Goal: Task Accomplishment & Management: Manage account settings

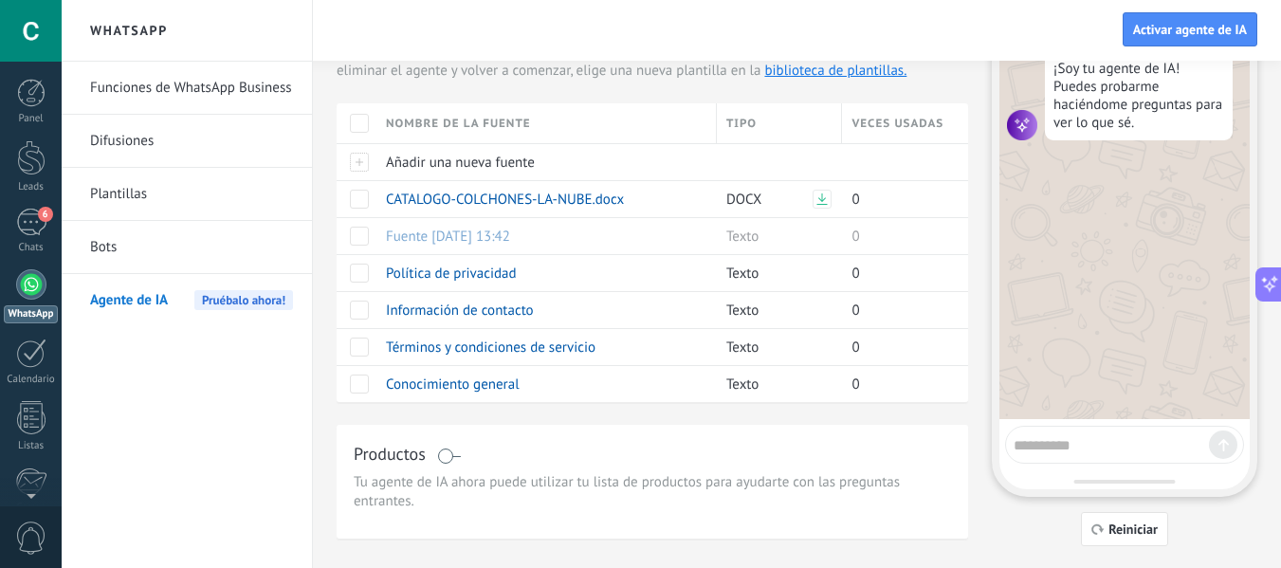
click at [107, 26] on h2 "WhatsApp" at bounding box center [186, 31] width 203 height 62
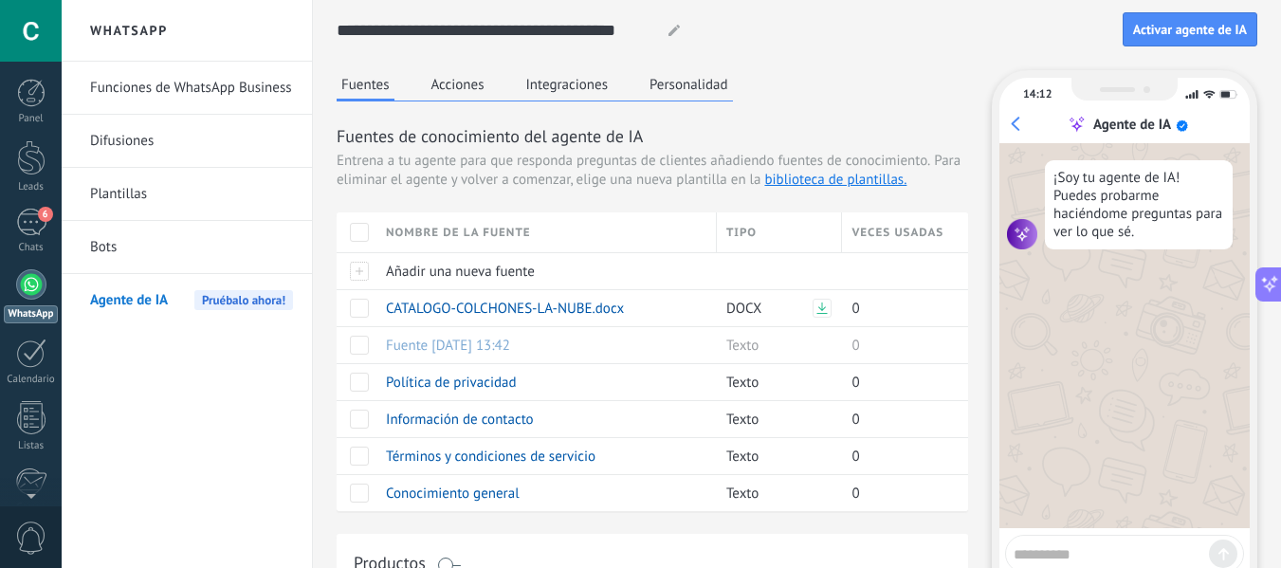
click at [438, 83] on button "Acciones" at bounding box center [458, 84] width 63 height 28
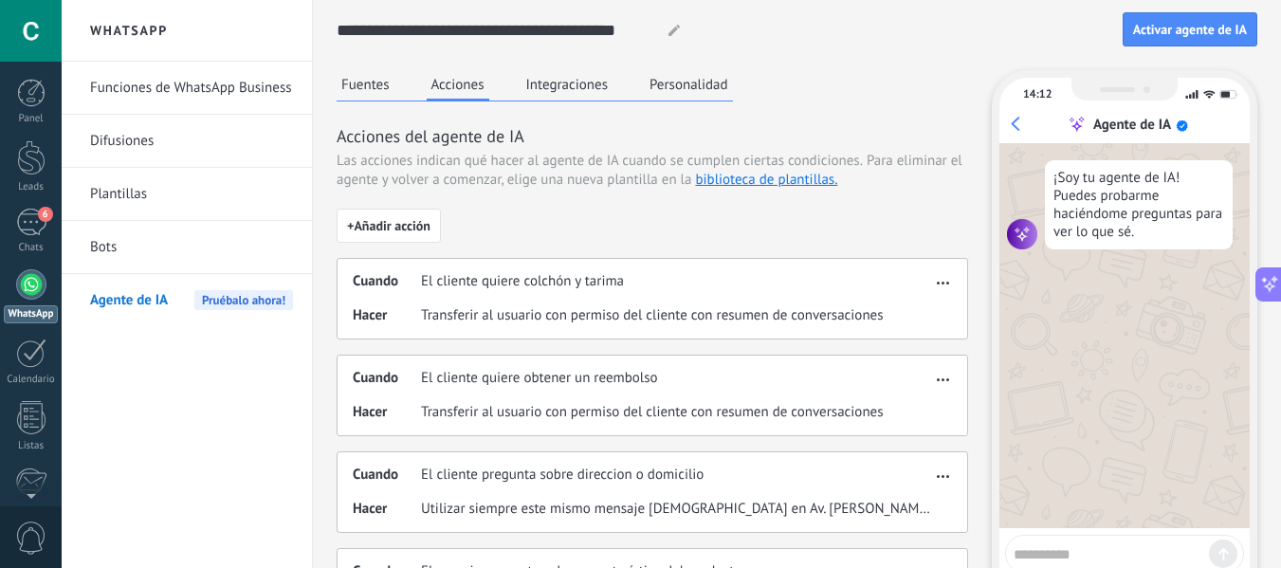
click at [574, 90] on button "Integraciones" at bounding box center [567, 84] width 92 height 28
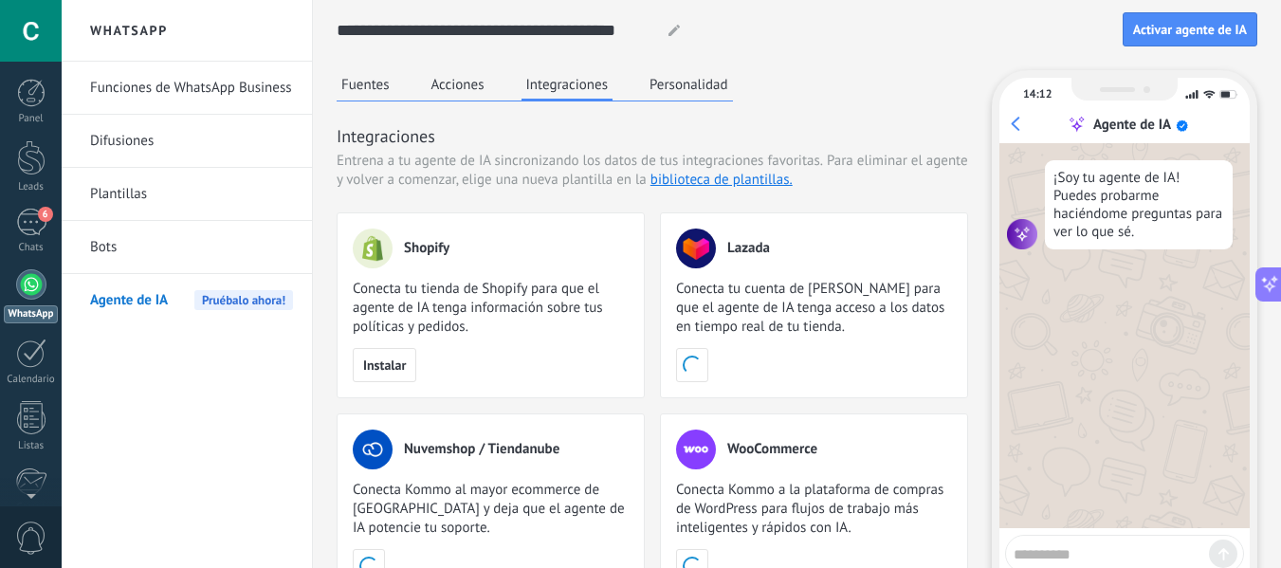
click at [691, 89] on button "Personalidad" at bounding box center [689, 84] width 88 height 28
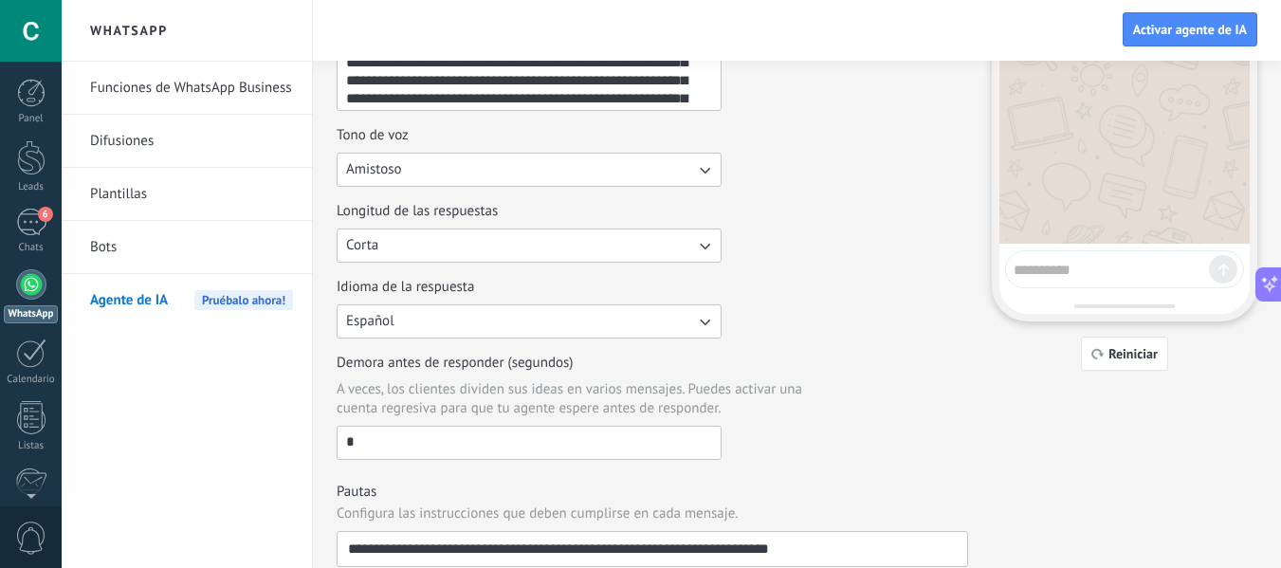
scroll to position [72, 0]
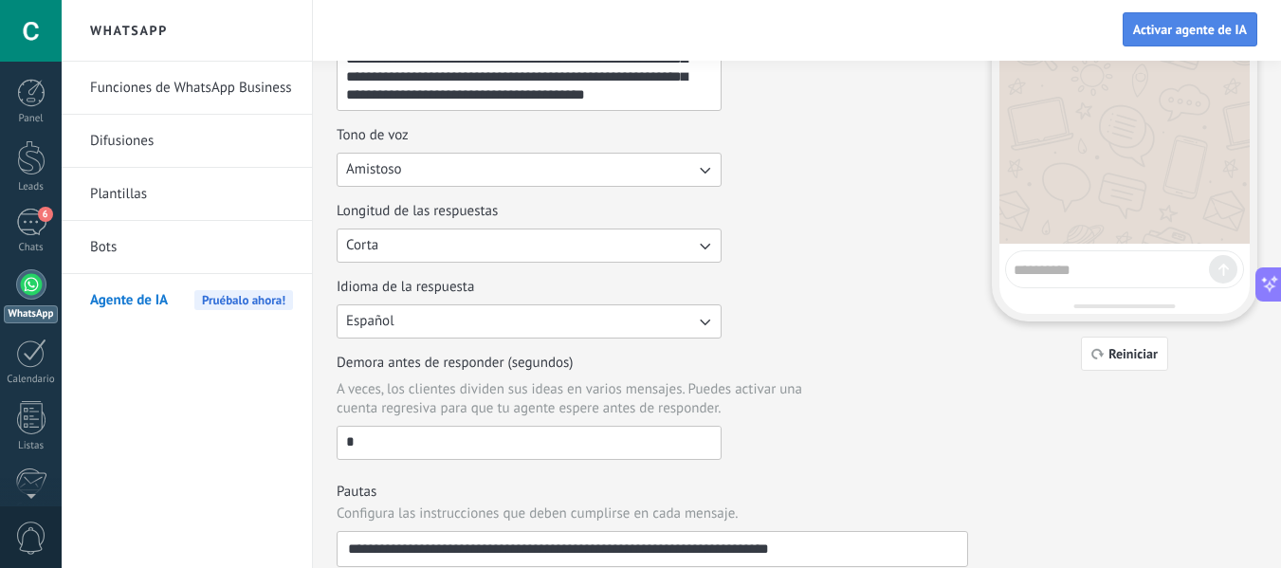
click at [1137, 33] on span "Activar agente de IA" at bounding box center [1190, 29] width 114 height 13
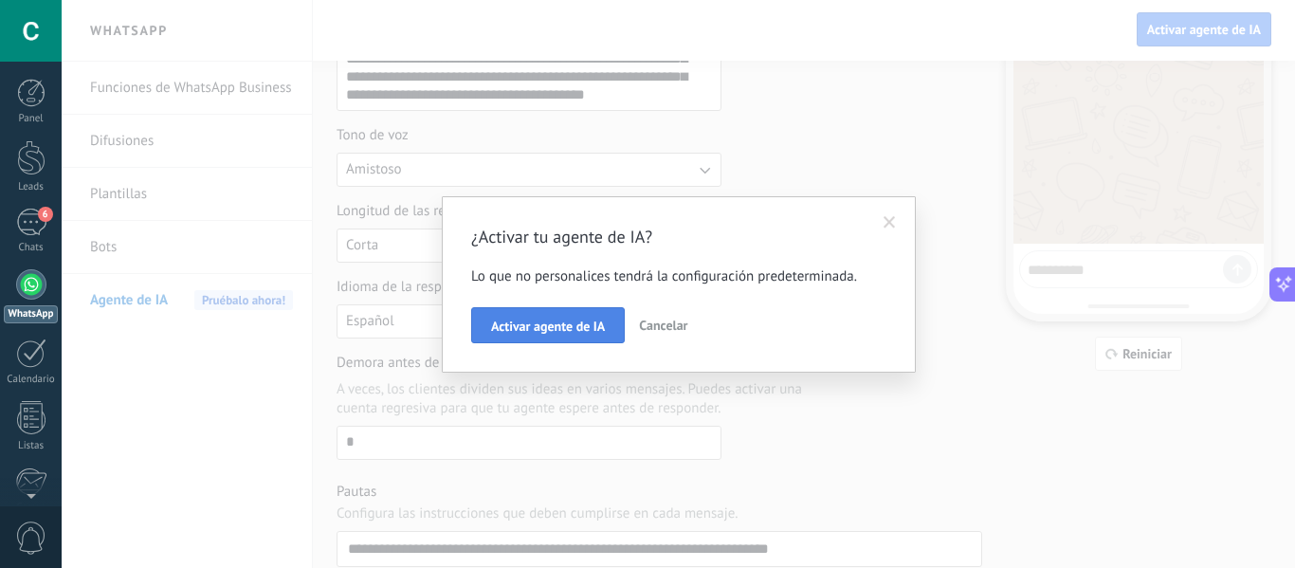
click at [572, 340] on button "Activar agente de IA" at bounding box center [548, 325] width 154 height 36
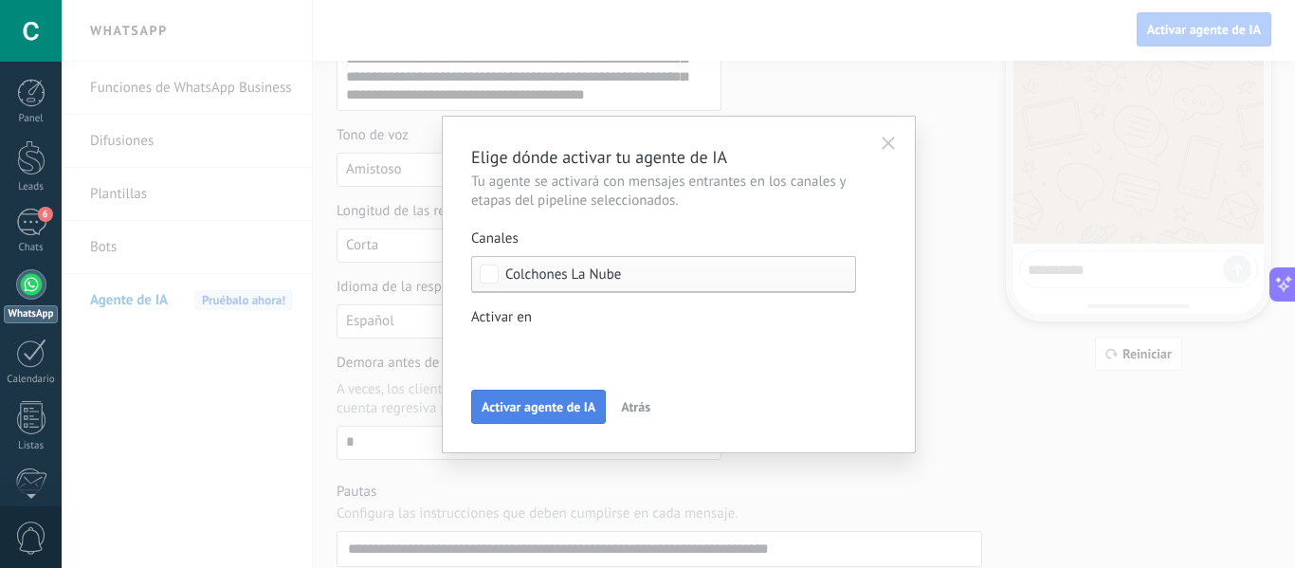
click at [556, 408] on span "Activar agente de IA" at bounding box center [538, 406] width 114 height 13
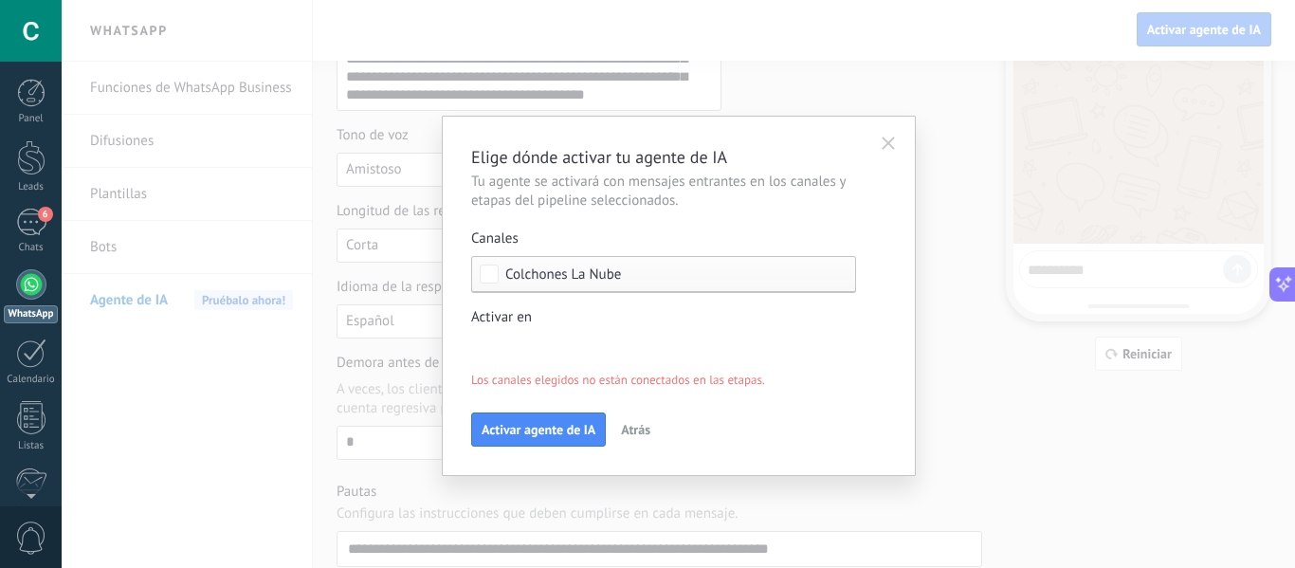
click at [649, 280] on span "Colchones La Nube" at bounding box center [668, 274] width 326 height 14
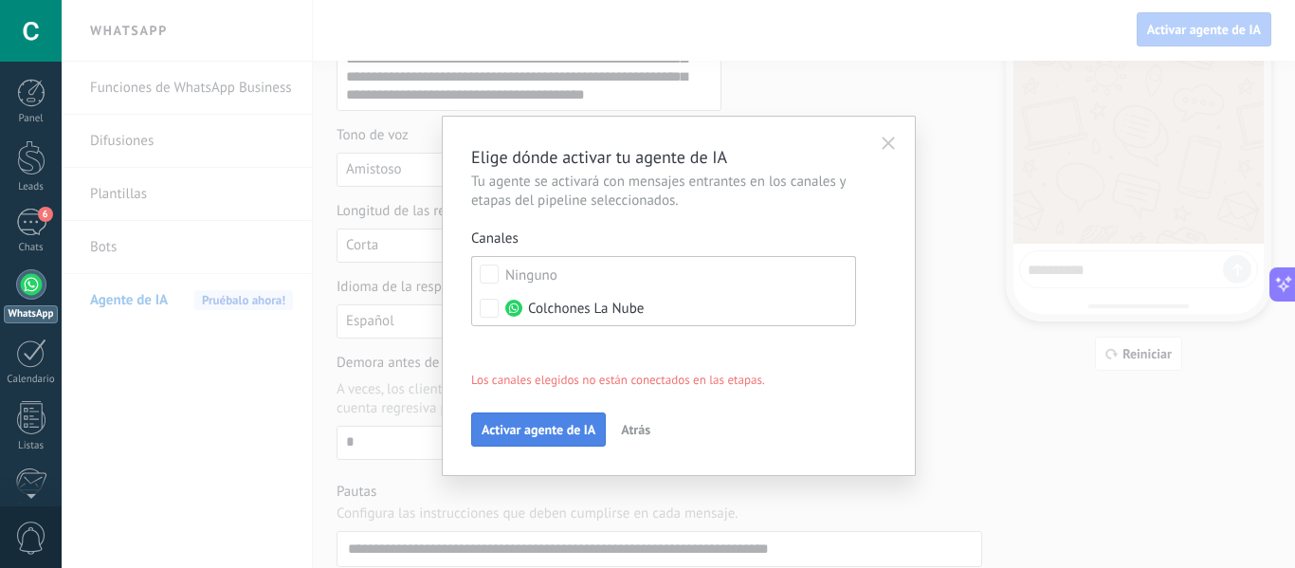
click at [554, 434] on span "Activar agente de IA" at bounding box center [538, 429] width 114 height 13
click at [204, 427] on div "Elige dónde activar tu agente de IA Tu agente se activará con mensajes entrante…" at bounding box center [678, 284] width 1233 height 568
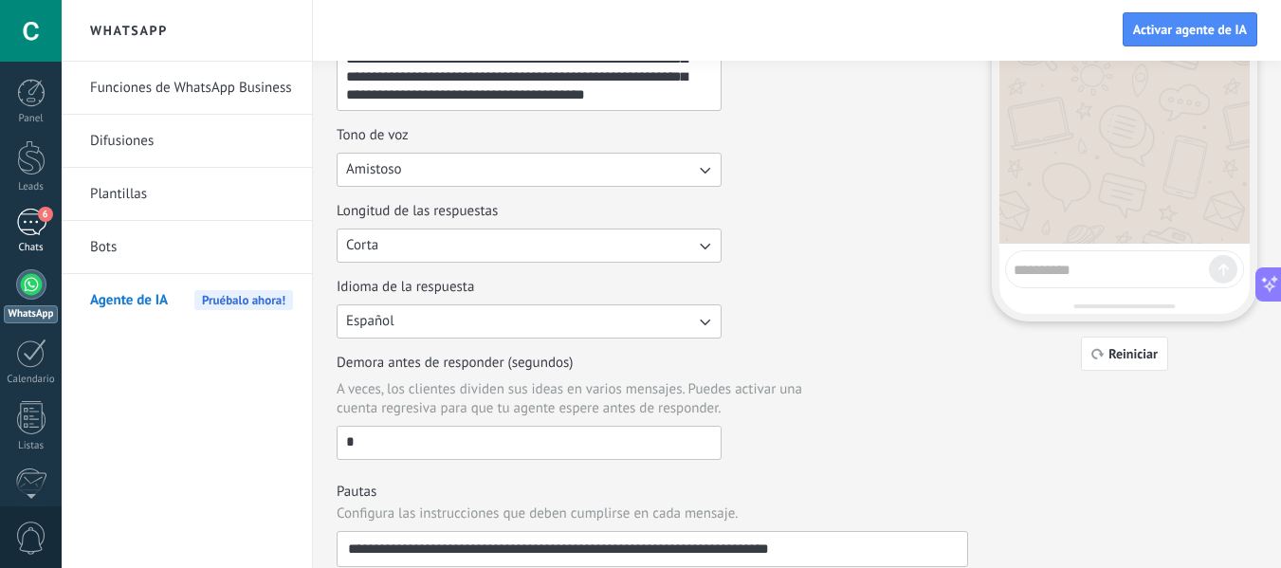
click at [39, 227] on div "6" at bounding box center [31, 222] width 30 height 27
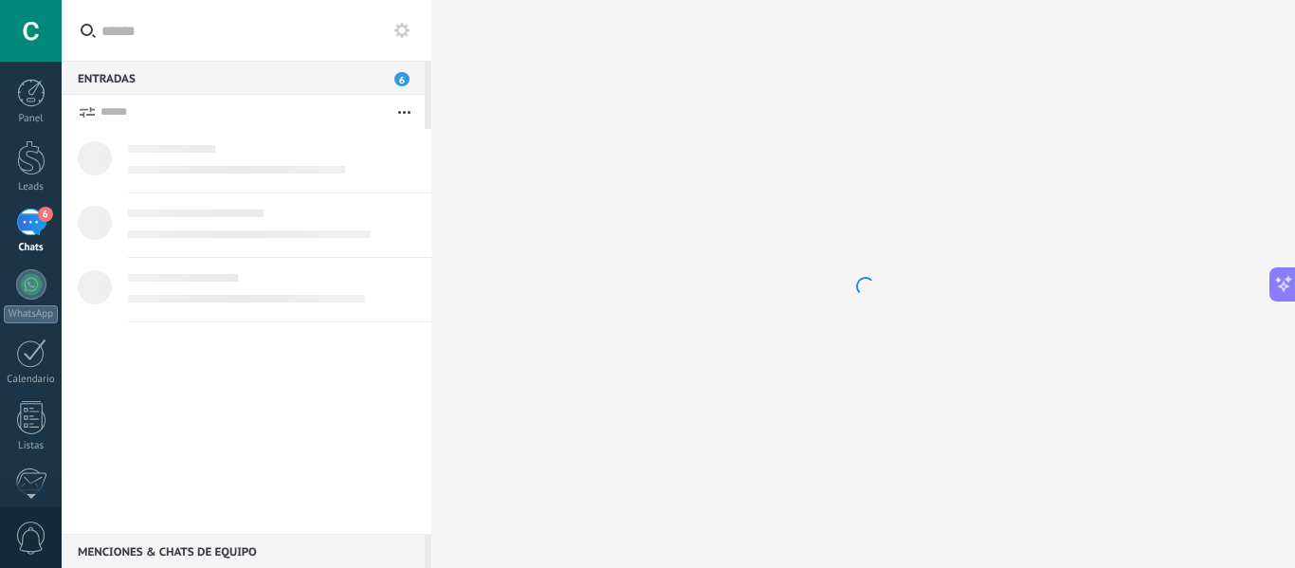
scroll to position [637, 0]
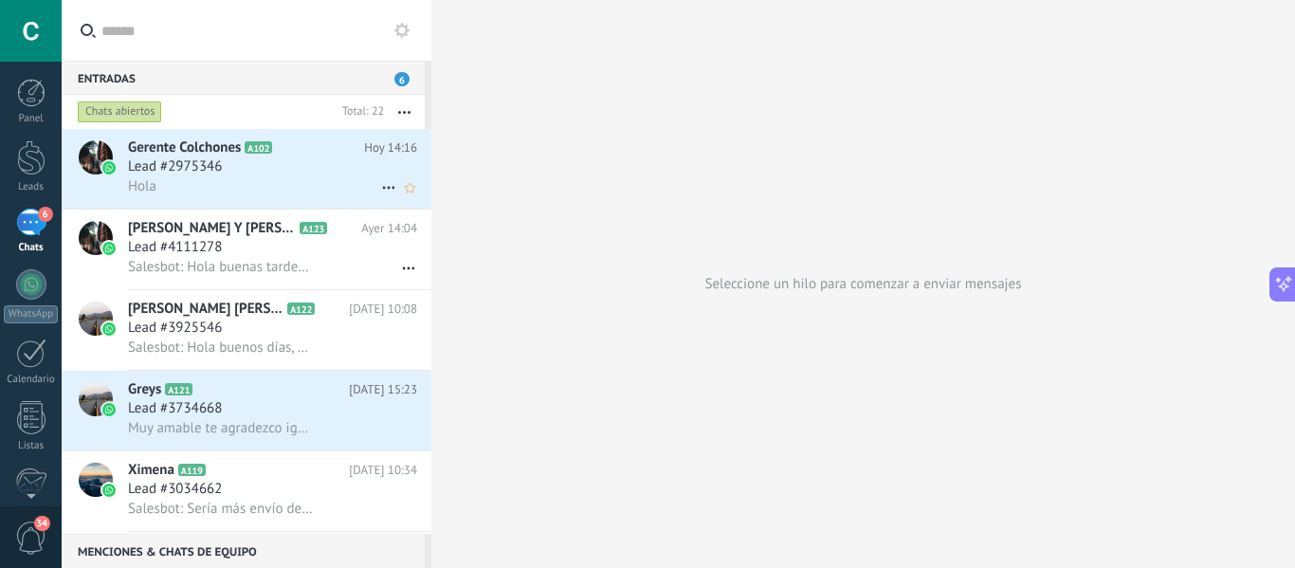
click at [307, 171] on div "Lead #2975346" at bounding box center [272, 166] width 289 height 19
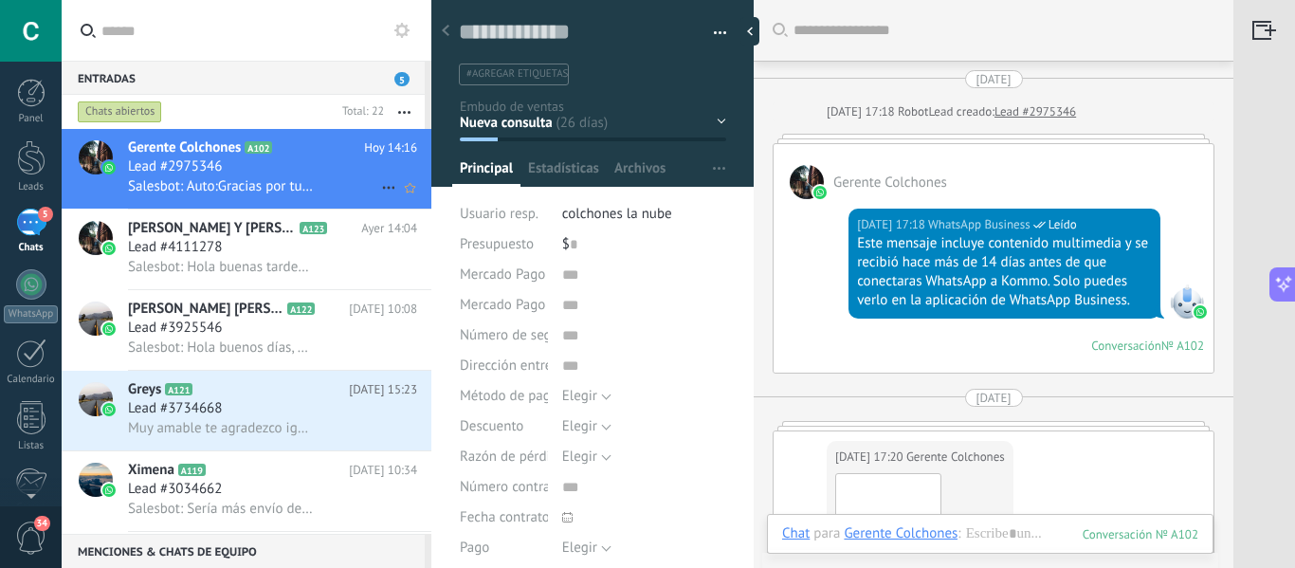
scroll to position [3601, 0]
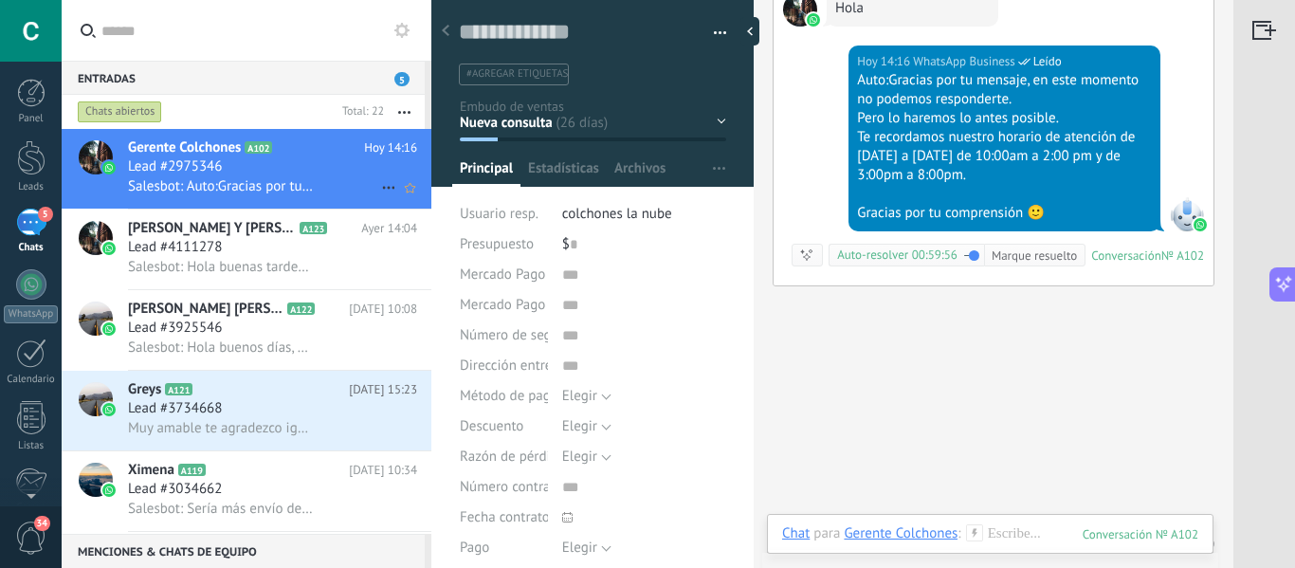
click at [384, 182] on icon at bounding box center [388, 187] width 23 height 23
click at [643, 69] on div at bounding box center [647, 284] width 1295 height 568
click at [716, 29] on button "button" at bounding box center [713, 33] width 27 height 28
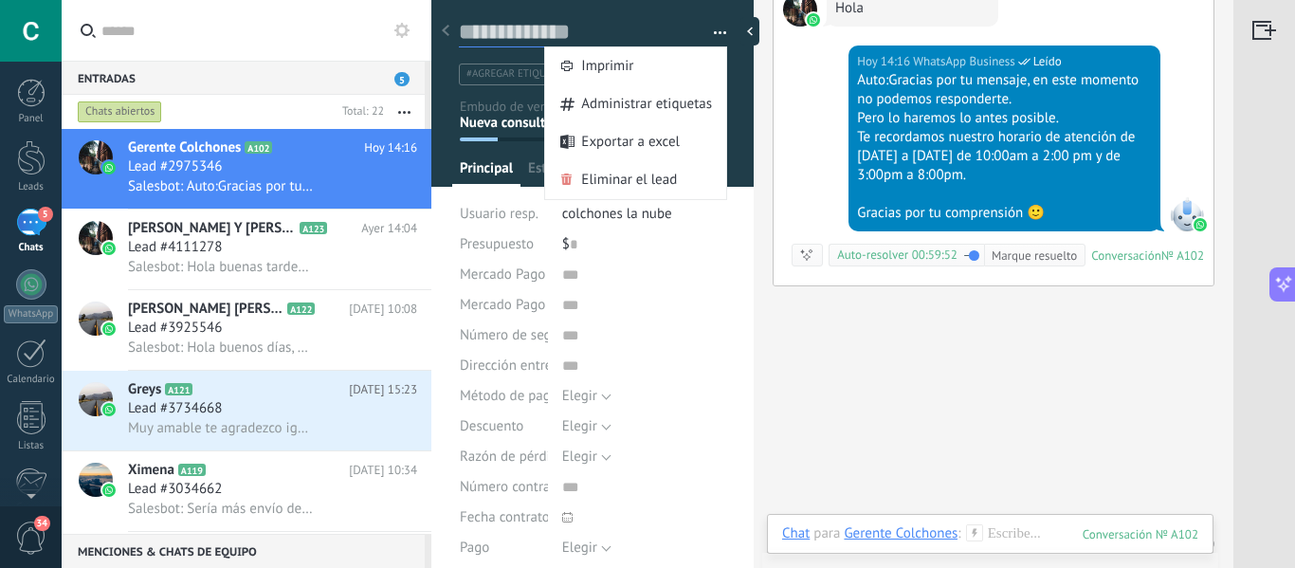
click at [663, 24] on textarea at bounding box center [579, 32] width 241 height 29
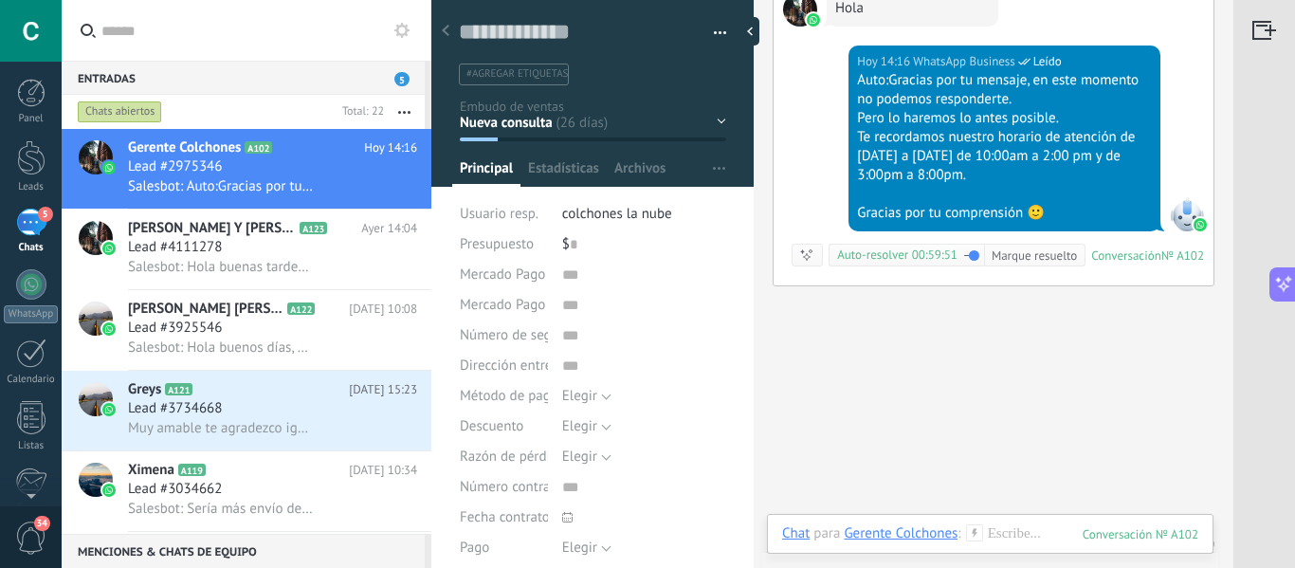
click at [0, 0] on div "Nueva consulta Cualificado Cotización enviada Pedido creado Pedido completado P…" at bounding box center [0, 0] width 0 height 0
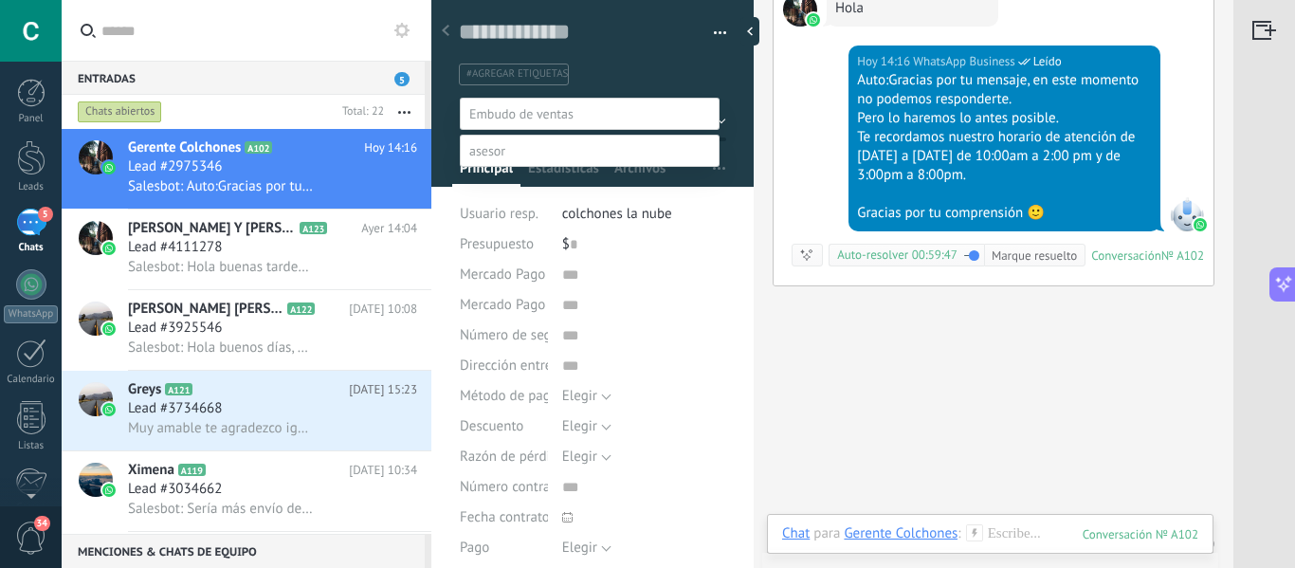
click at [588, 69] on div at bounding box center [678, 284] width 1233 height 568
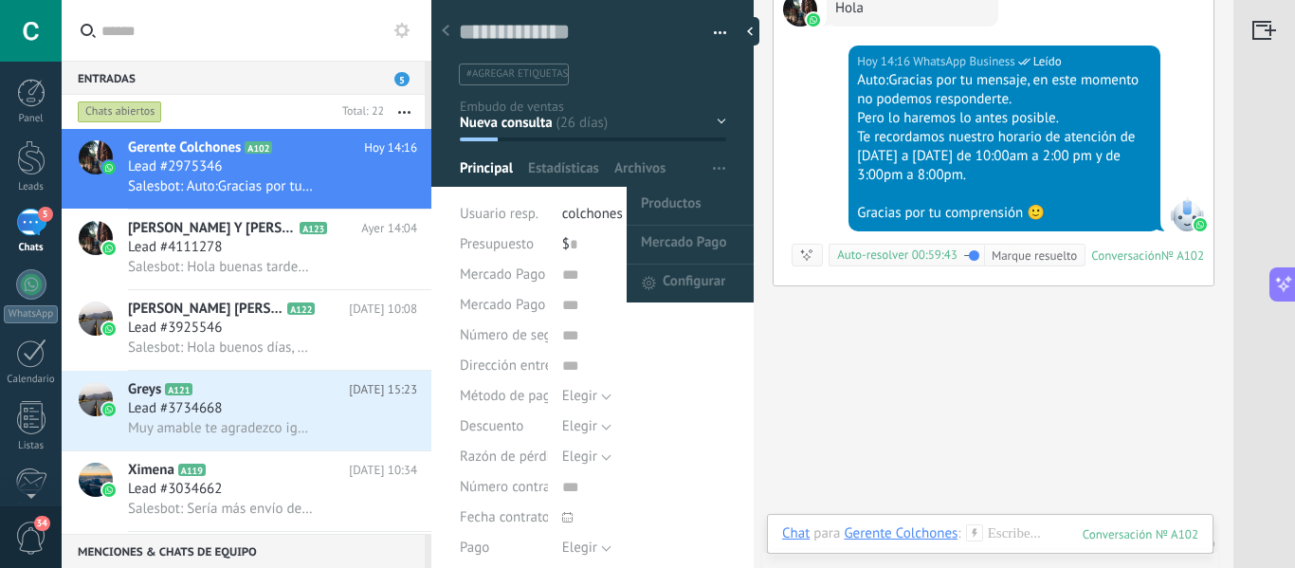
click at [713, 166] on span "button" at bounding box center [719, 169] width 12 height 36
click at [690, 238] on span "Mercado Pago" at bounding box center [683, 245] width 85 height 38
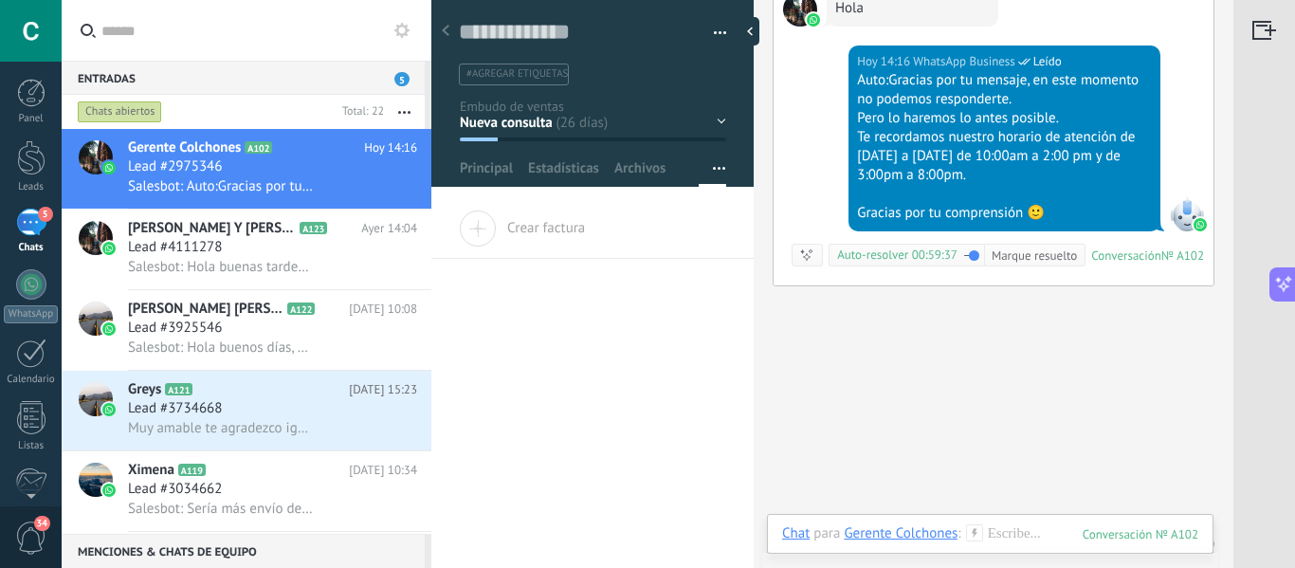
click at [552, 231] on span "Crear factura" at bounding box center [546, 228] width 78 height 18
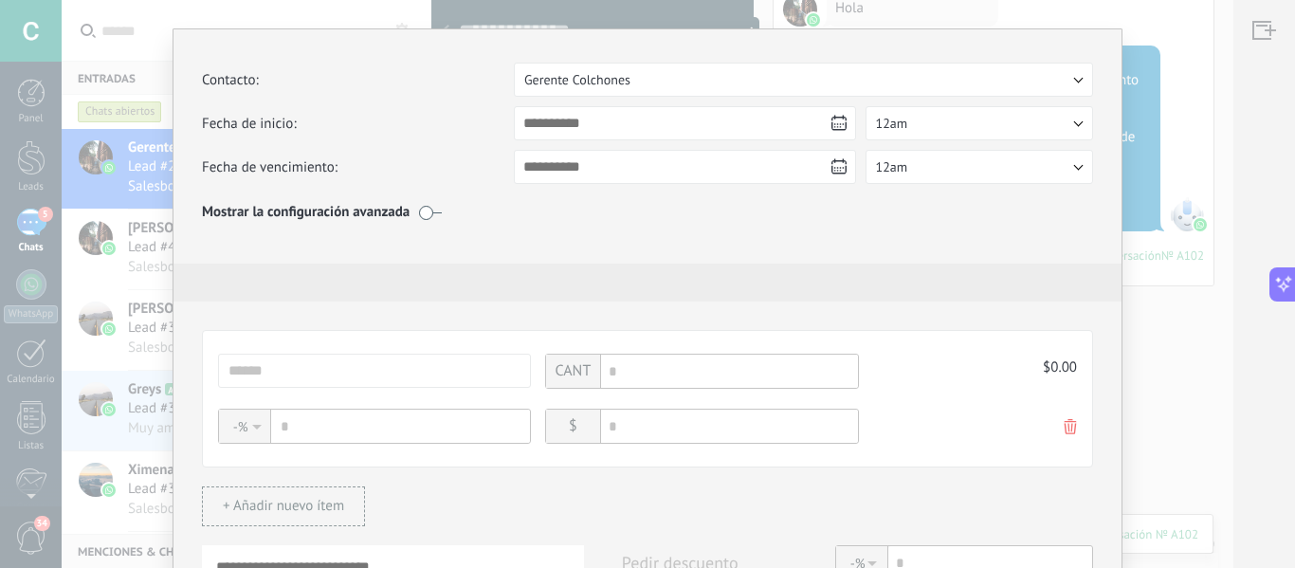
click at [645, 371] on input "number" at bounding box center [729, 370] width 257 height 33
type input "*"
click at [304, 429] on input "number" at bounding box center [401, 425] width 257 height 33
click at [756, 421] on input "number" at bounding box center [729, 425] width 257 height 33
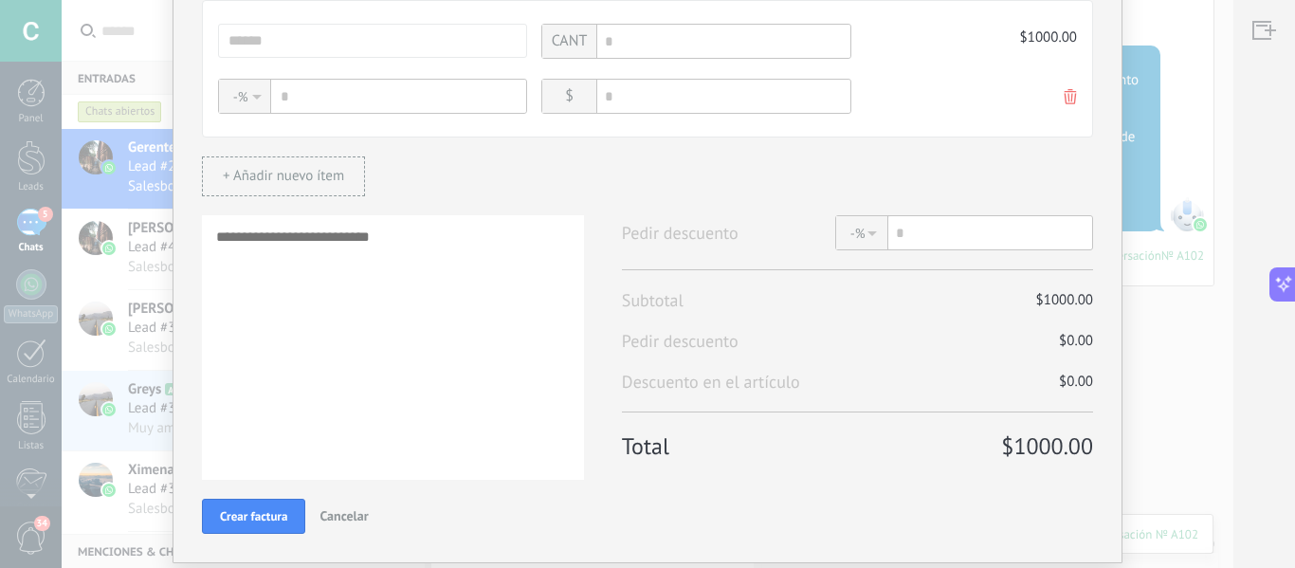
scroll to position [354, 0]
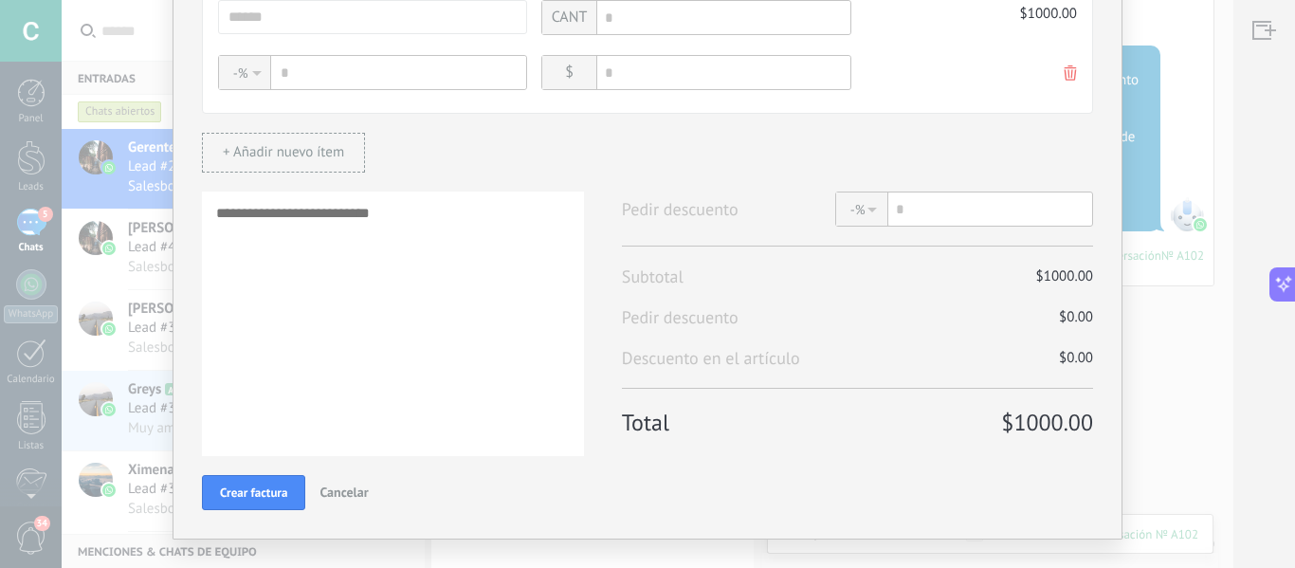
type input "****"
click at [314, 136] on div "+ Añadir nuevo ítem" at bounding box center [283, 153] width 163 height 40
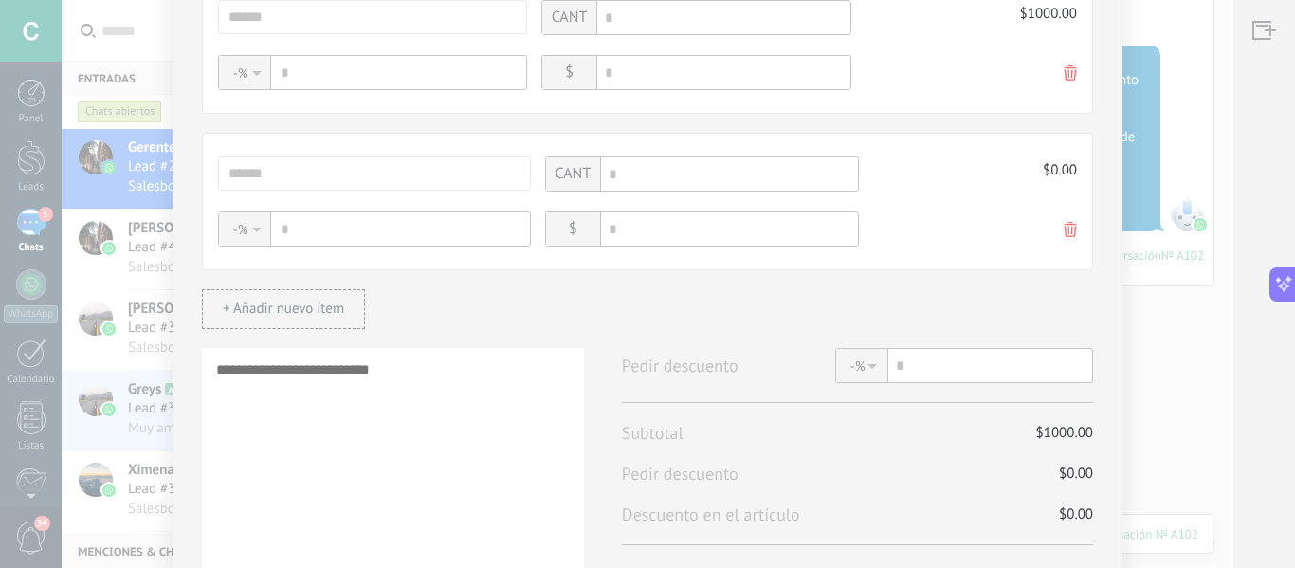
click at [1063, 225] on icon at bounding box center [1069, 229] width 13 height 15
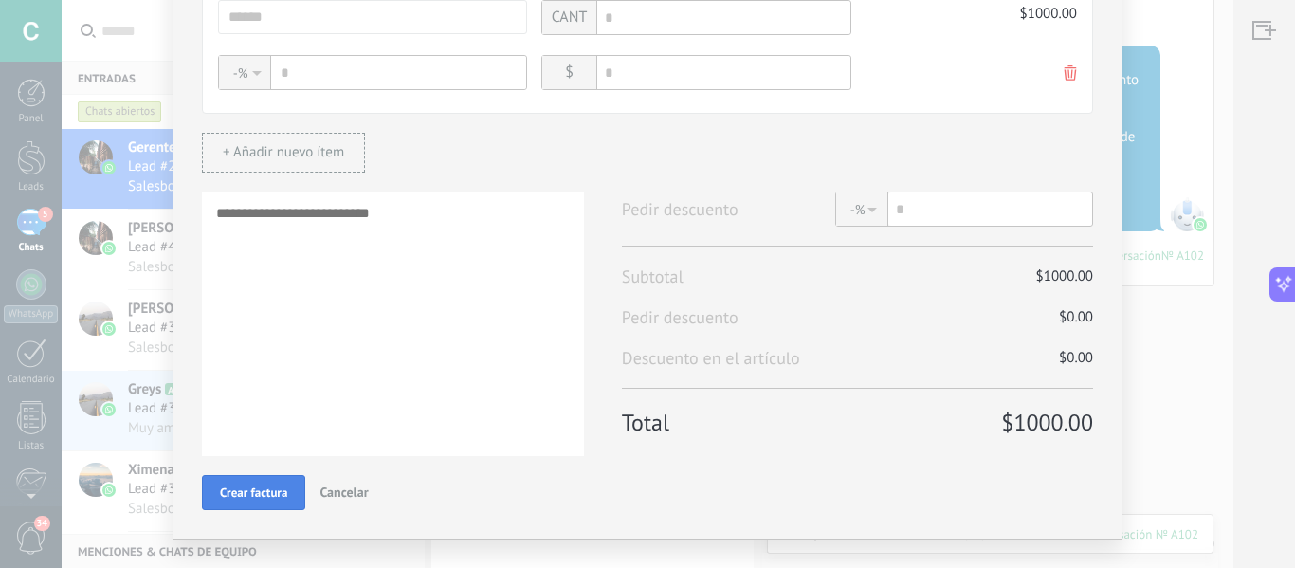
click at [228, 495] on span "Crear factura" at bounding box center [253, 492] width 67 height 16
click at [253, 485] on span "Crear factura" at bounding box center [253, 492] width 67 height 16
click at [251, 492] on span "Crear factura" at bounding box center [253, 492] width 67 height 16
click at [254, 491] on span "Crear factura" at bounding box center [253, 492] width 67 height 16
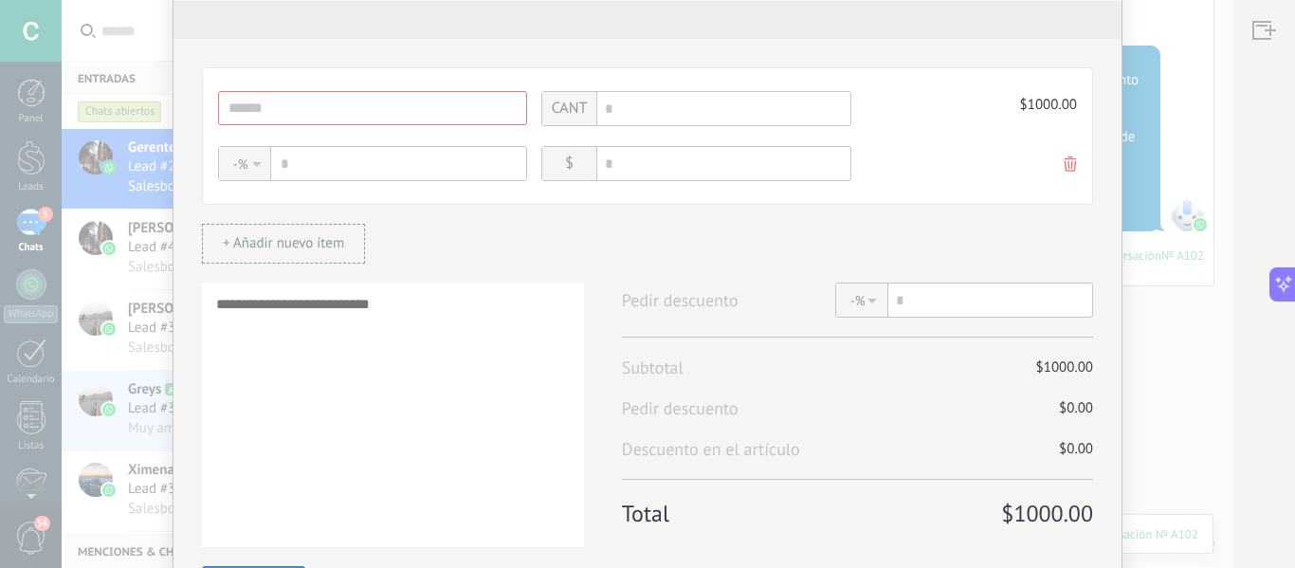
scroll to position [284, 0]
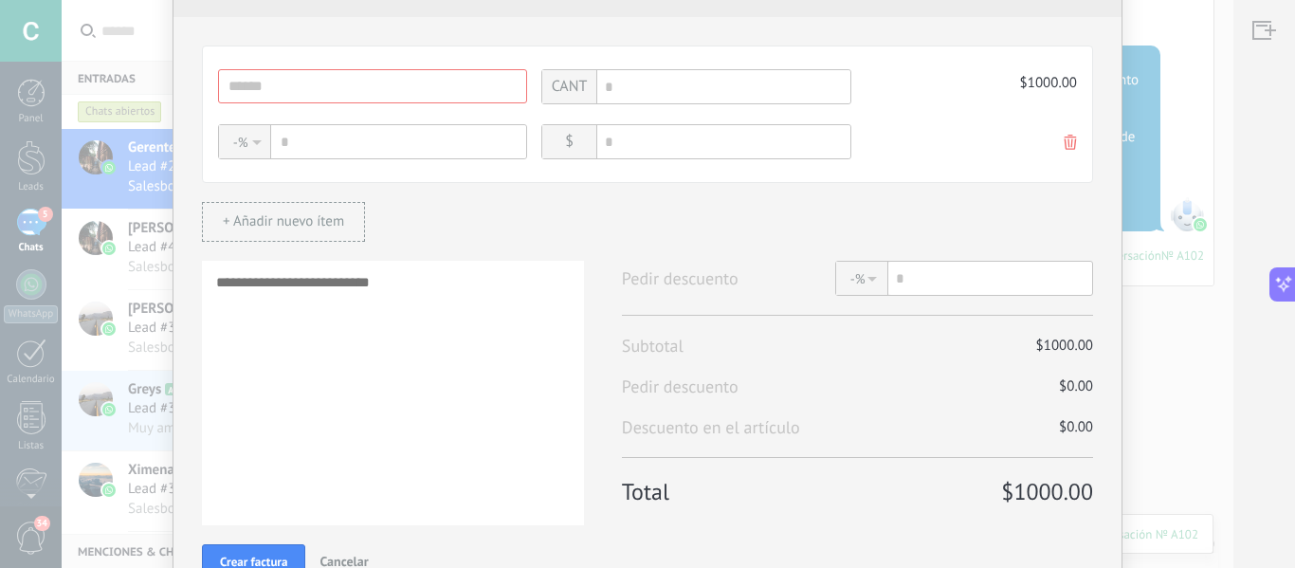
click at [311, 84] on input "text" at bounding box center [372, 86] width 309 height 34
type input "******"
click at [271, 554] on span "Crear factura" at bounding box center [253, 562] width 67 height 16
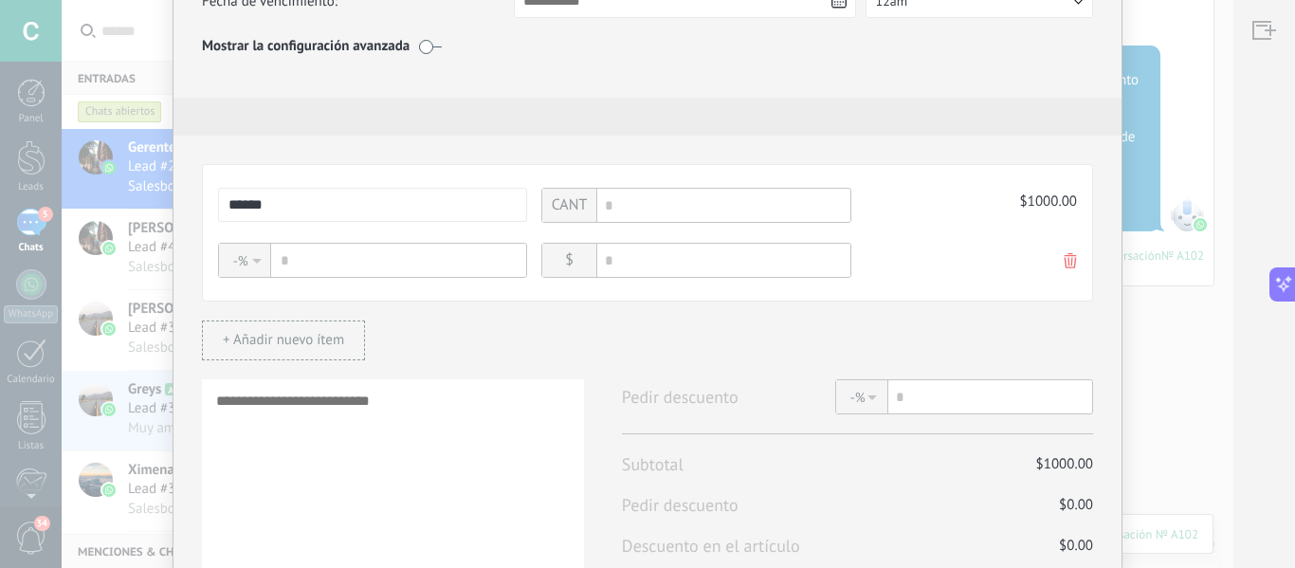
scroll to position [354, 0]
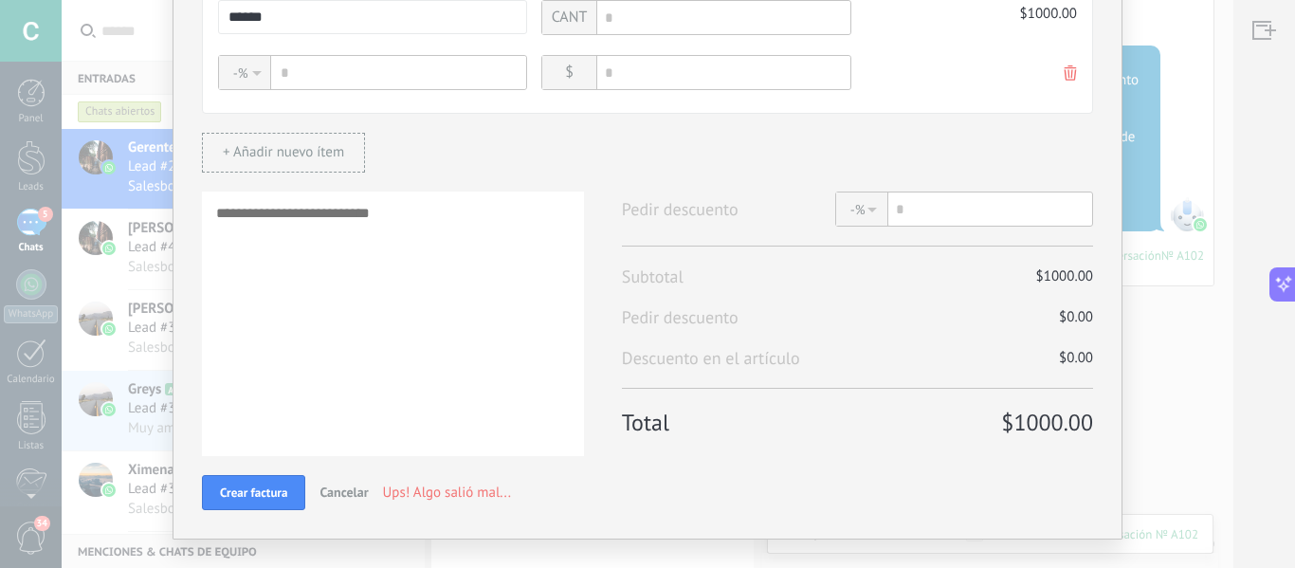
click at [335, 489] on div "Cancelar" at bounding box center [343, 491] width 77 height 45
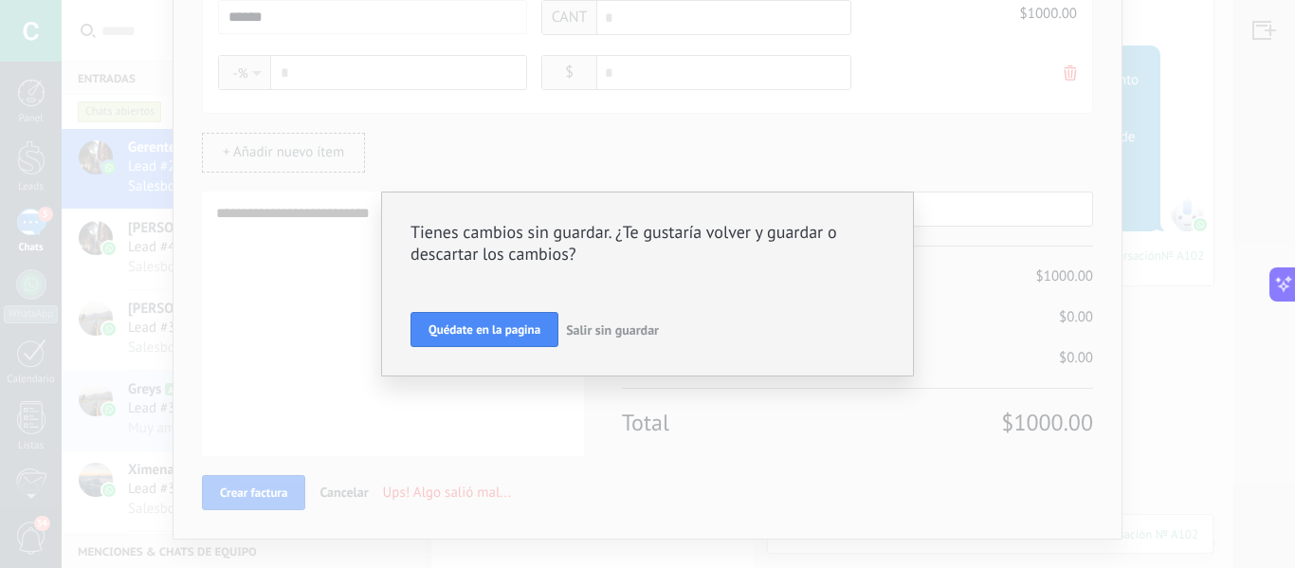
click at [618, 332] on span "Salir sin guardar" at bounding box center [612, 329] width 93 height 17
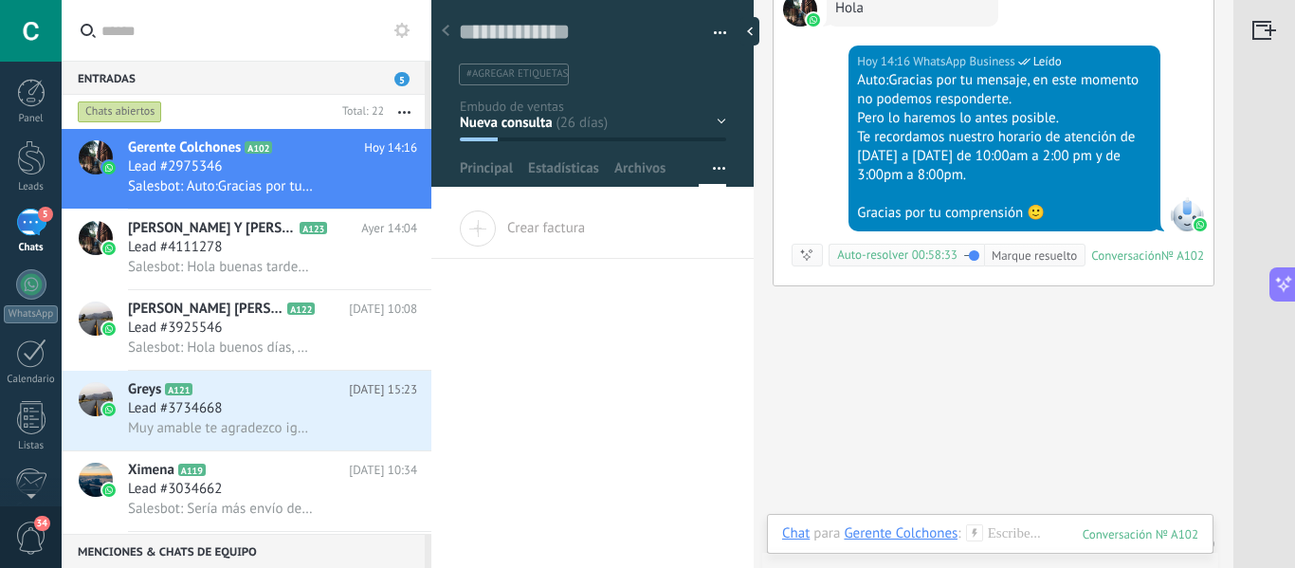
click at [882, 263] on span "Auto-resolver" at bounding box center [872, 254] width 71 height 16
click at [802, 263] on icon at bounding box center [806, 254] width 15 height 15
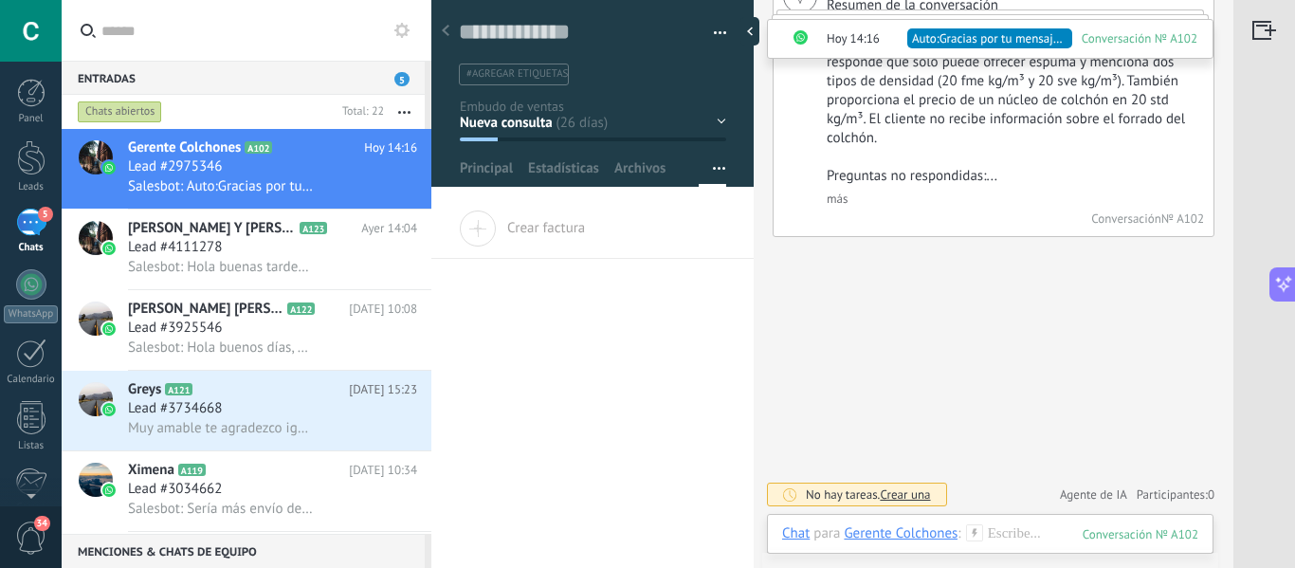
scroll to position [3957, 0]
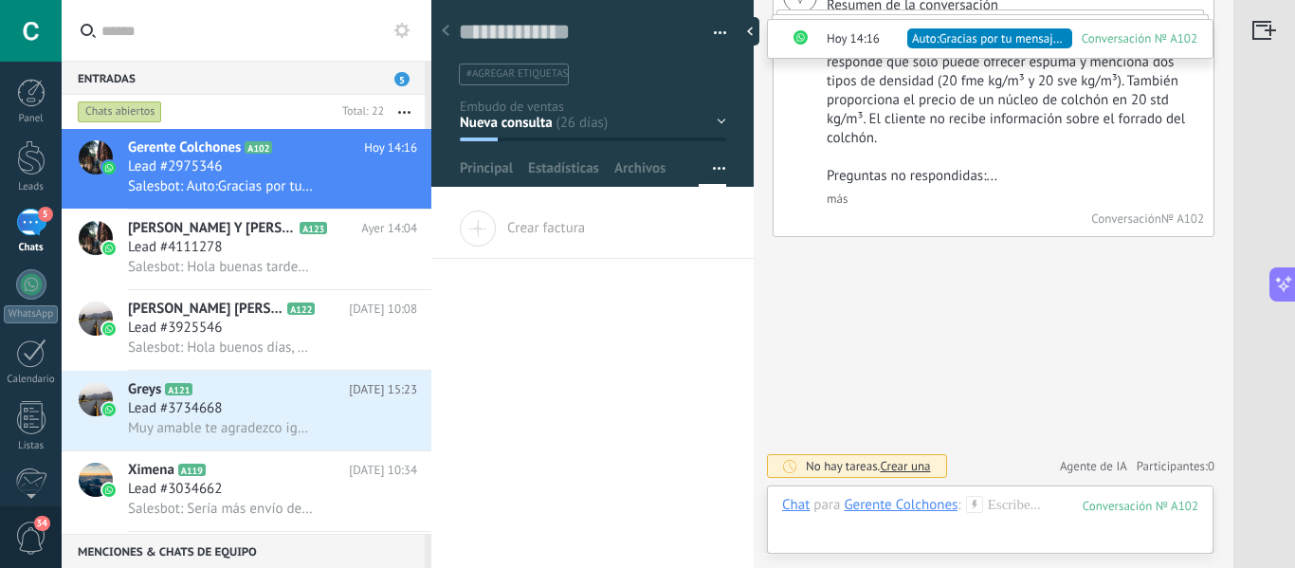
click at [1084, 467] on span "Agente de IA" at bounding box center [1093, 466] width 67 height 19
click at [1004, 432] on h2 "Agente de IA" at bounding box center [1014, 429] width 78 height 18
click at [1003, 430] on h2 "Agente de IA" at bounding box center [1014, 429] width 78 height 18
click at [1095, 469] on span "Agente de IA" at bounding box center [1093, 466] width 67 height 19
click at [1147, 469] on link "Participantes: 0" at bounding box center [1175, 466] width 78 height 16
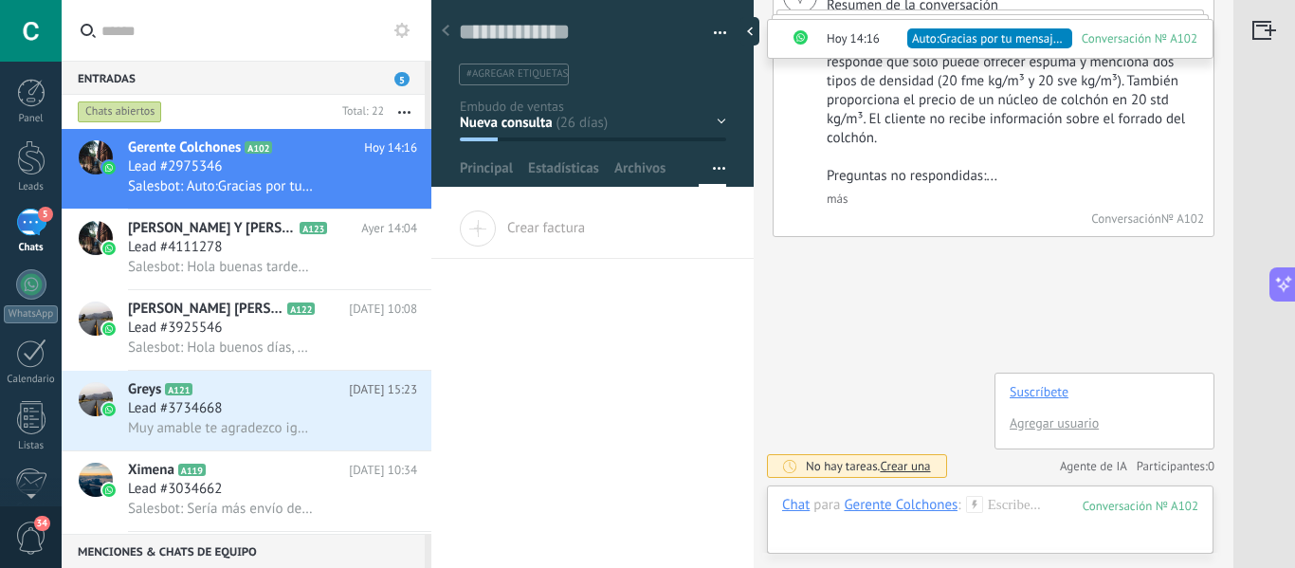
click at [1045, 419] on link "Agregar usuario" at bounding box center [1053, 422] width 89 height 17
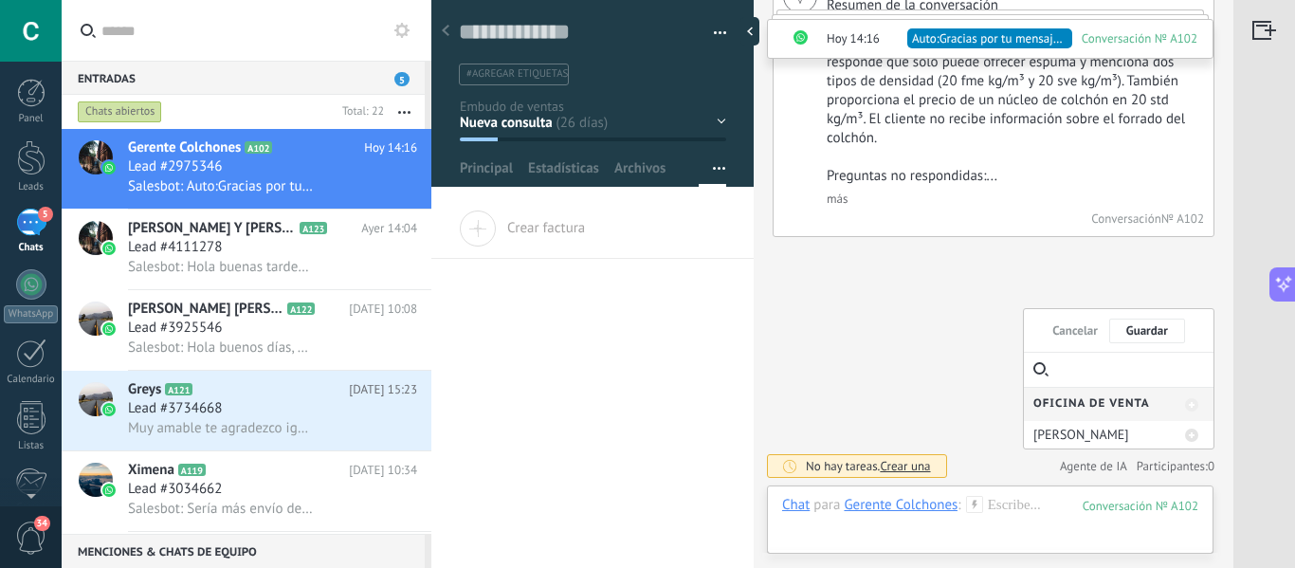
click at [1116, 402] on span "Oficina de Venta" at bounding box center [1091, 404] width 117 height 14
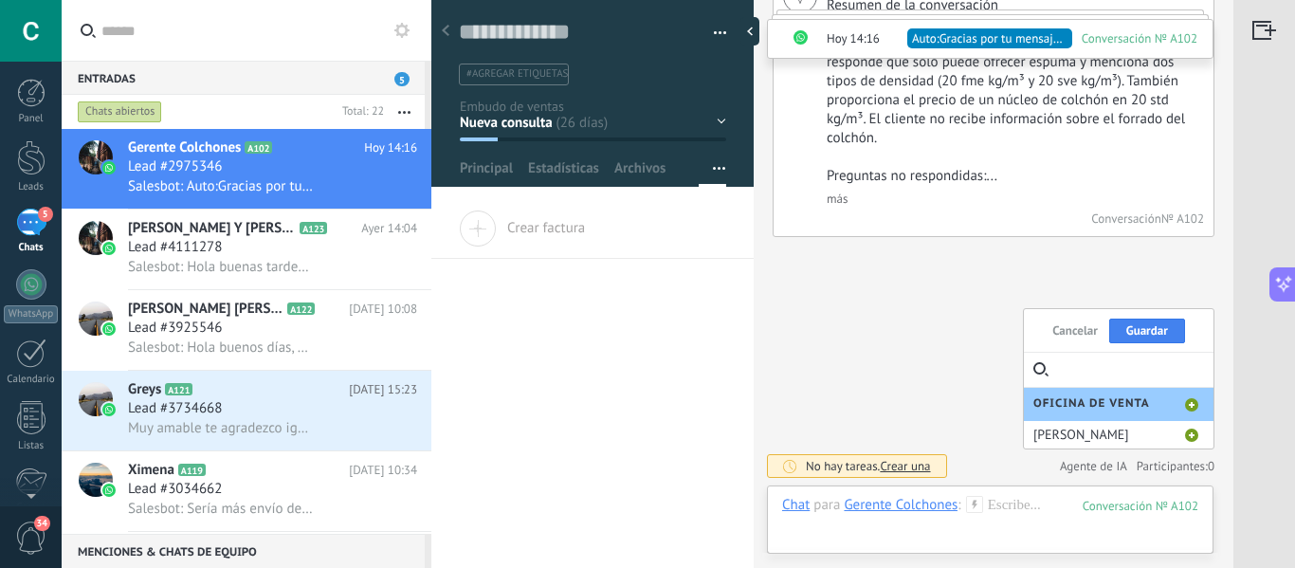
click at [1141, 328] on button "Guardar" at bounding box center [1147, 330] width 76 height 25
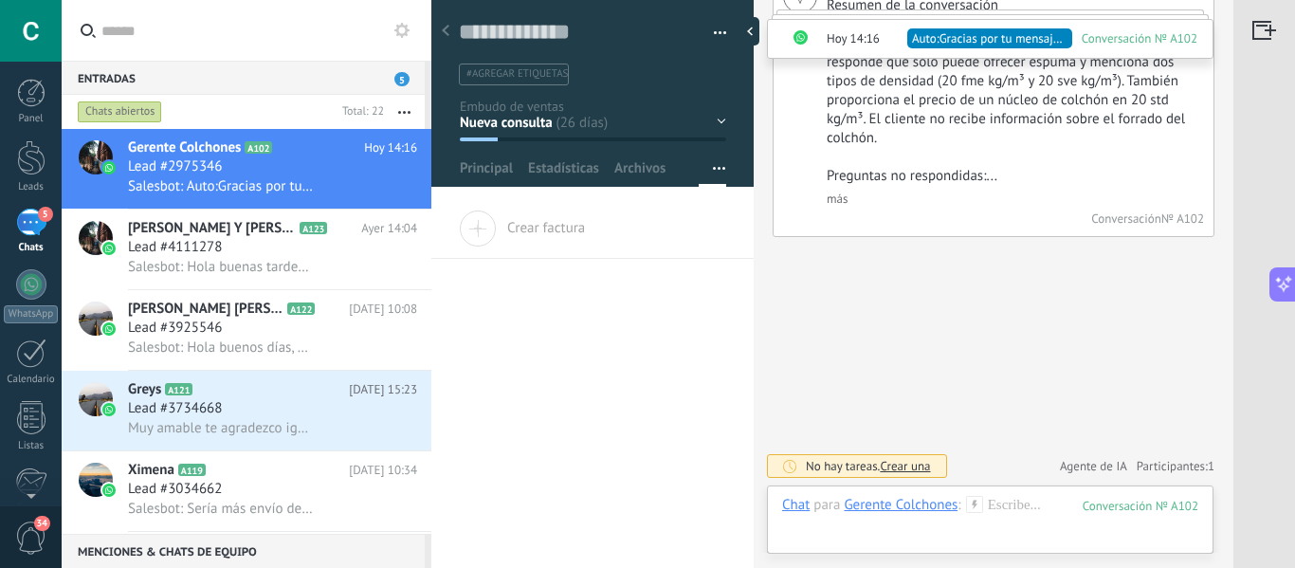
click at [1072, 463] on span "Agente de IA" at bounding box center [1093, 466] width 67 height 19
click at [985, 430] on h2 "Agente de IA" at bounding box center [1014, 429] width 78 height 18
click at [903, 467] on span "Crear una" at bounding box center [905, 466] width 50 height 16
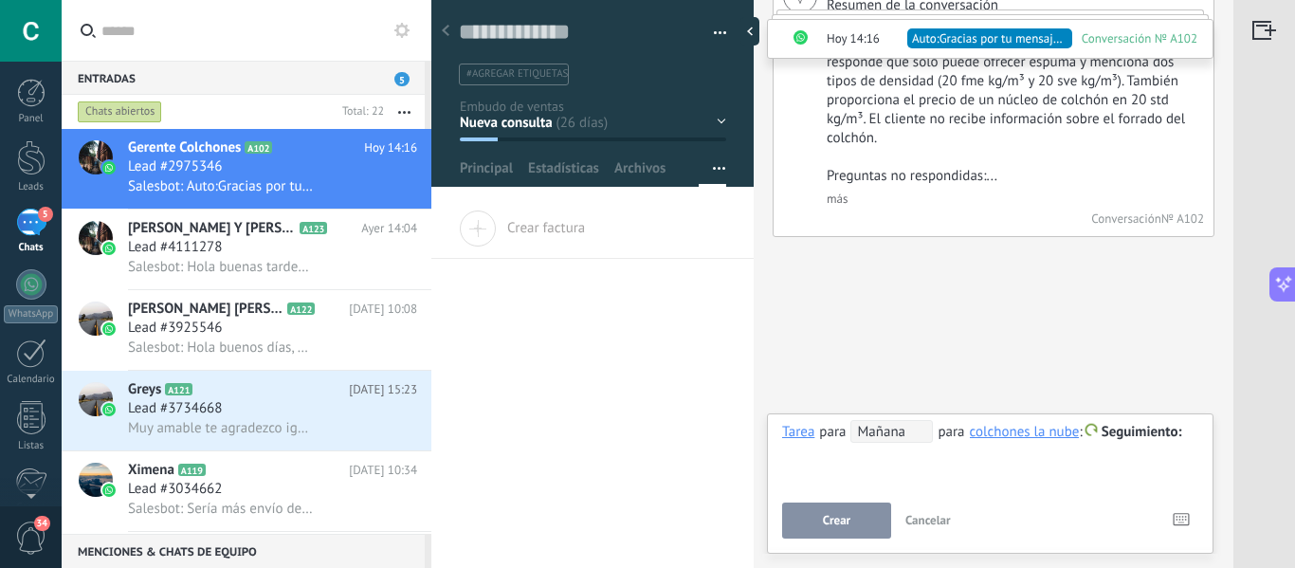
click at [947, 529] on button "Cancelar" at bounding box center [928, 520] width 61 height 36
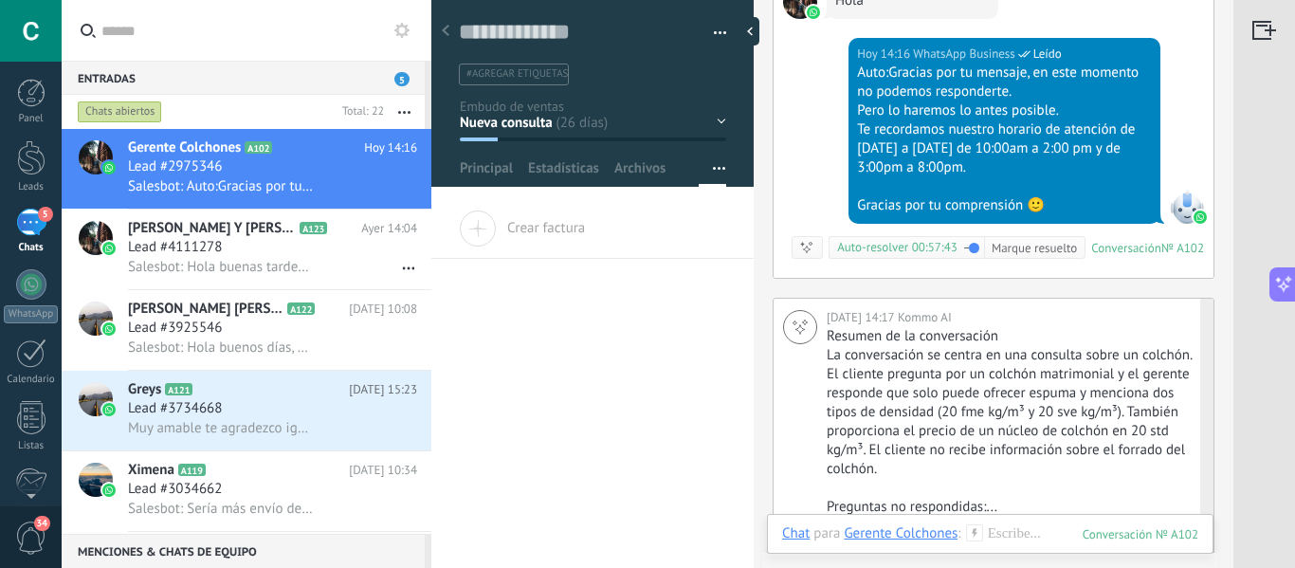
scroll to position [3578, 0]
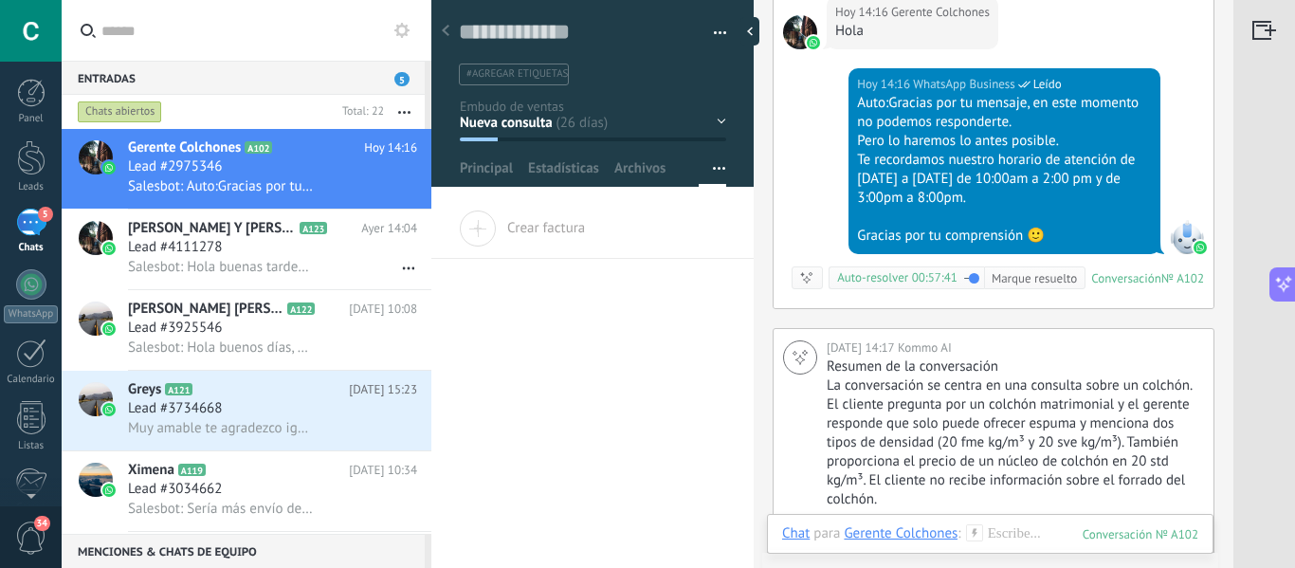
click at [401, 28] on icon at bounding box center [401, 30] width 15 height 15
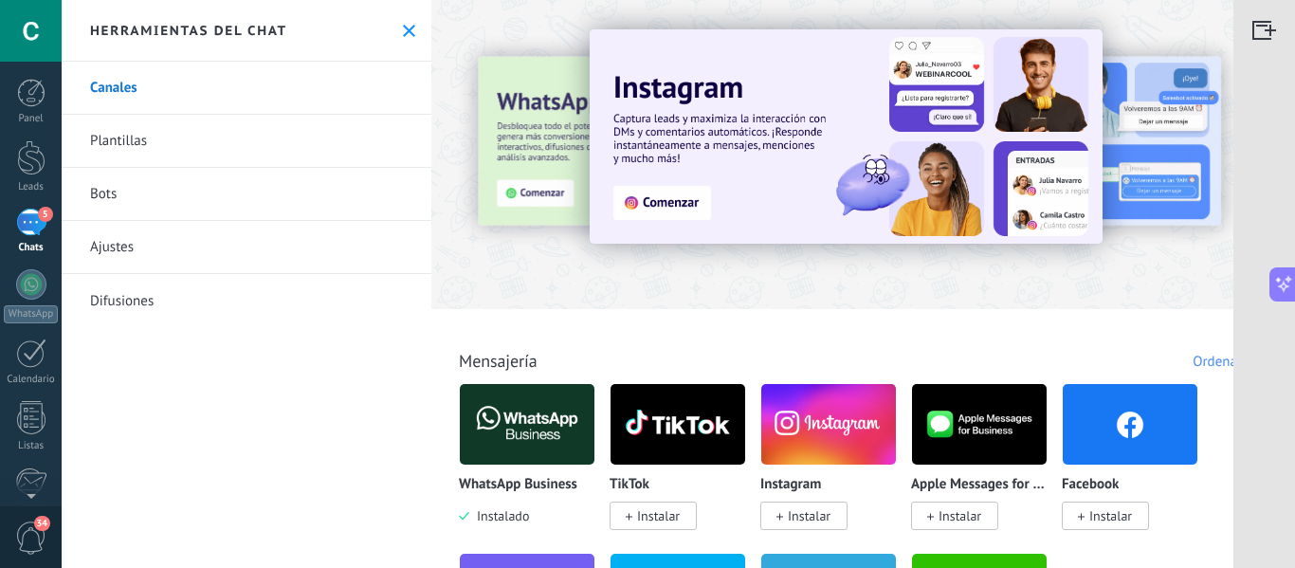
click at [119, 250] on link "Ajustes" at bounding box center [247, 247] width 370 height 53
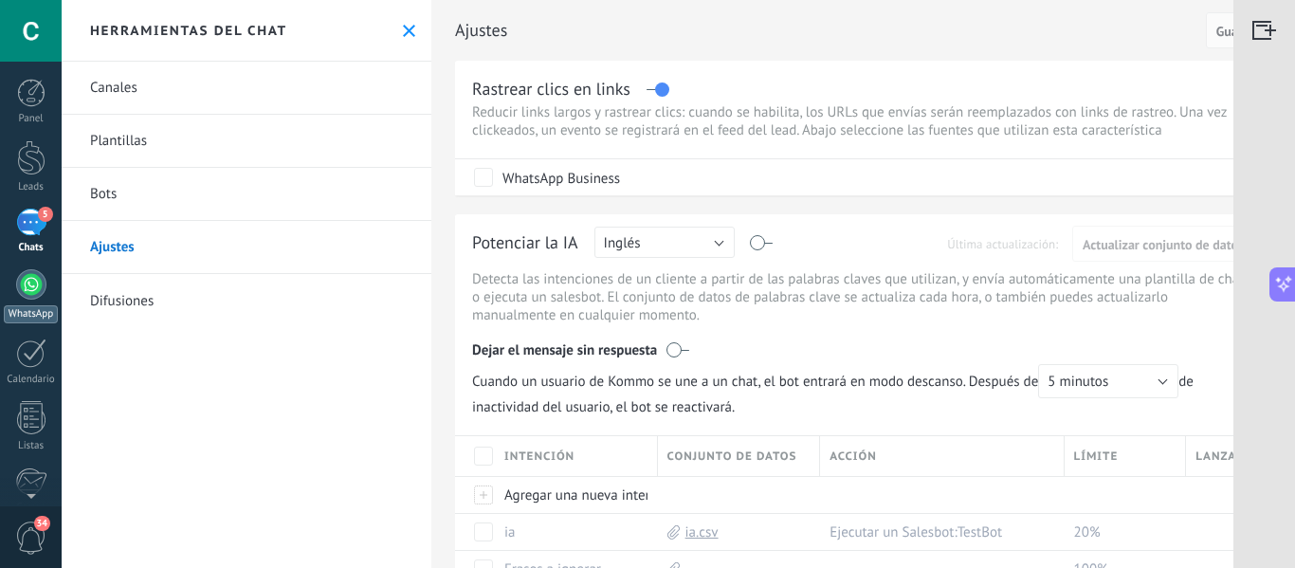
click at [36, 280] on div at bounding box center [31, 284] width 30 height 30
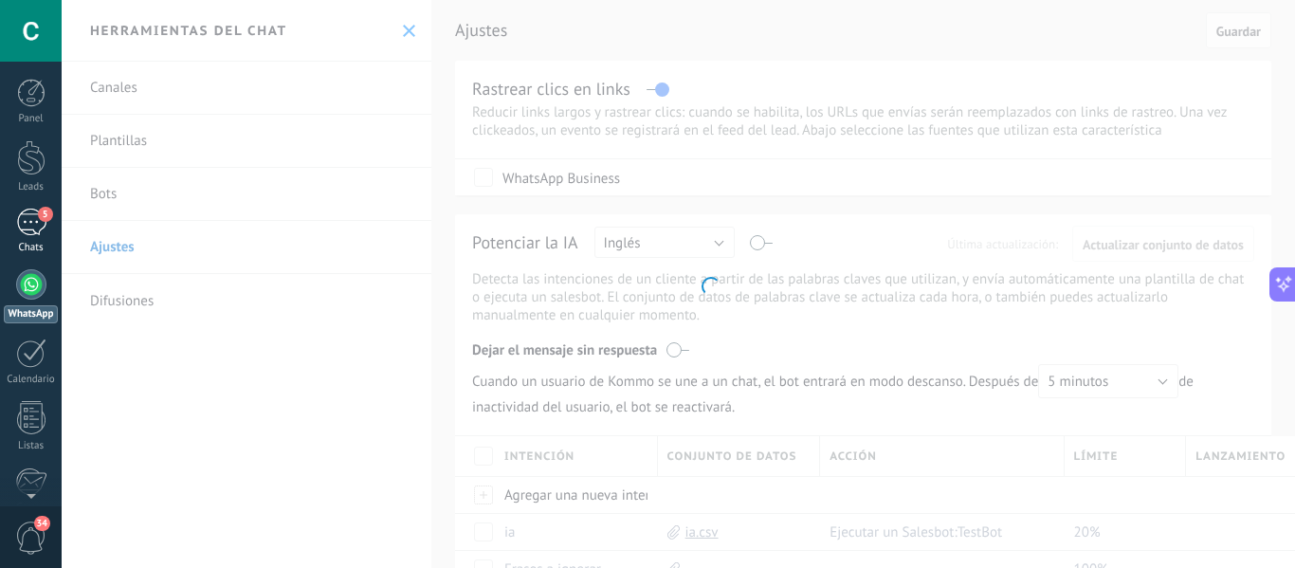
scroll to position [593, 0]
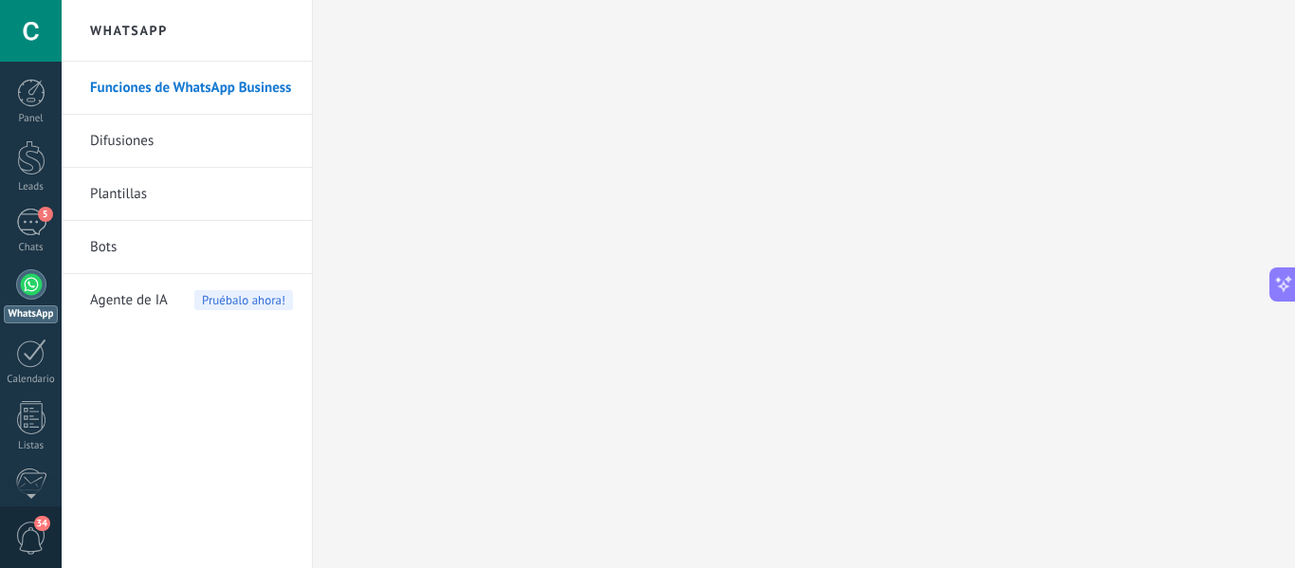
click at [110, 310] on span "Agente de IA" at bounding box center [129, 300] width 78 height 53
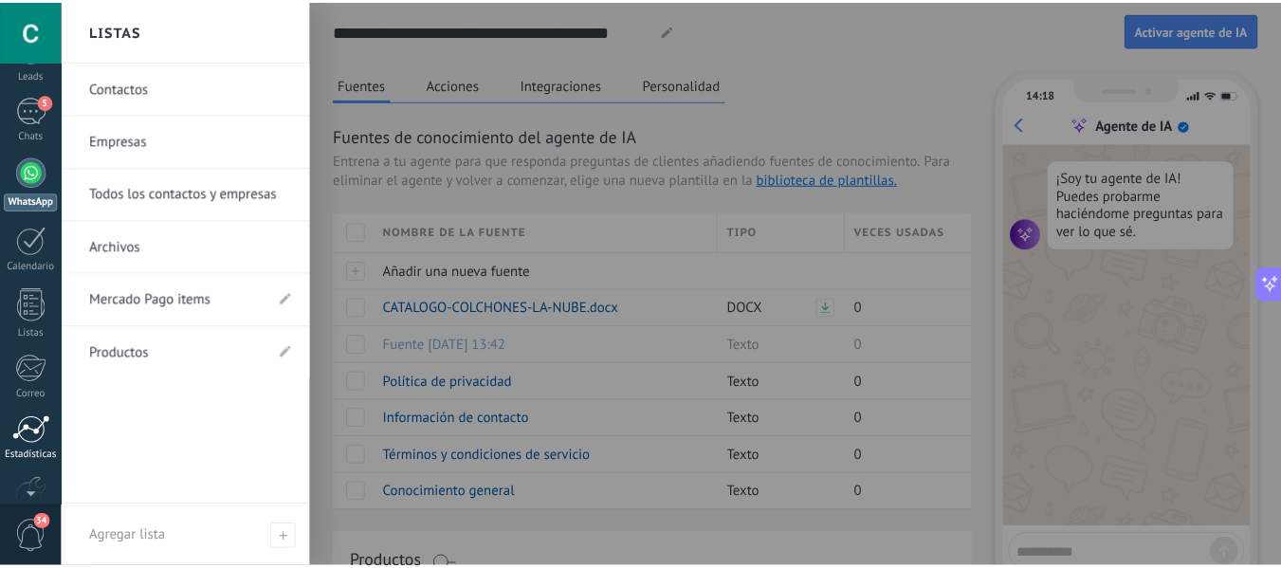
scroll to position [221, 0]
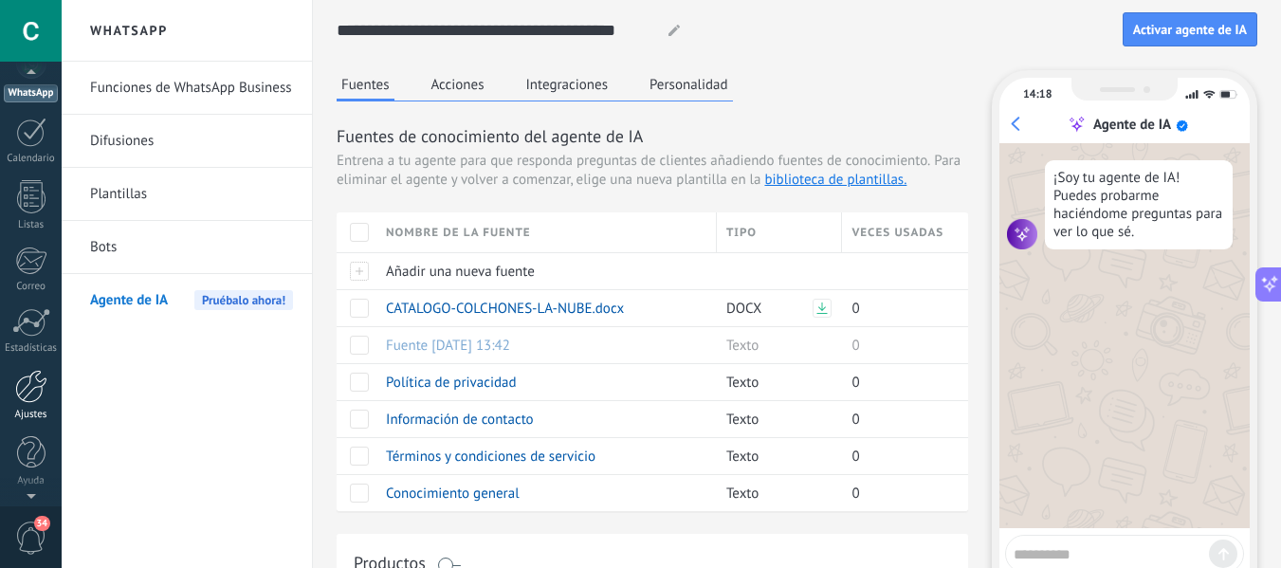
click at [29, 397] on div at bounding box center [31, 386] width 32 height 33
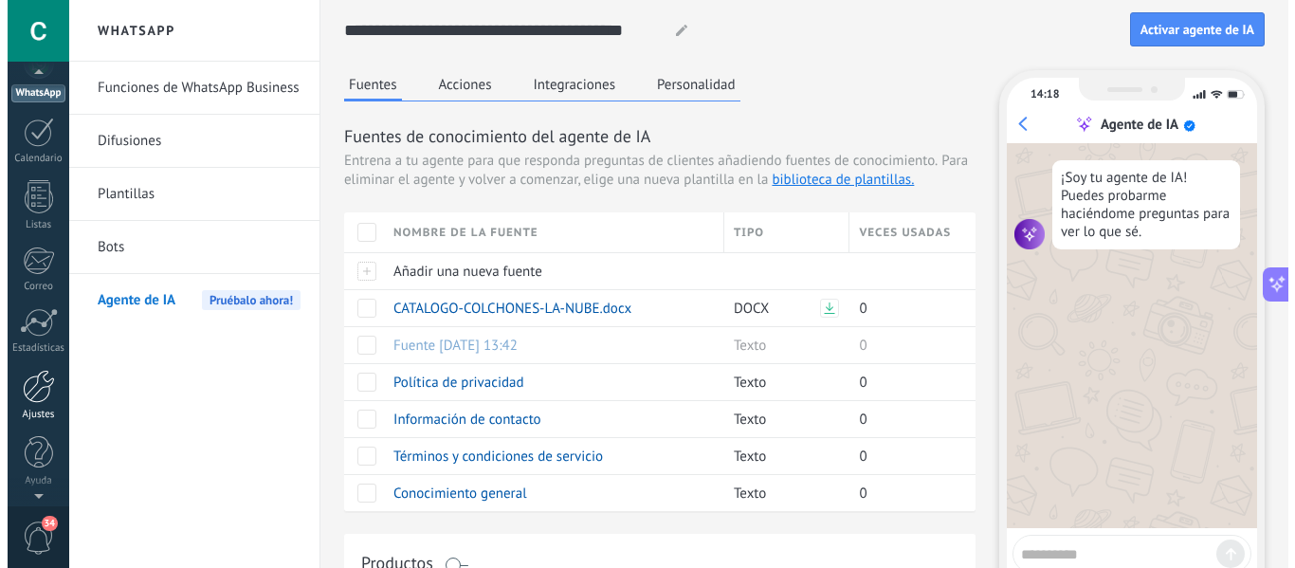
scroll to position [637, 0]
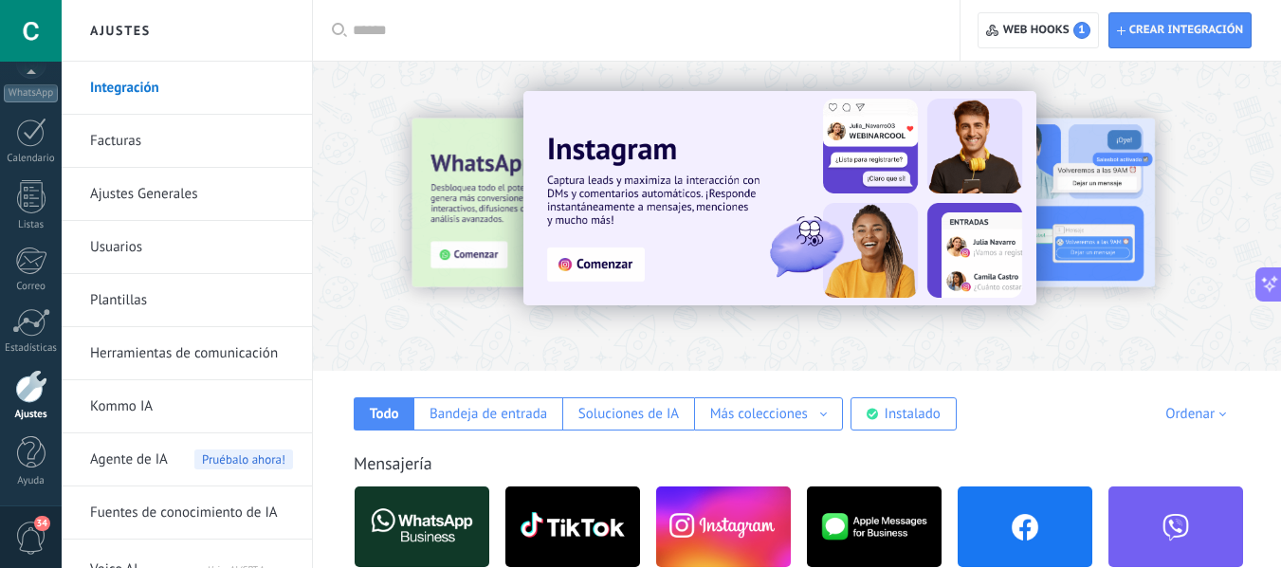
click at [136, 240] on link "Usuarios" at bounding box center [191, 247] width 203 height 53
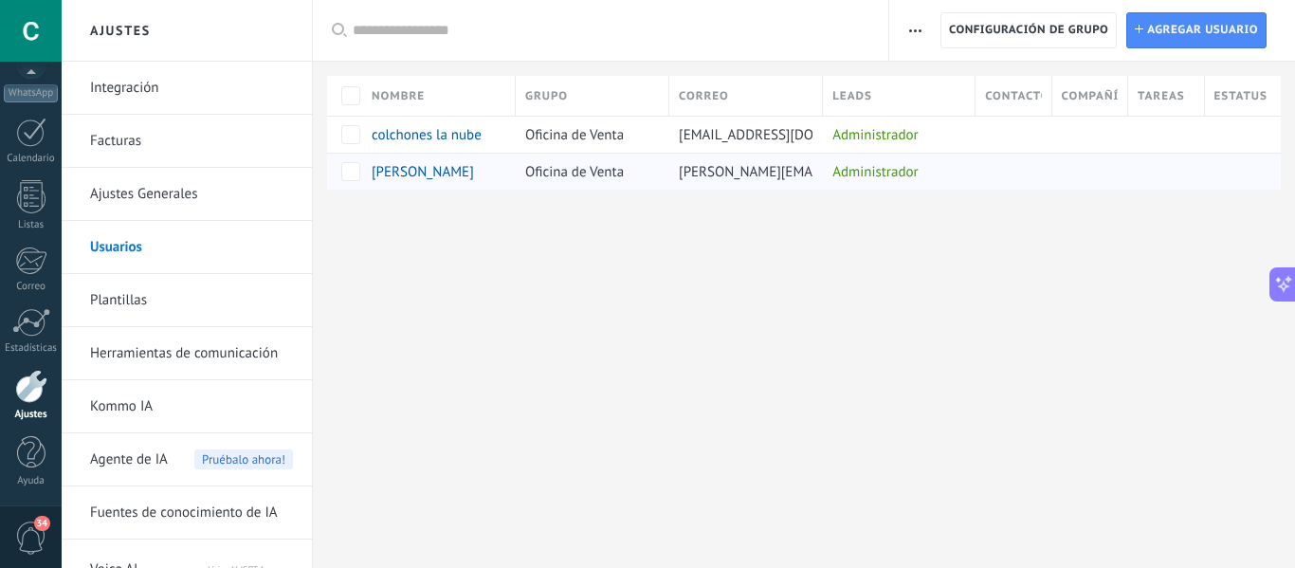
click at [570, 179] on span "Oficina de Venta" at bounding box center [574, 172] width 99 height 18
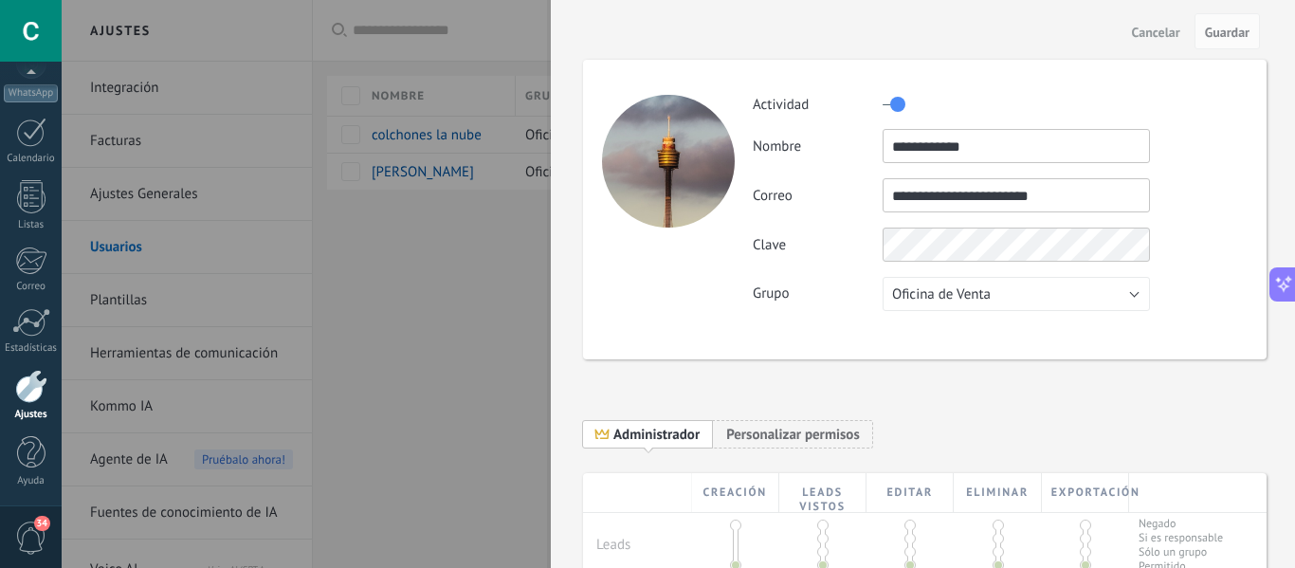
click at [376, 328] on div at bounding box center [647, 284] width 1295 height 568
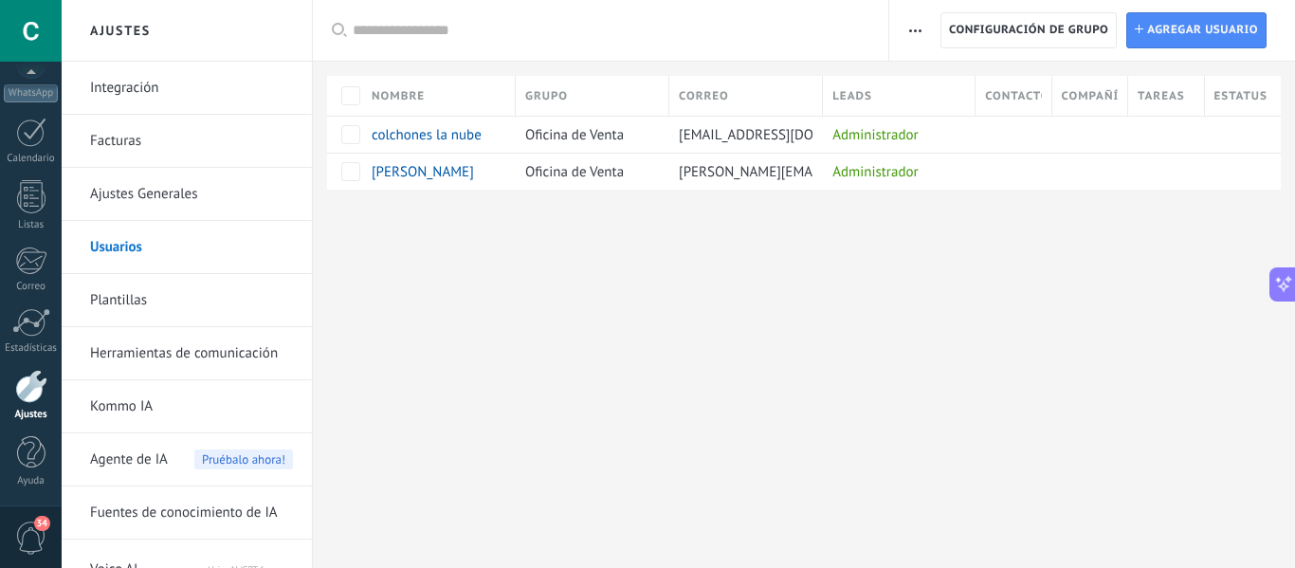
click at [915, 27] on span "button" at bounding box center [915, 30] width 12 height 36
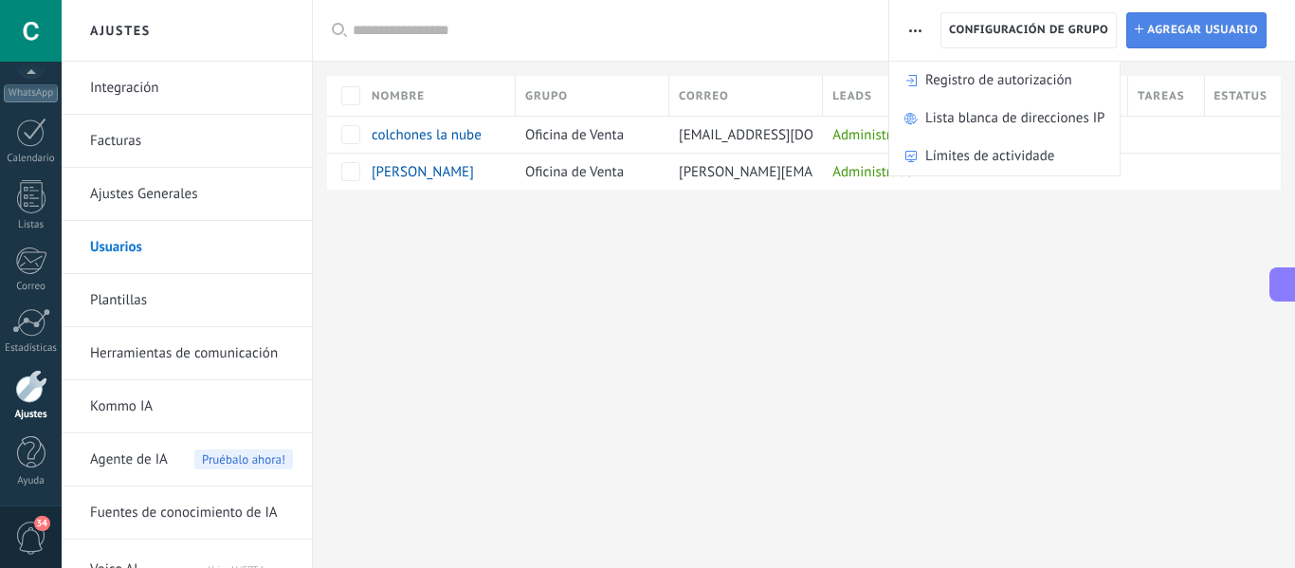
click at [1159, 34] on span "Agregar usuario" at bounding box center [1202, 30] width 111 height 34
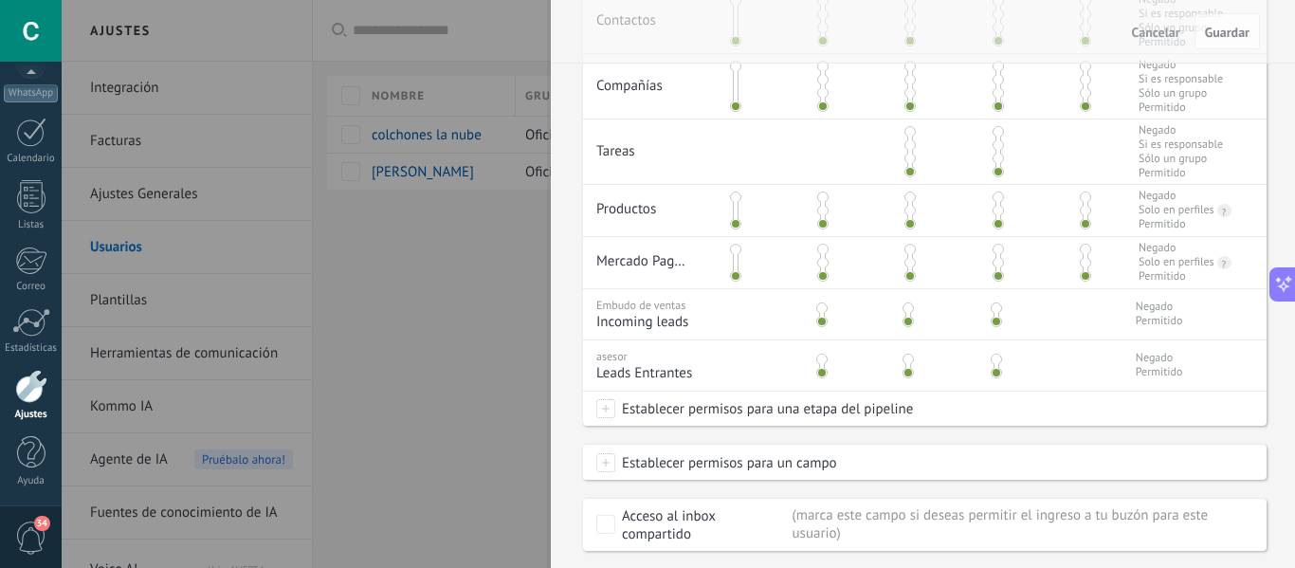
scroll to position [658, 0]
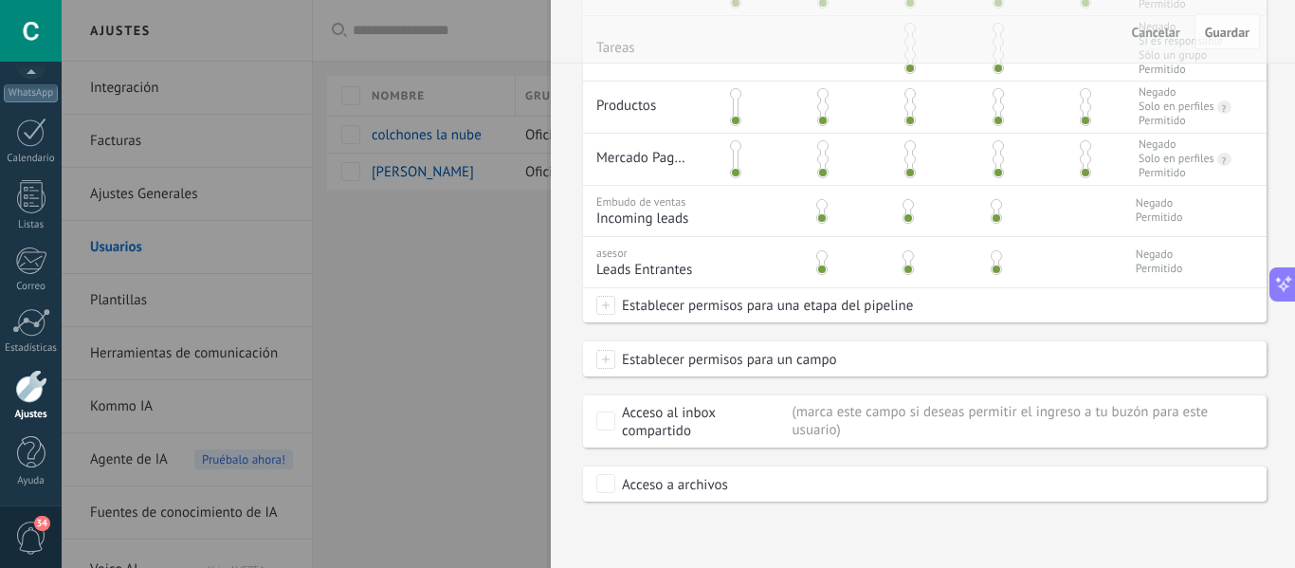
click at [506, 405] on div at bounding box center [647, 284] width 1295 height 568
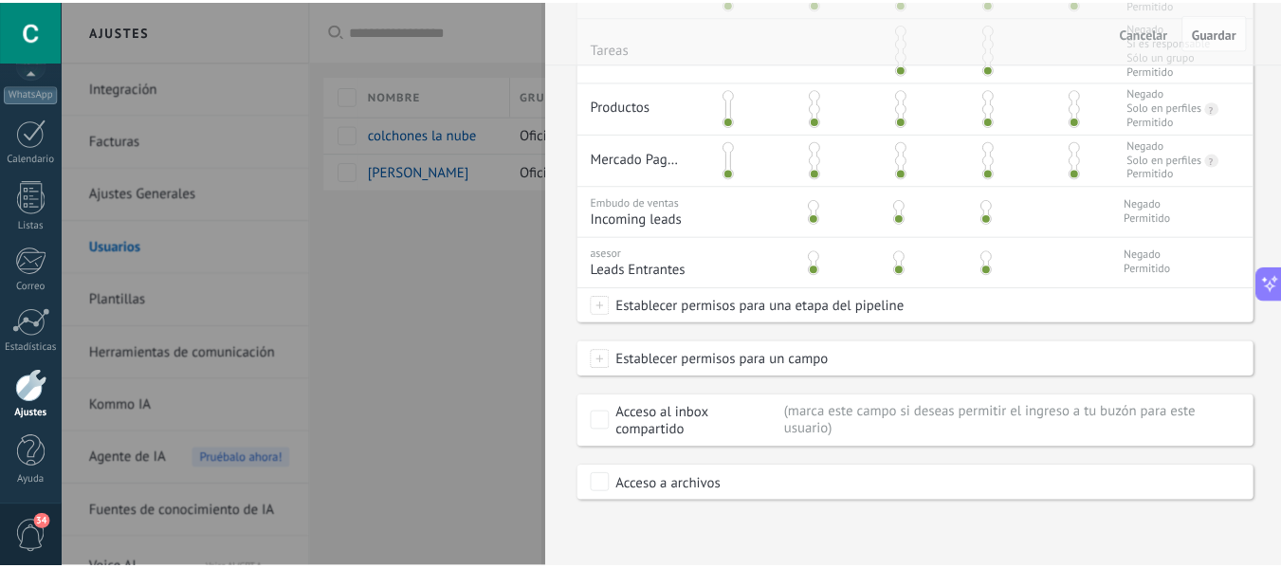
scroll to position [0, 0]
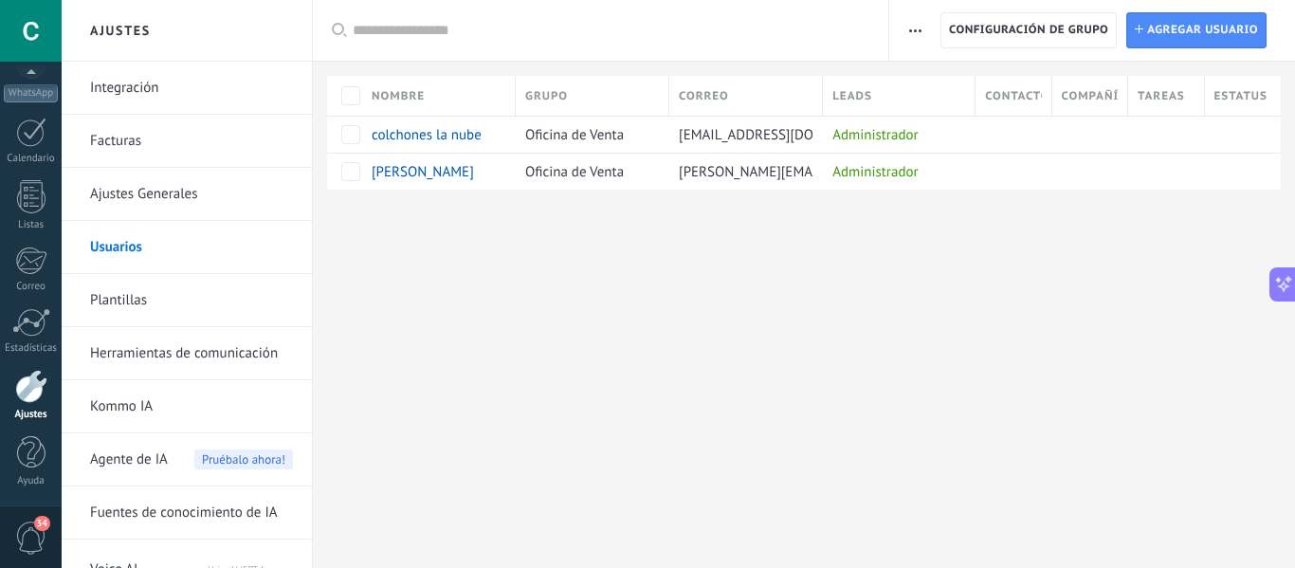
click at [128, 451] on span "Agente de IA" at bounding box center [129, 459] width 78 height 53
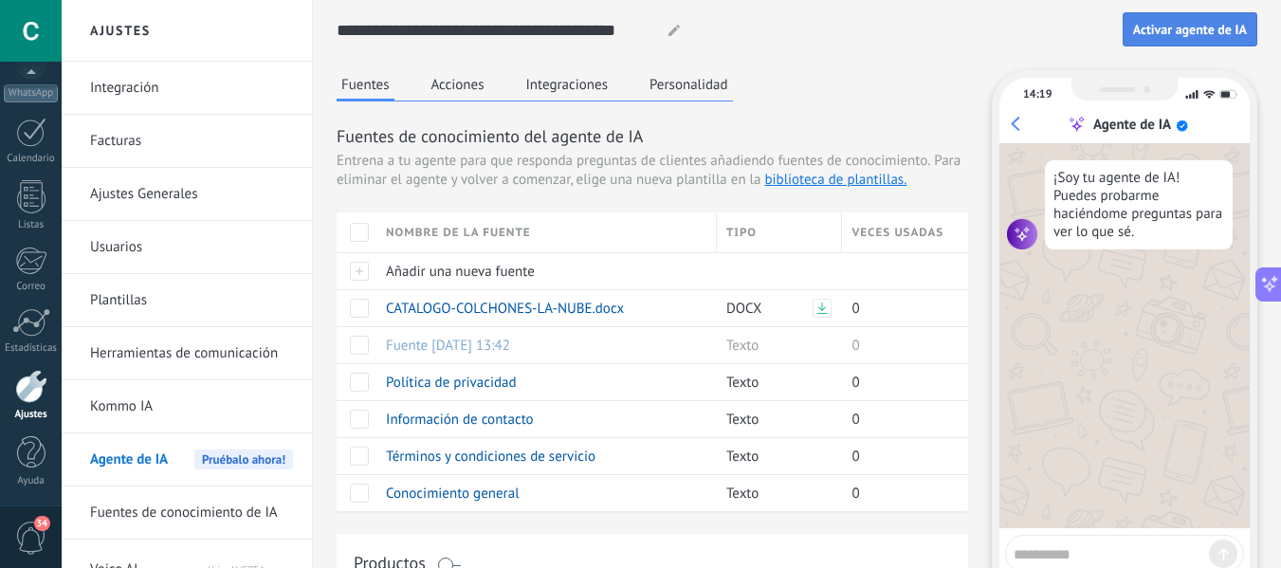
click at [1179, 25] on span "Activar agente de IA" at bounding box center [1190, 29] width 114 height 13
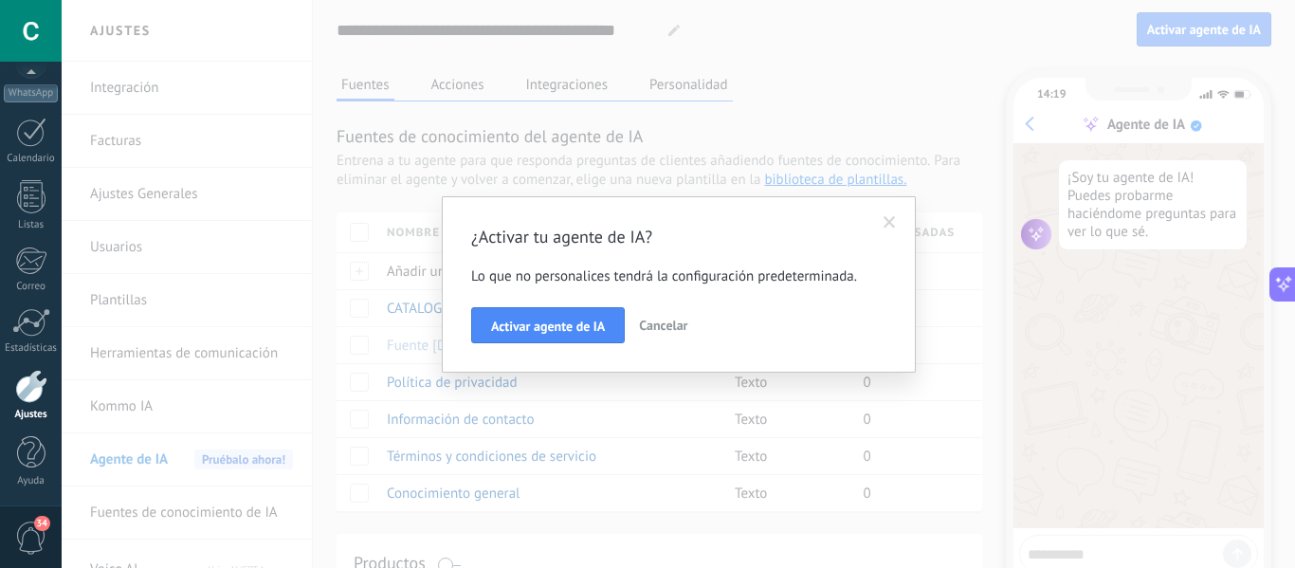
click at [656, 330] on span "Cancelar" at bounding box center [663, 325] width 48 height 17
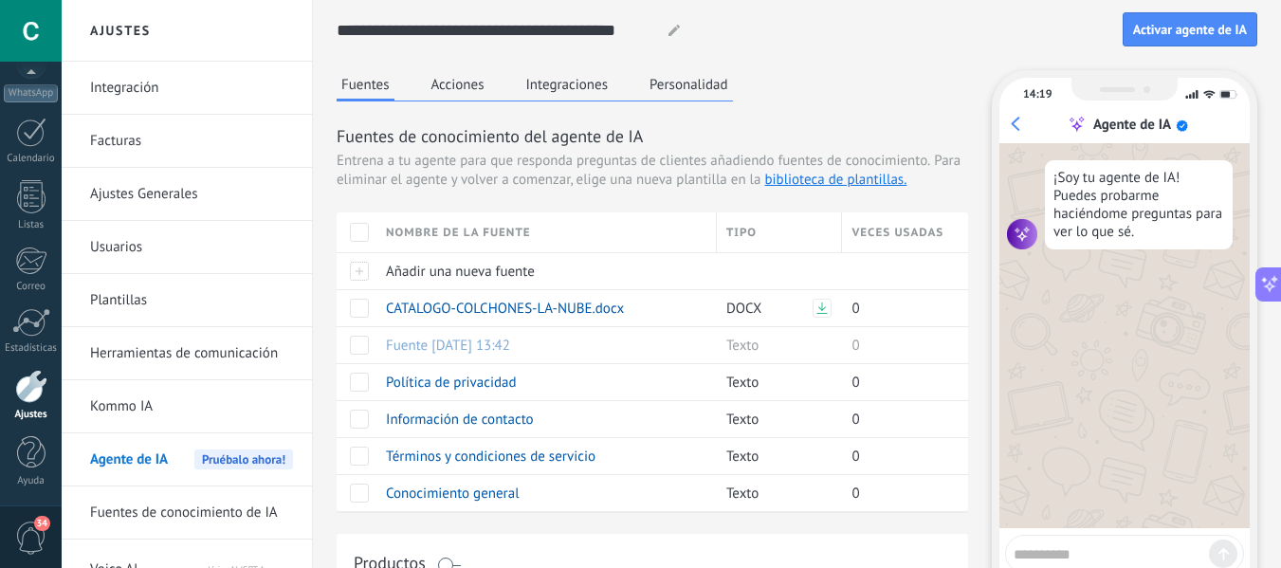
click at [694, 85] on button "Personalidad" at bounding box center [689, 84] width 88 height 28
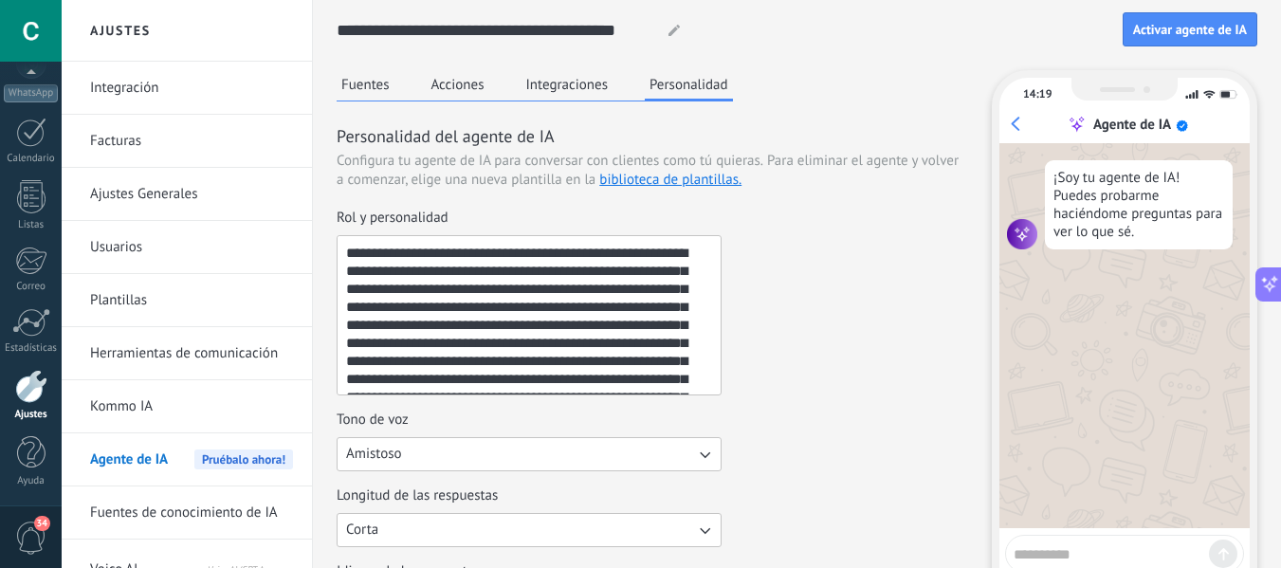
click at [561, 73] on button "Integraciones" at bounding box center [567, 84] width 92 height 28
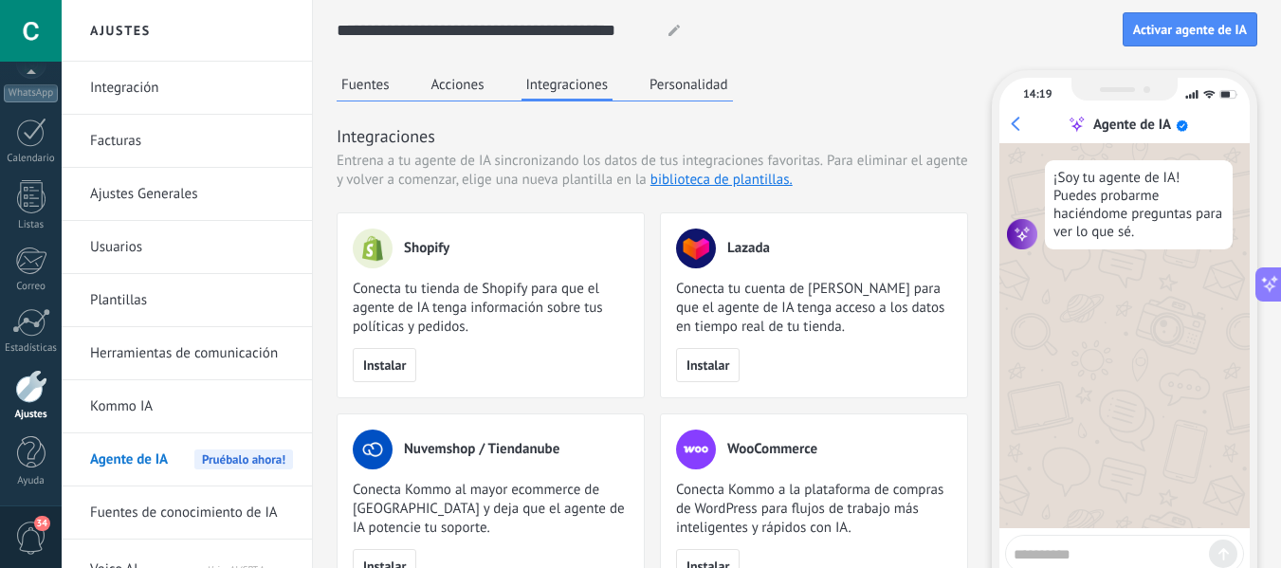
click at [462, 81] on button "Acciones" at bounding box center [458, 84] width 63 height 28
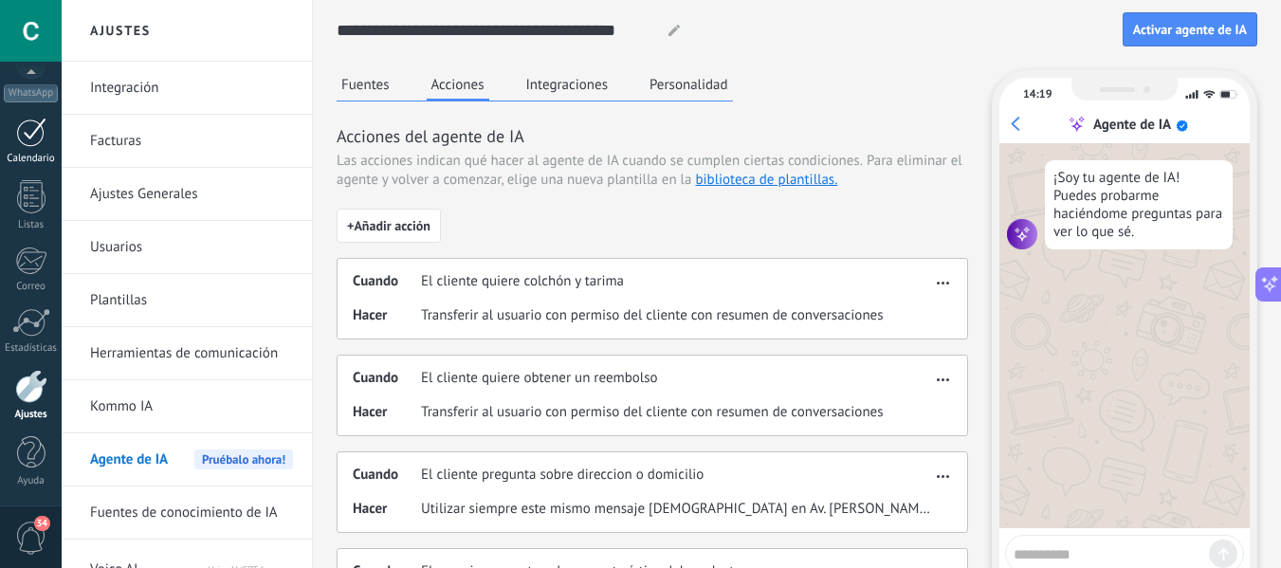
drag, startPoint x: 45, startPoint y: 138, endPoint x: 26, endPoint y: 128, distance: 22.5
click at [26, 128] on div at bounding box center [31, 132] width 30 height 29
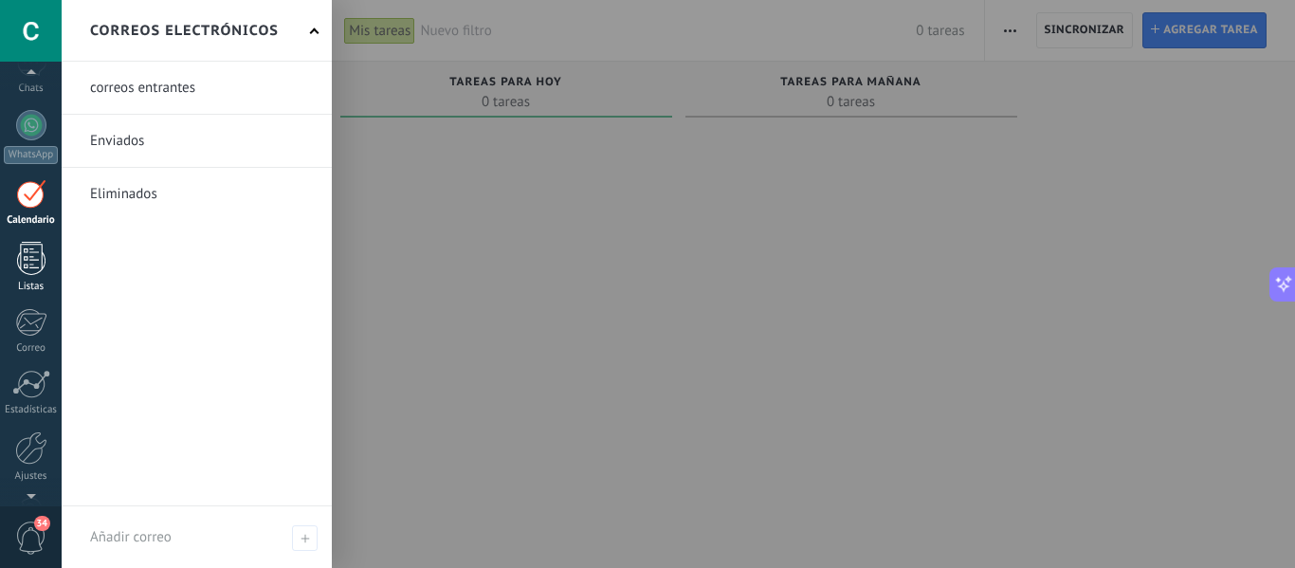
scroll to position [126, 0]
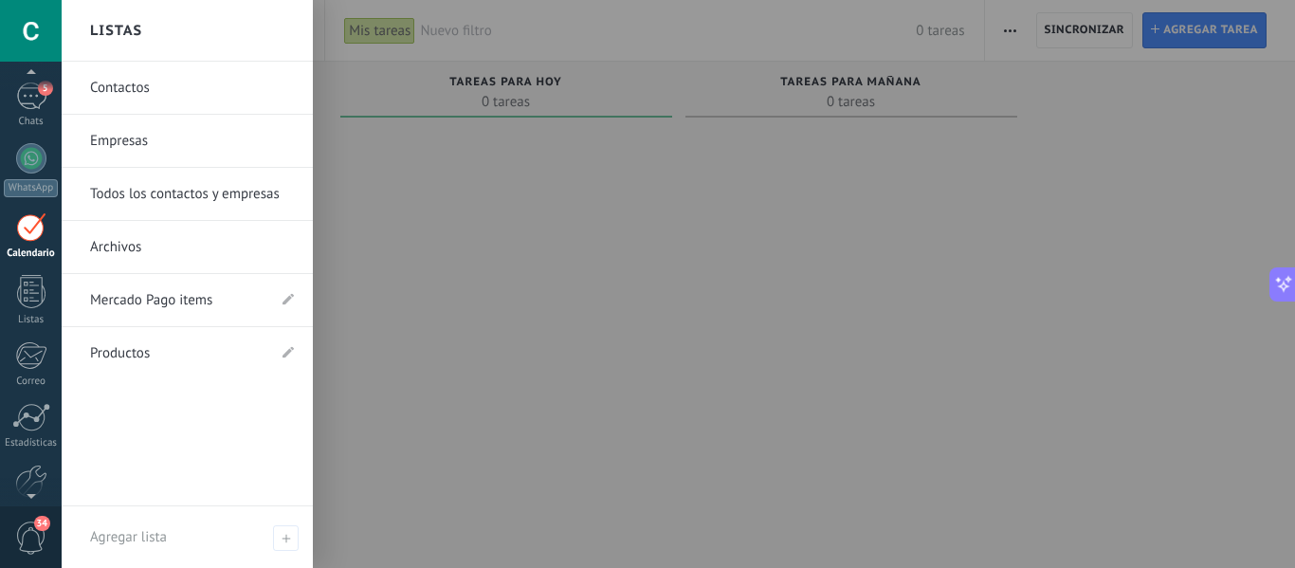
click at [151, 298] on link "Mercado Pago items" at bounding box center [177, 300] width 175 height 53
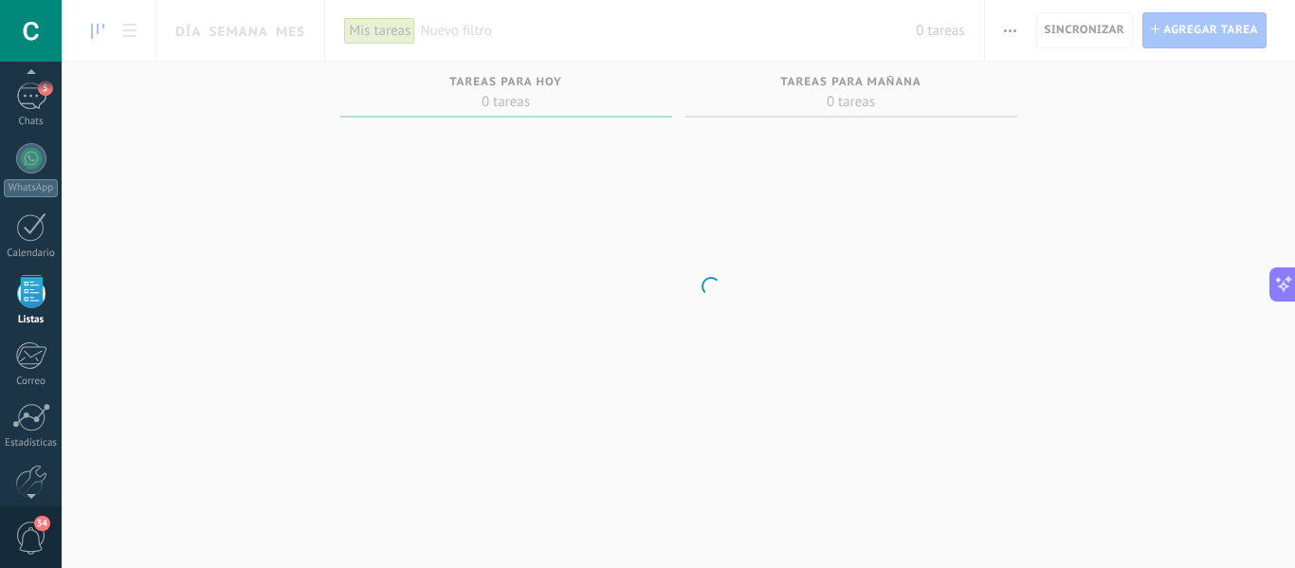
scroll to position [118, 0]
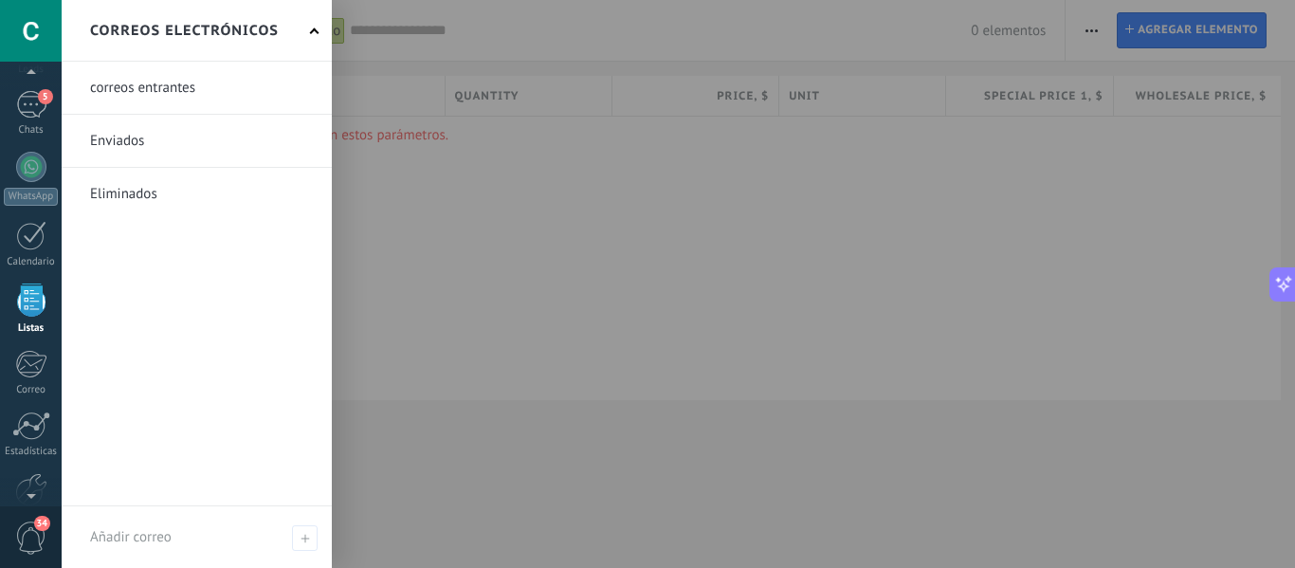
click at [129, 138] on link at bounding box center [197, 141] width 270 height 52
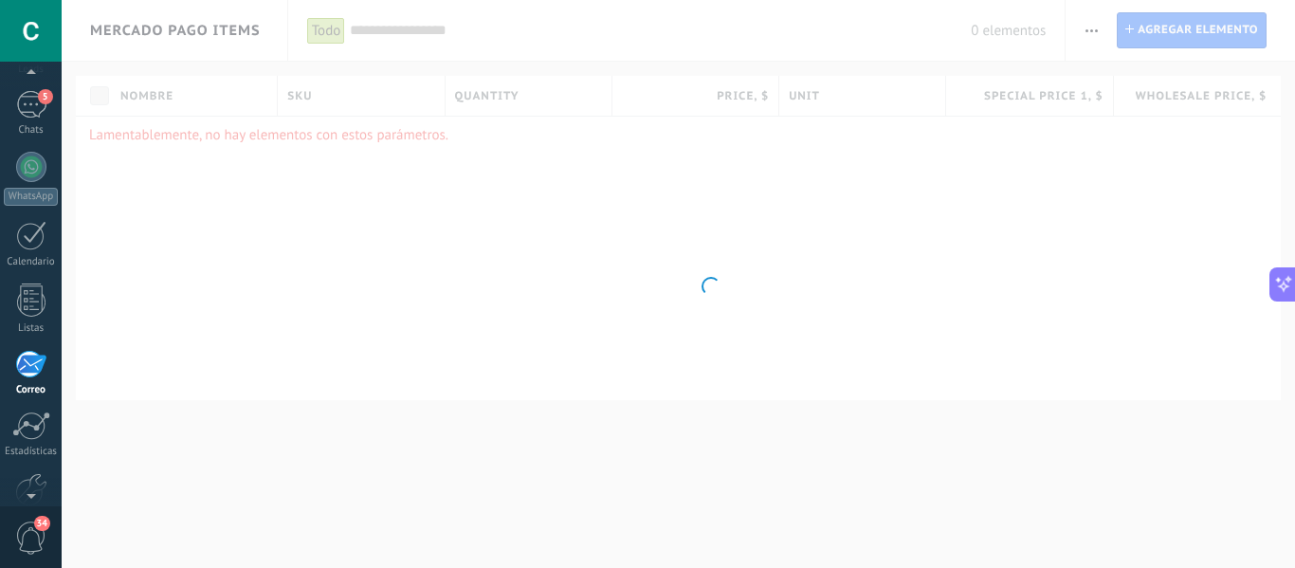
scroll to position [184, 0]
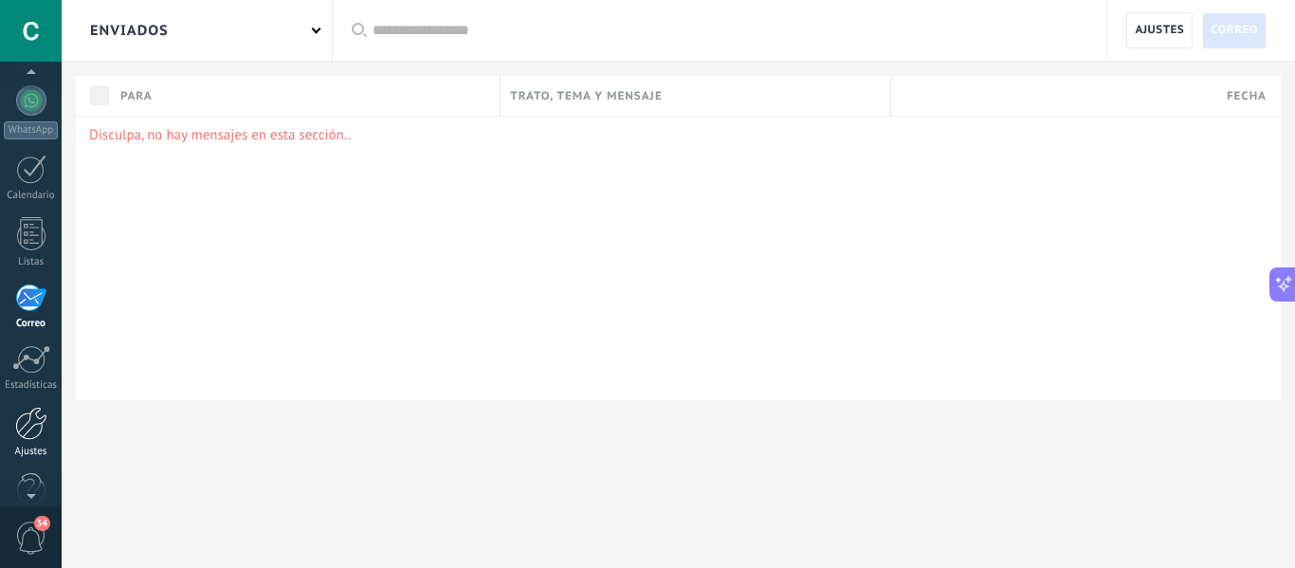
click at [31, 413] on div at bounding box center [31, 423] width 32 height 33
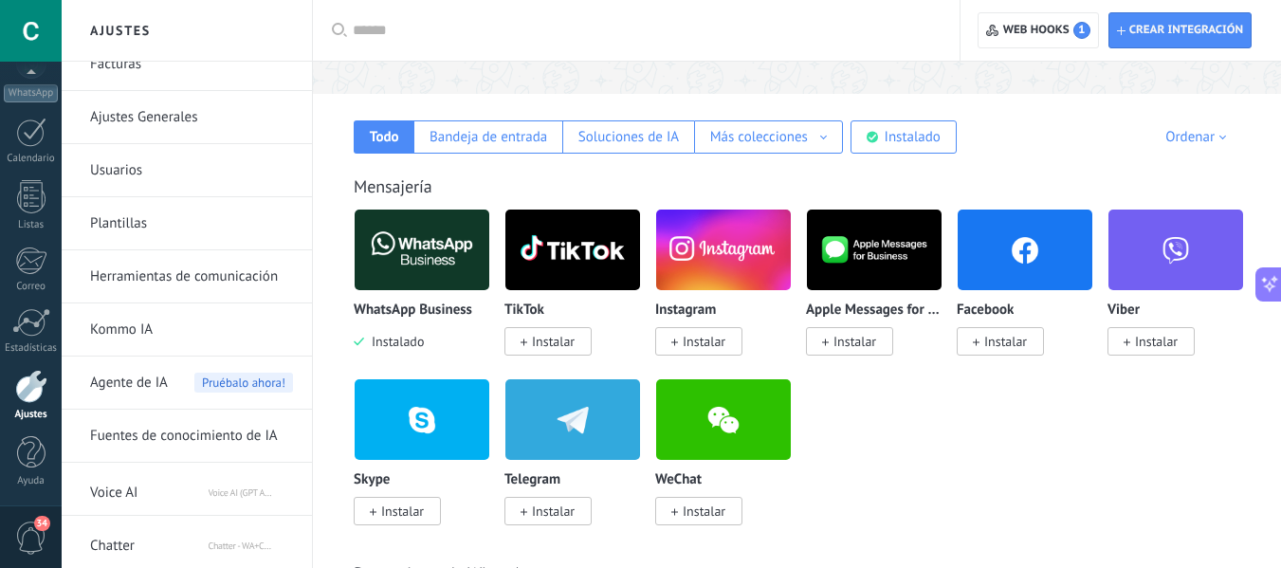
scroll to position [284, 0]
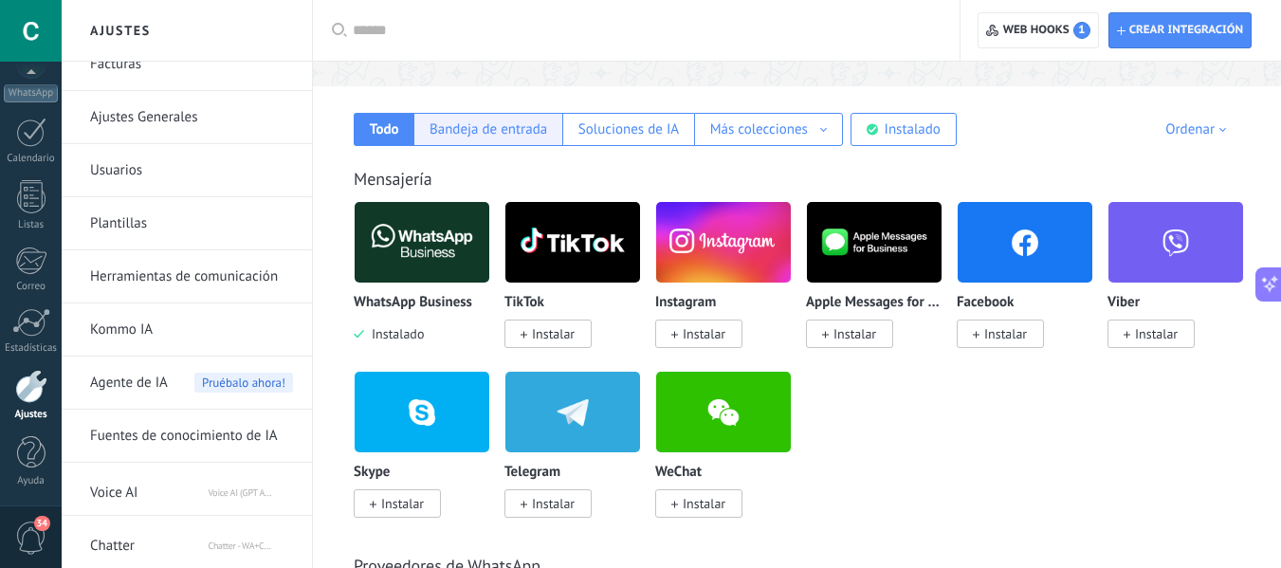
click at [478, 137] on div "Bandeja de entrada" at bounding box center [488, 129] width 118 height 18
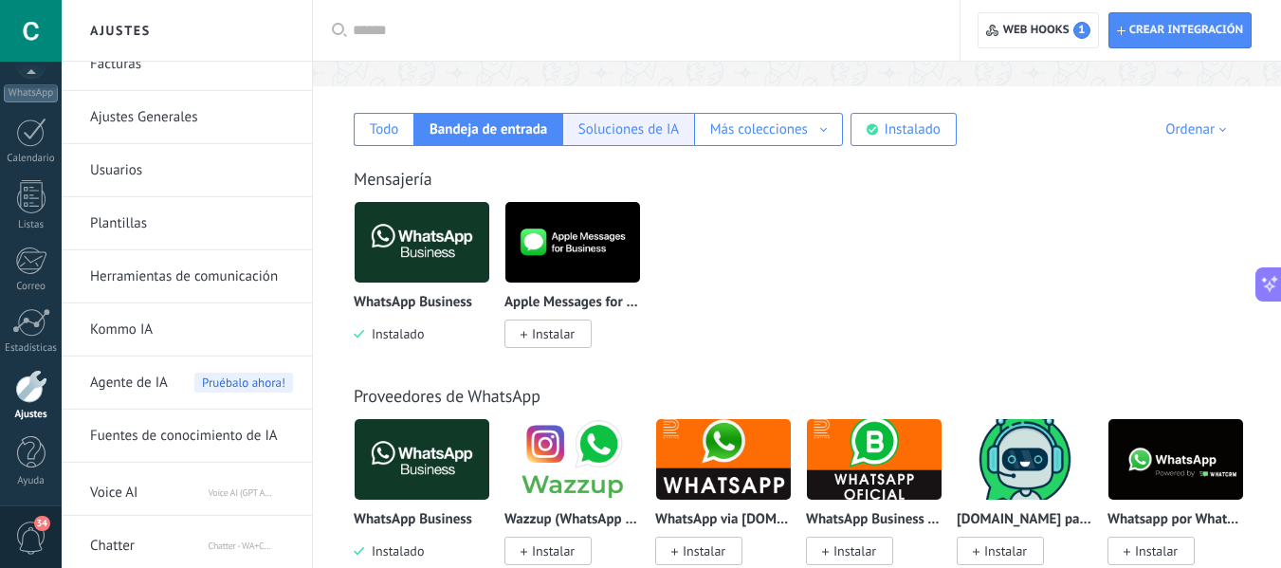
click at [675, 131] on div "Soluciones de IA" at bounding box center [628, 129] width 100 height 18
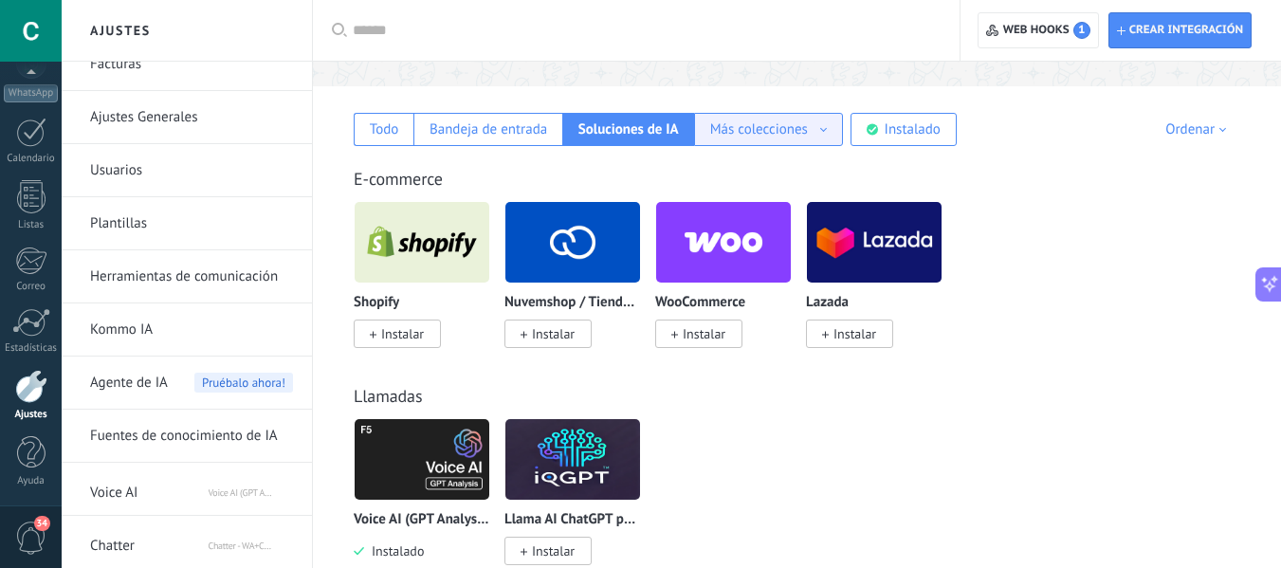
click at [772, 132] on div "Más colecciones" at bounding box center [759, 129] width 98 height 18
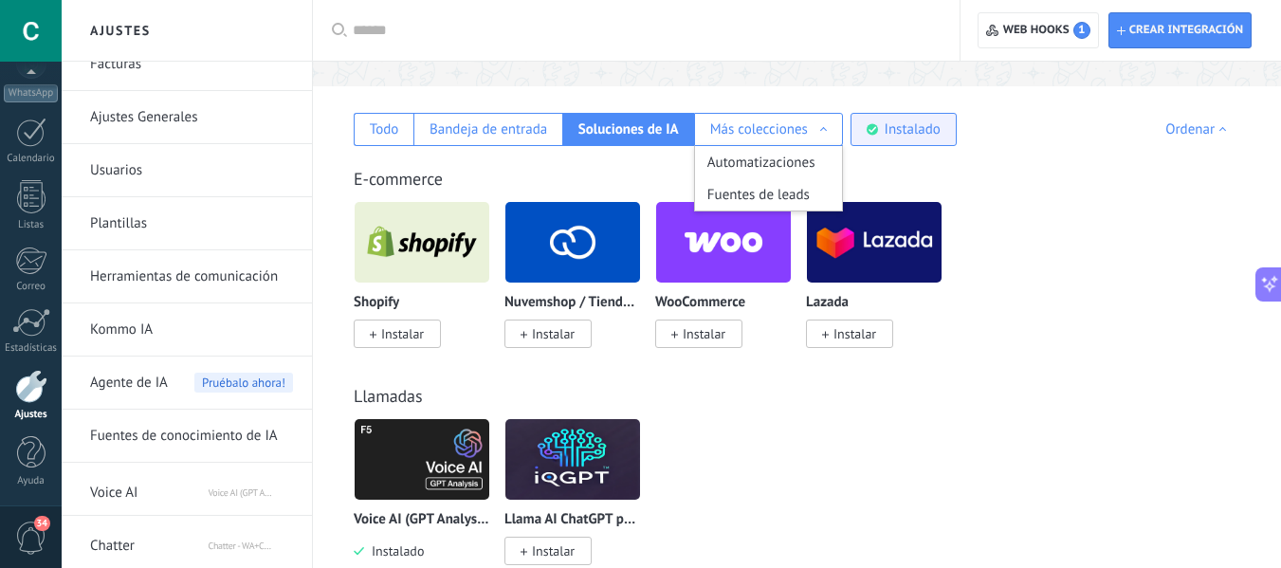
click at [918, 132] on div "Instalado" at bounding box center [912, 129] width 56 height 18
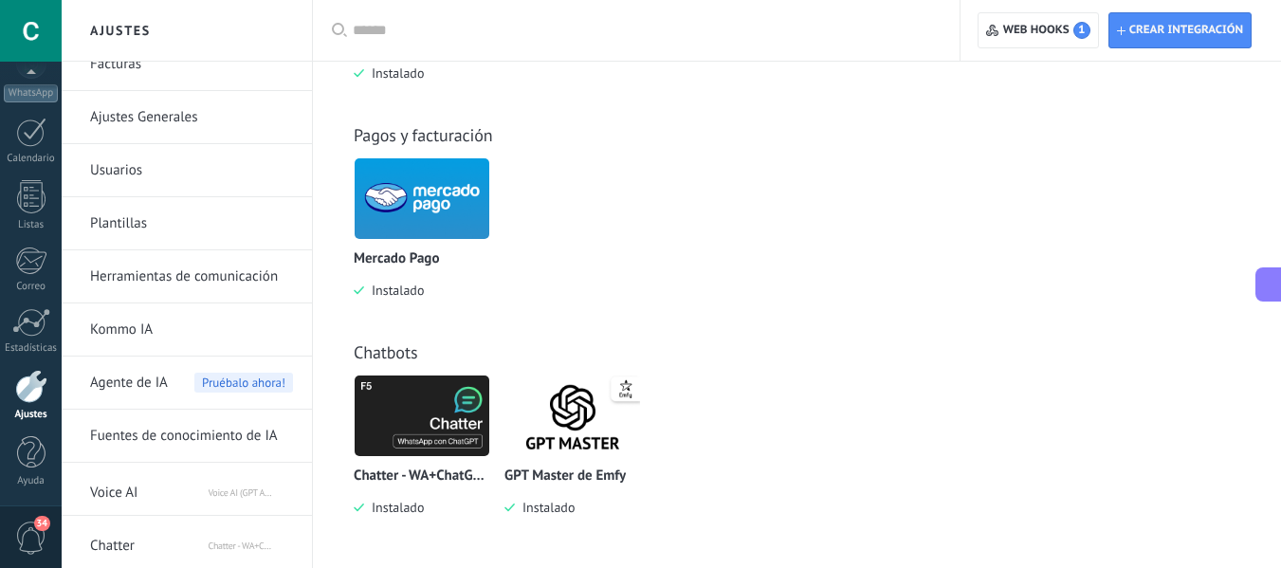
scroll to position [0, 0]
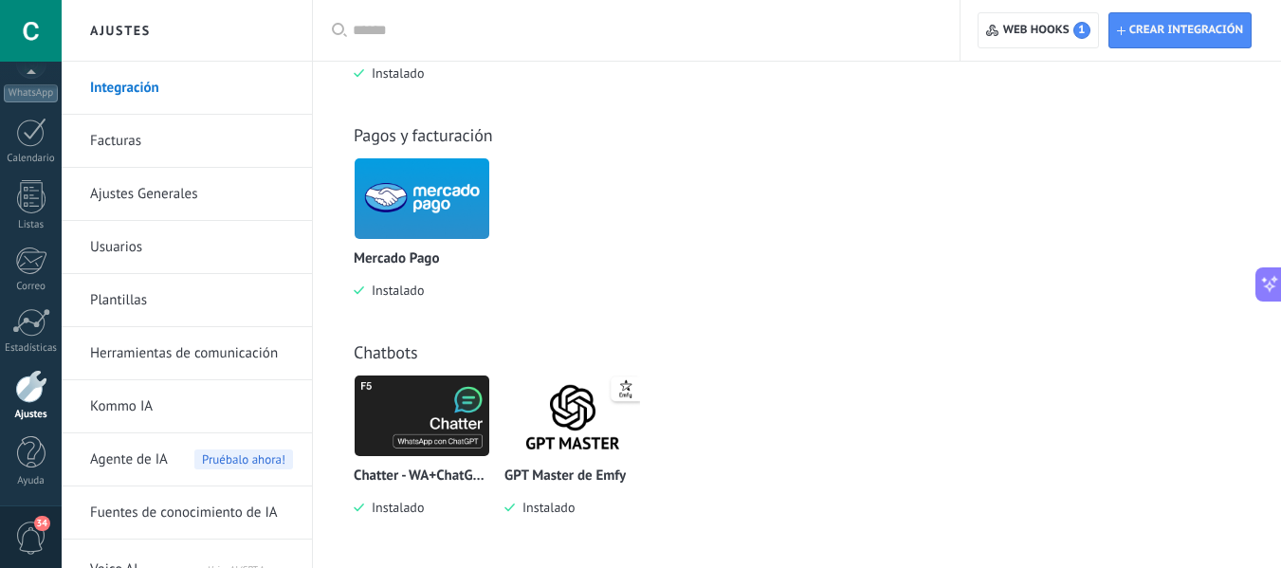
click at [30, 24] on div at bounding box center [31, 31] width 62 height 62
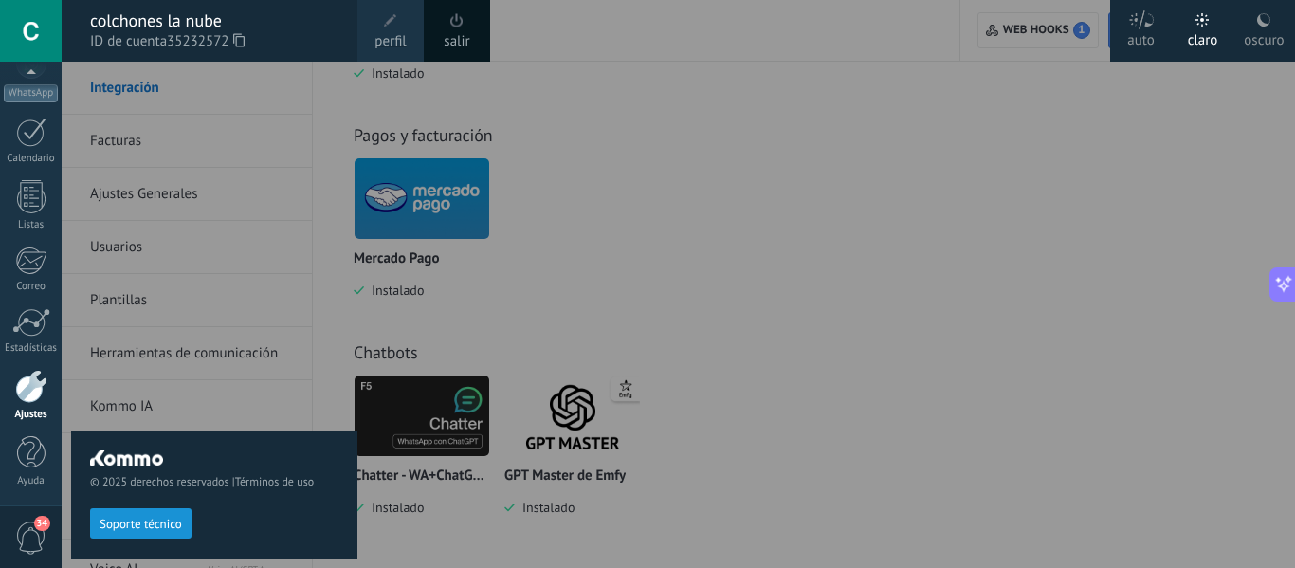
click at [138, 21] on div "colchones la nube" at bounding box center [214, 20] width 248 height 21
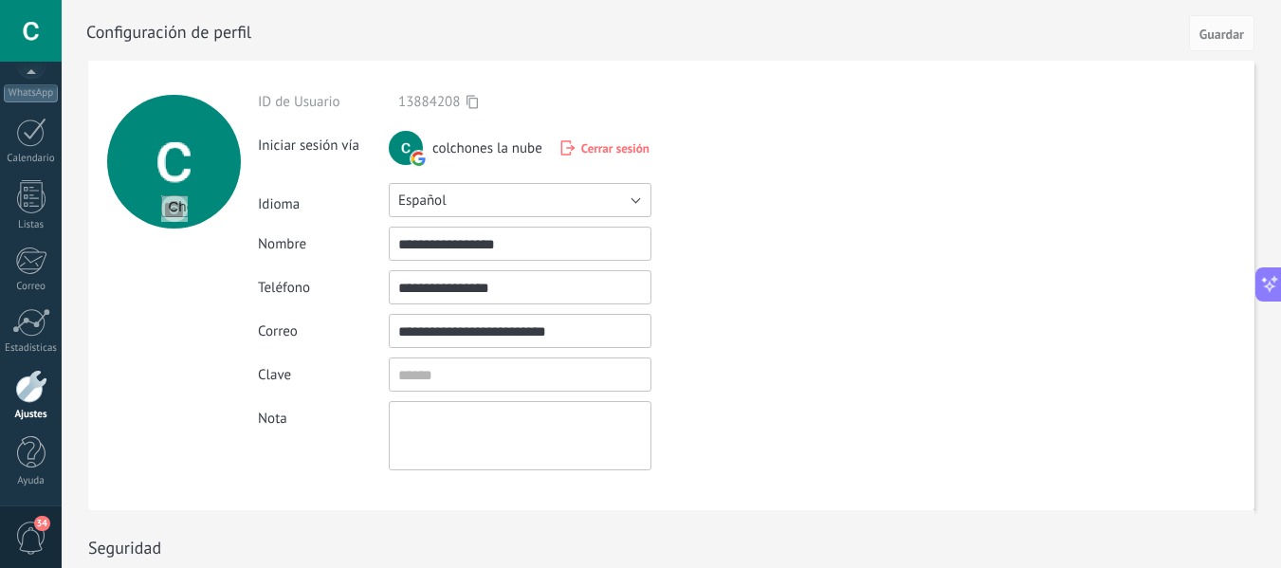
click at [608, 196] on button "Español" at bounding box center [520, 200] width 263 height 34
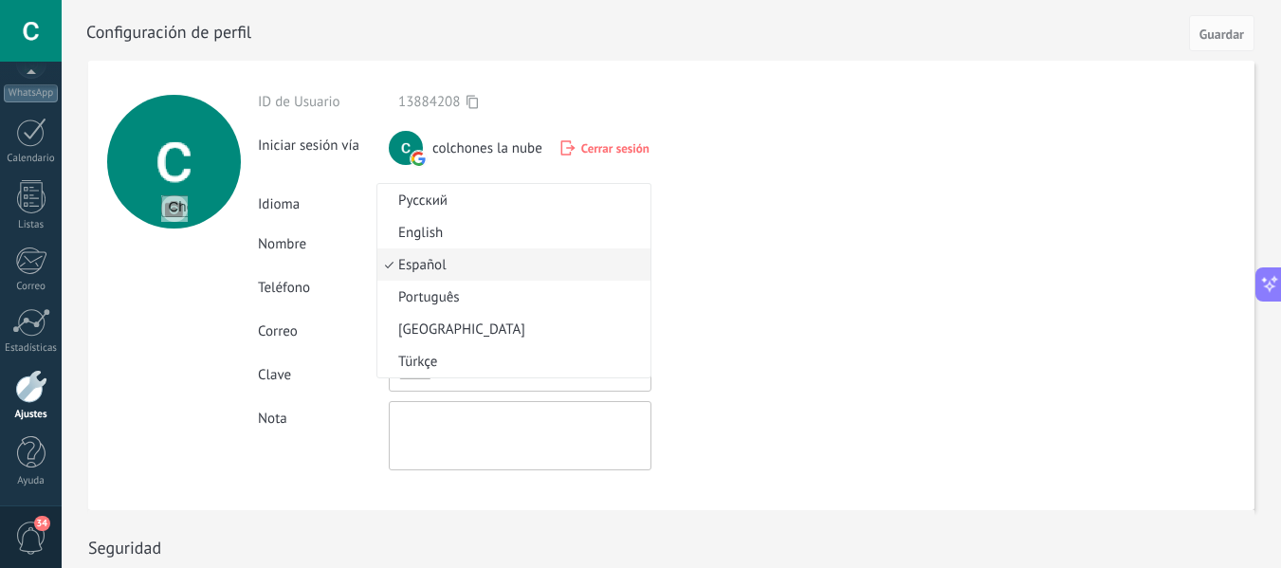
click at [608, 196] on span "Русский" at bounding box center [510, 200] width 267 height 18
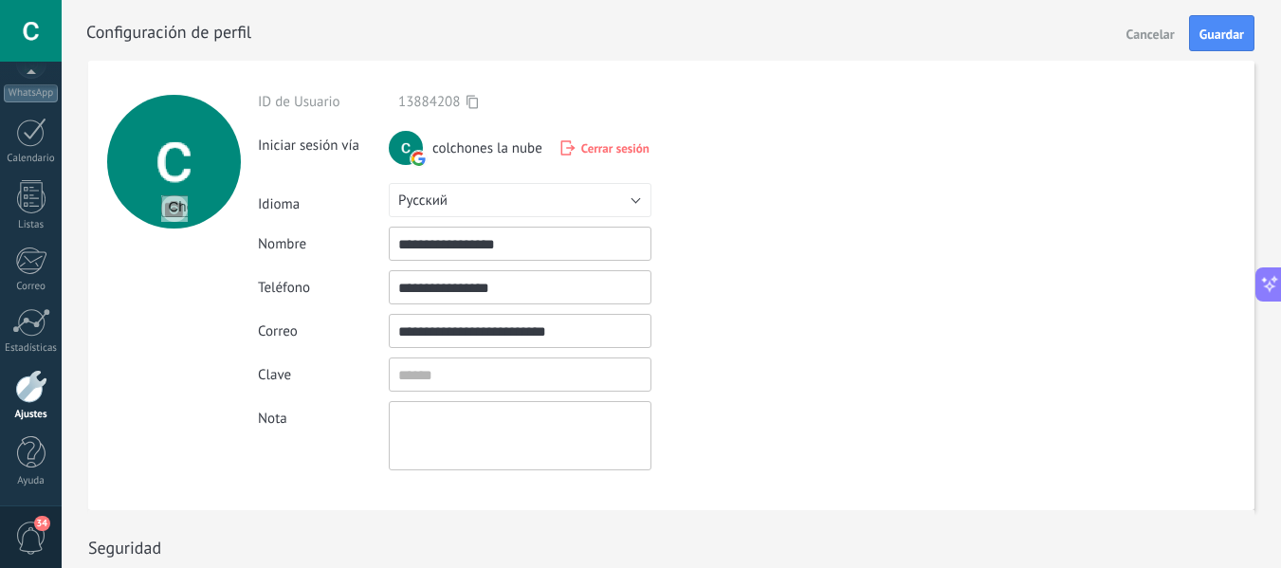
click at [1127, 39] on span "Cancelar" at bounding box center [1150, 33] width 48 height 13
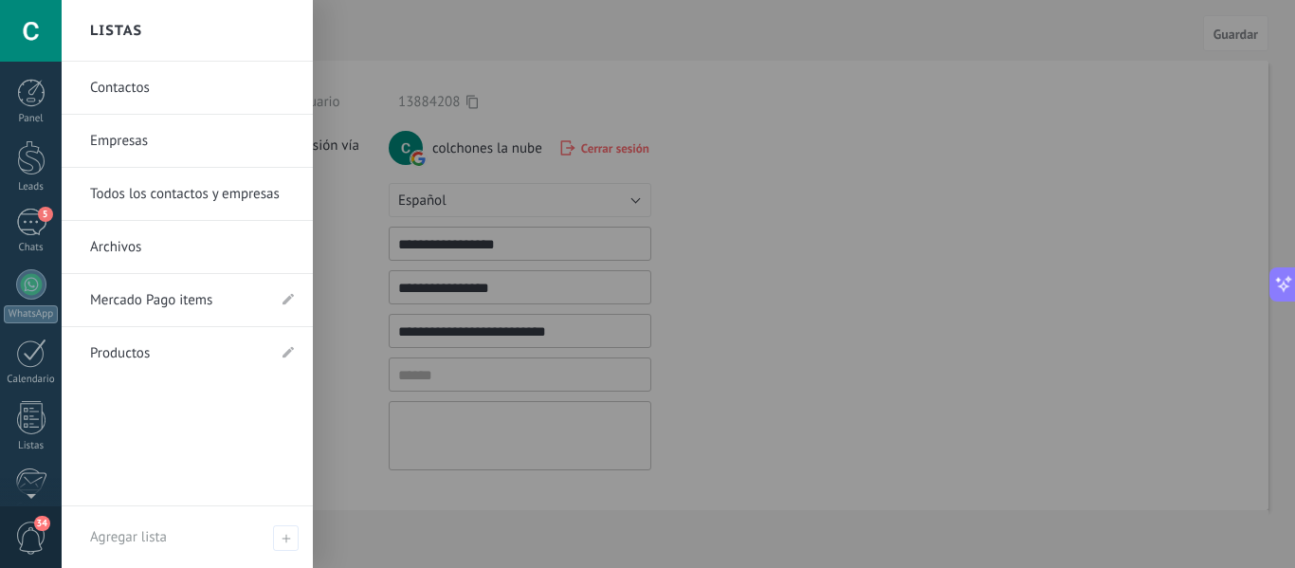
click at [114, 250] on link "Archivos" at bounding box center [192, 247] width 204 height 53
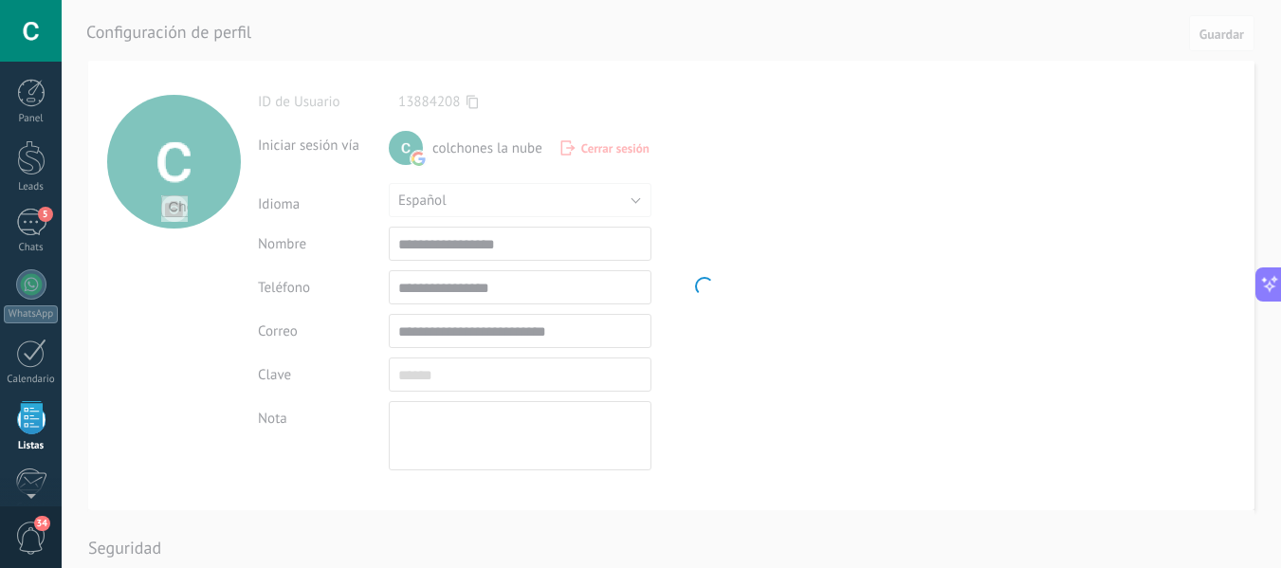
scroll to position [118, 0]
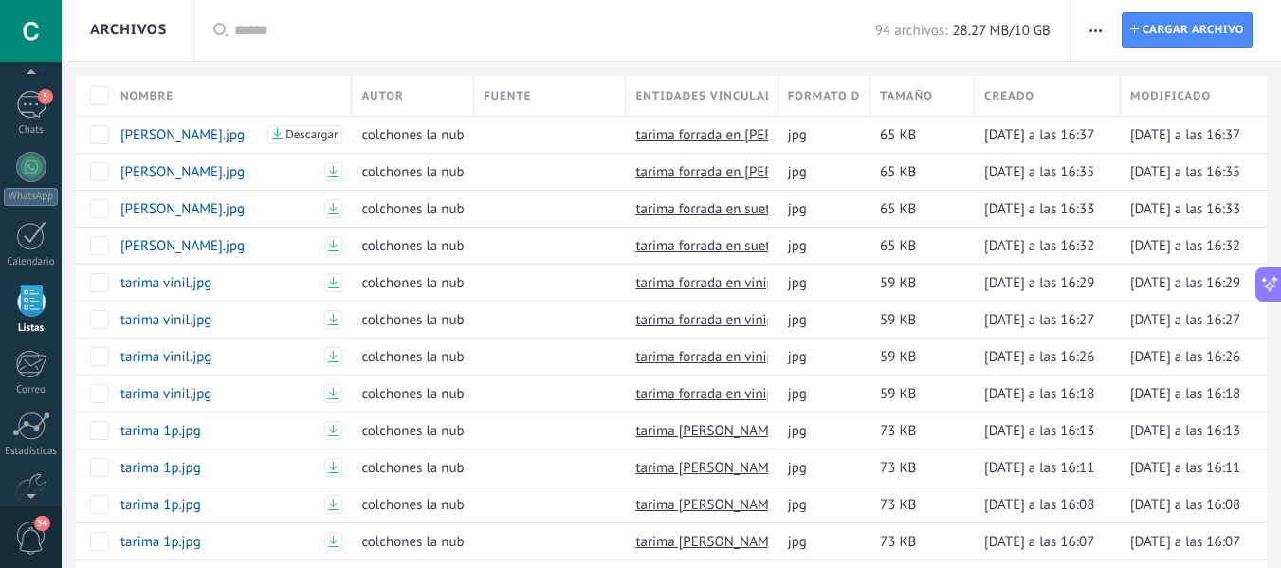
click at [136, 34] on div "Archivos" at bounding box center [128, 30] width 77 height 61
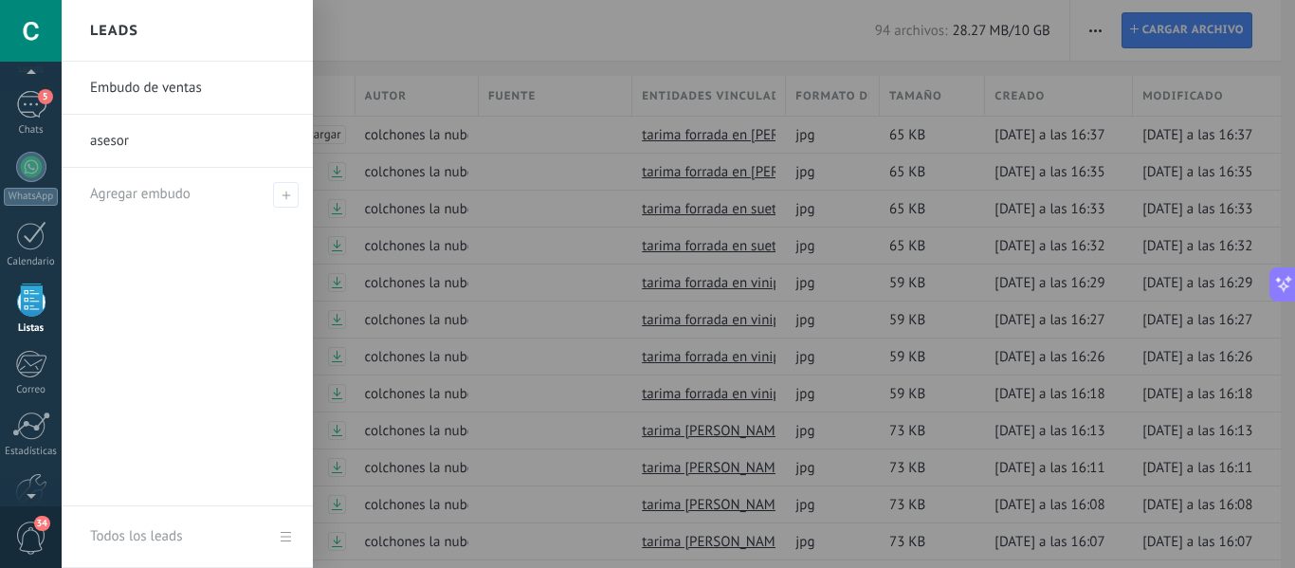
click at [124, 97] on link "Embudo de ventas" at bounding box center [192, 88] width 204 height 53
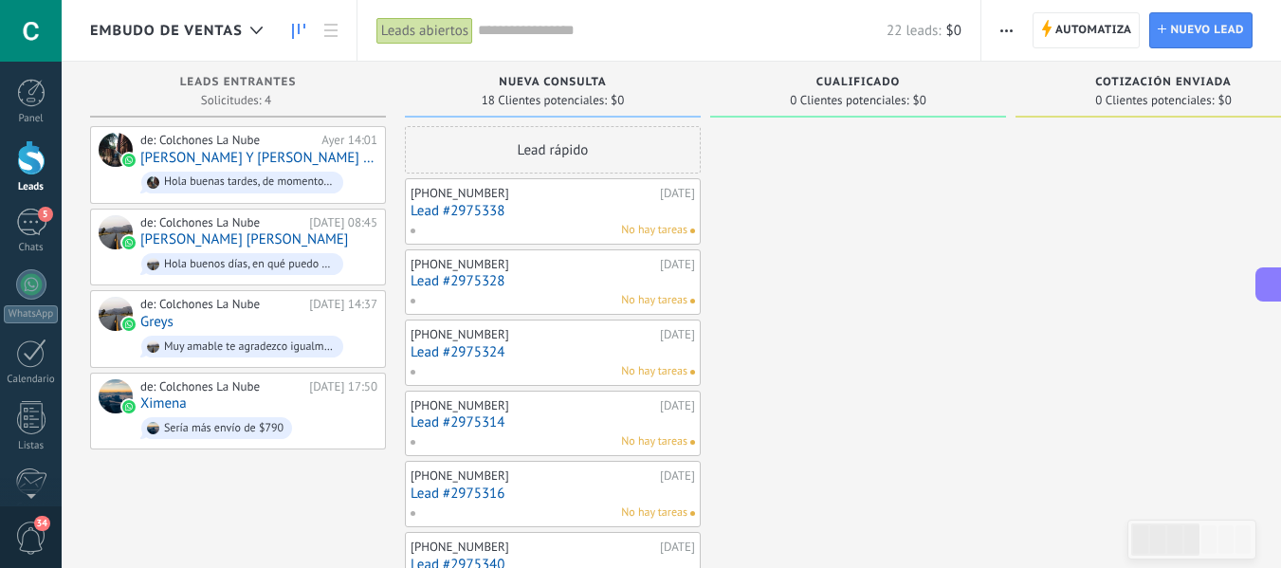
click at [995, 39] on button "button" at bounding box center [1005, 30] width 27 height 36
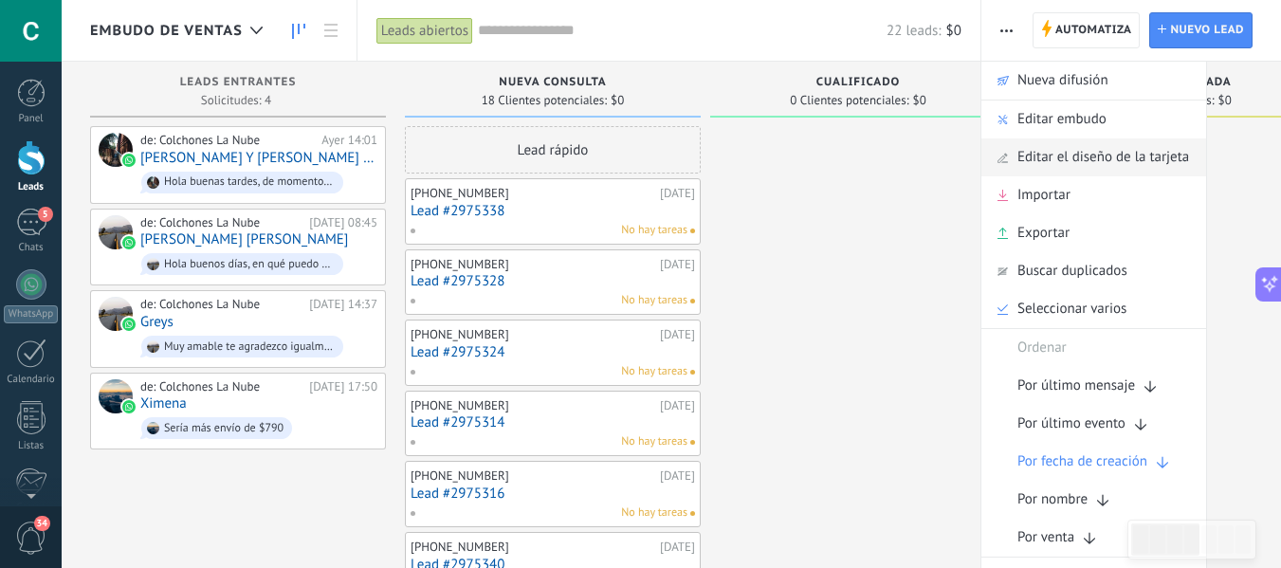
click at [1154, 156] on span "Editar el diseño de la tarjeta" at bounding box center [1103, 157] width 172 height 38
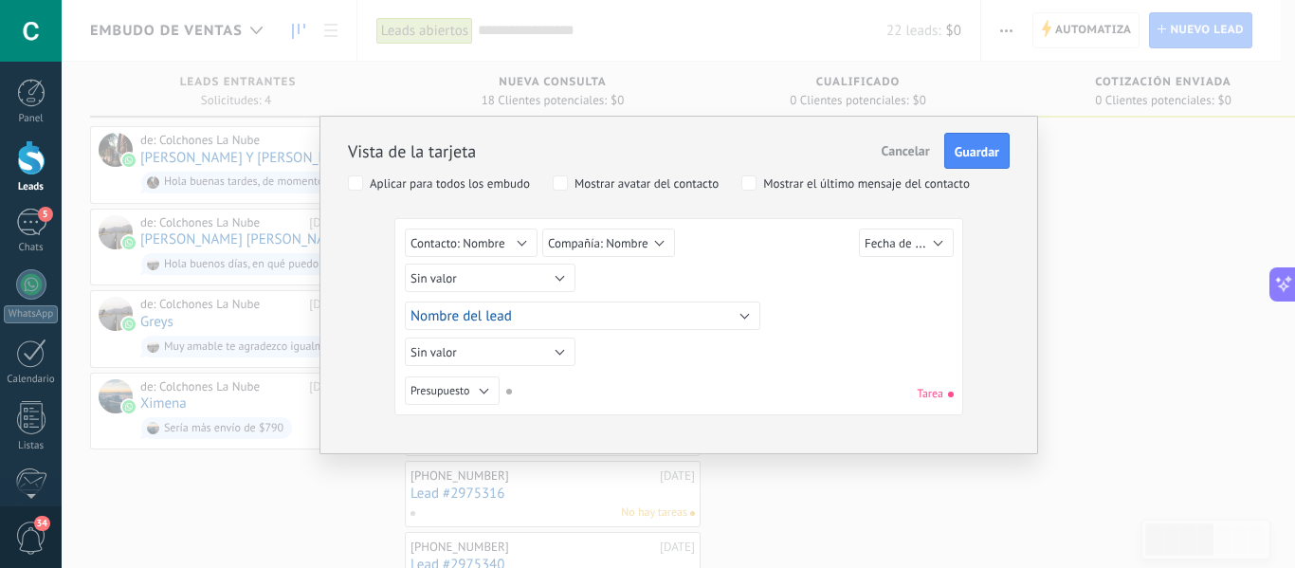
click at [908, 152] on span "Cancelar" at bounding box center [905, 150] width 48 height 17
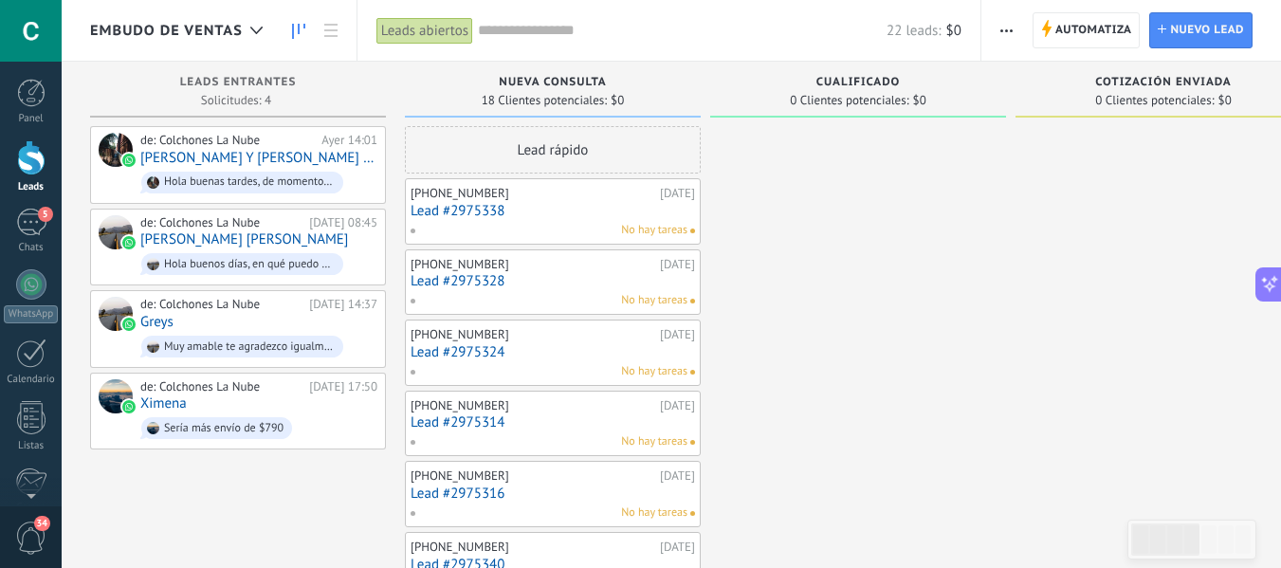
click at [1009, 35] on span "button" at bounding box center [1006, 30] width 12 height 36
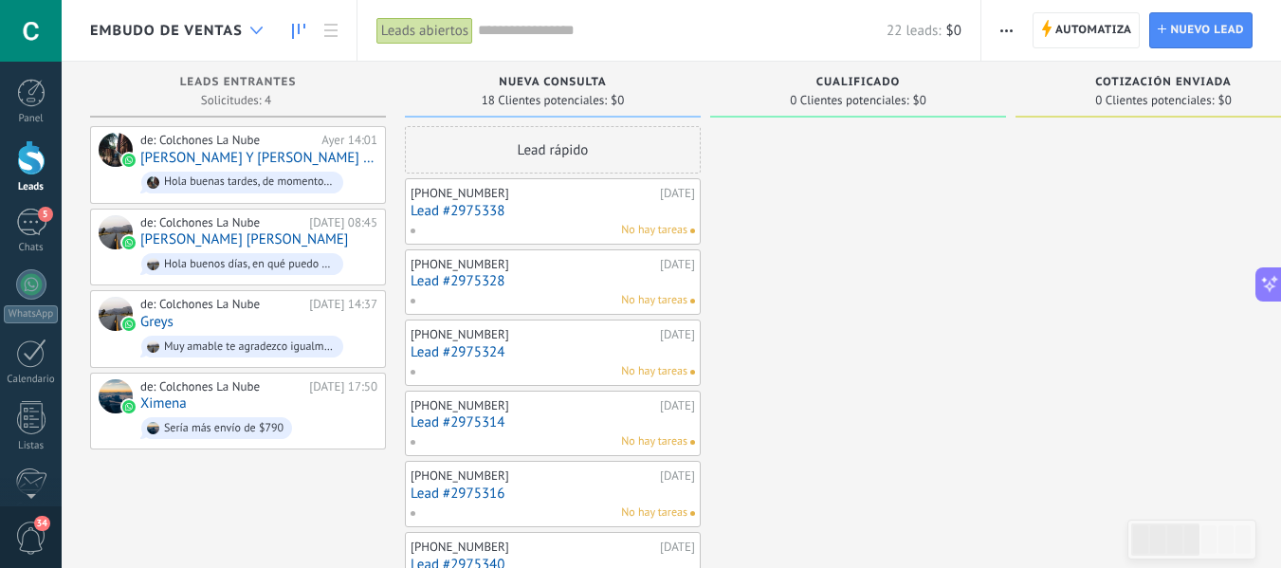
click at [243, 32] on div at bounding box center [256, 30] width 31 height 37
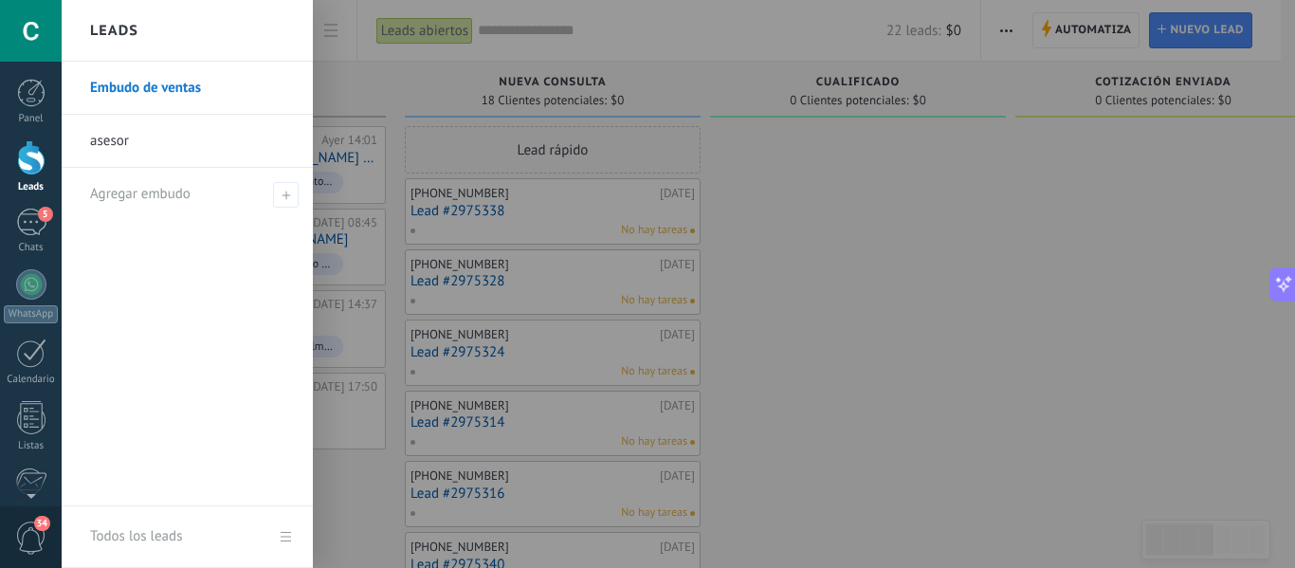
click at [109, 137] on link "asesor" at bounding box center [192, 141] width 204 height 53
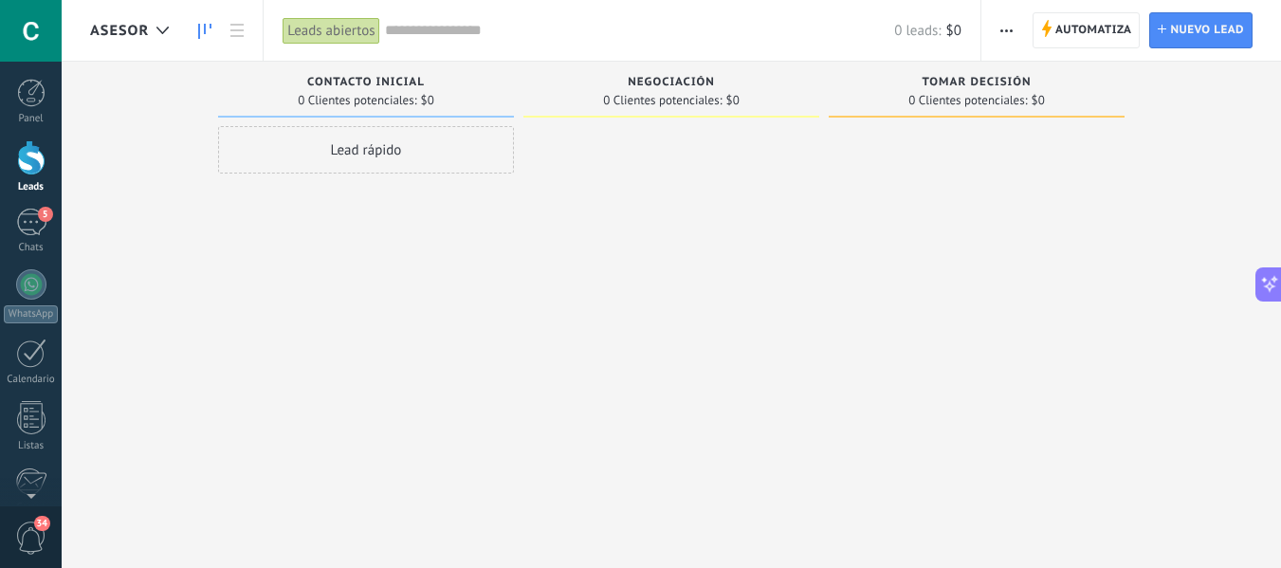
click at [140, 33] on span "asesor" at bounding box center [119, 31] width 59 height 18
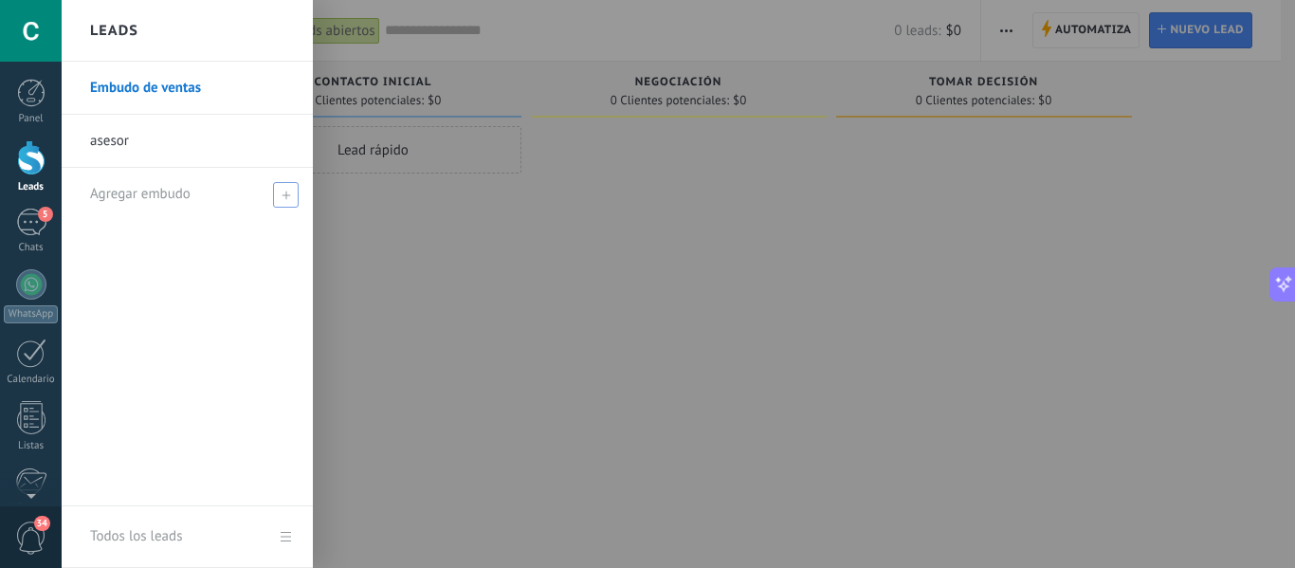
click at [160, 183] on div "Agregar embudo" at bounding box center [192, 194] width 204 height 52
click at [282, 197] on icon at bounding box center [286, 195] width 9 height 9
click at [280, 201] on span at bounding box center [286, 195] width 26 height 26
click at [162, 191] on span "Agregar embudo" at bounding box center [140, 194] width 100 height 18
click at [288, 192] on icon at bounding box center [286, 195] width 9 height 9
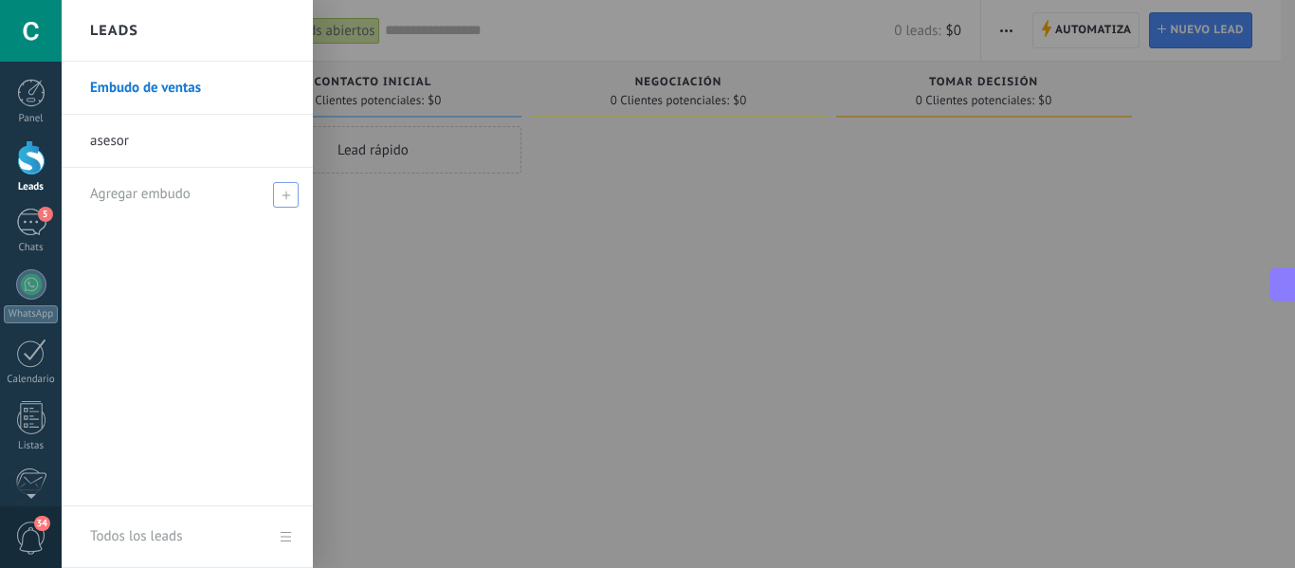
click at [288, 193] on icon at bounding box center [286, 195] width 9 height 9
click at [182, 270] on div "Embudo de ventas asesor Agregar embudo" at bounding box center [187, 284] width 251 height 445
click at [536, 432] on div at bounding box center [709, 284] width 1295 height 568
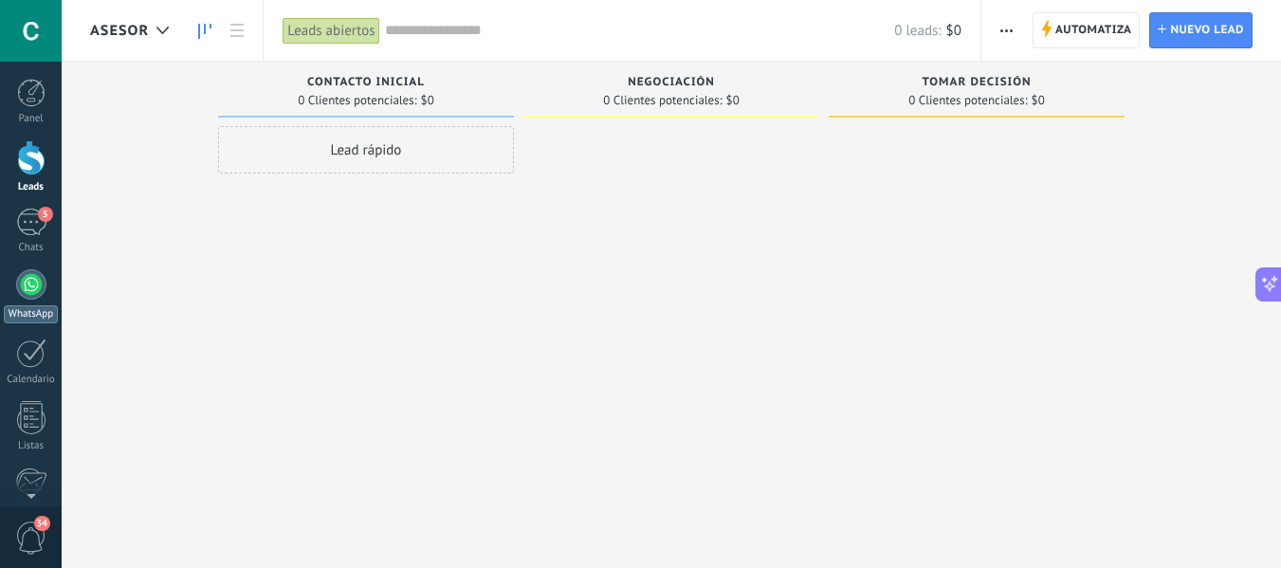
click at [42, 275] on div at bounding box center [31, 284] width 30 height 30
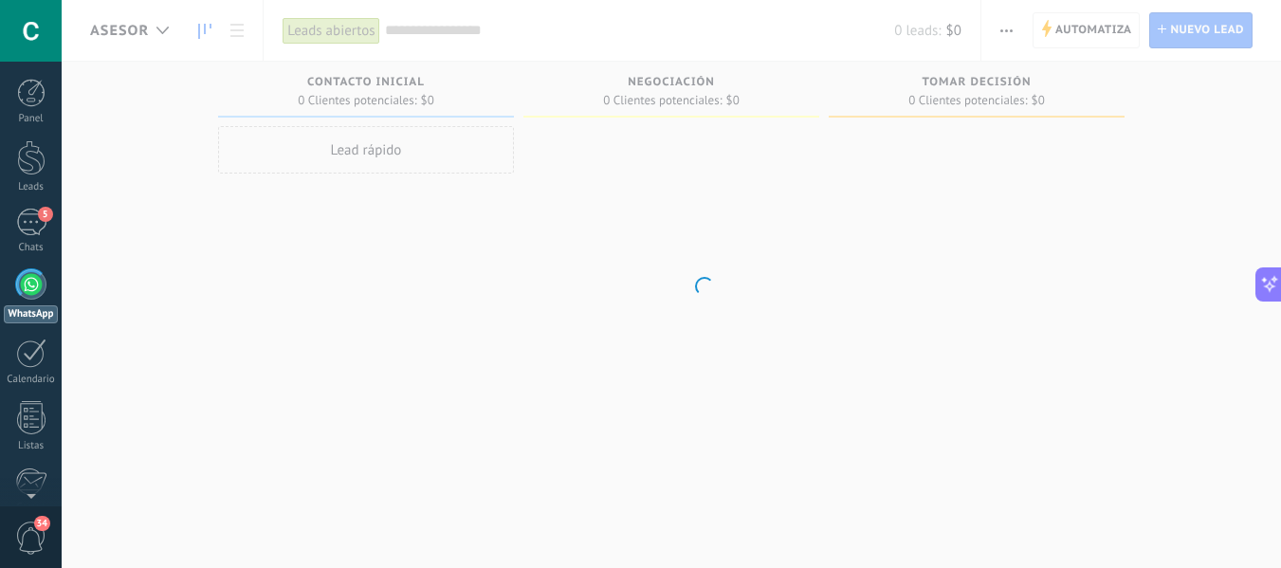
scroll to position [593, 0]
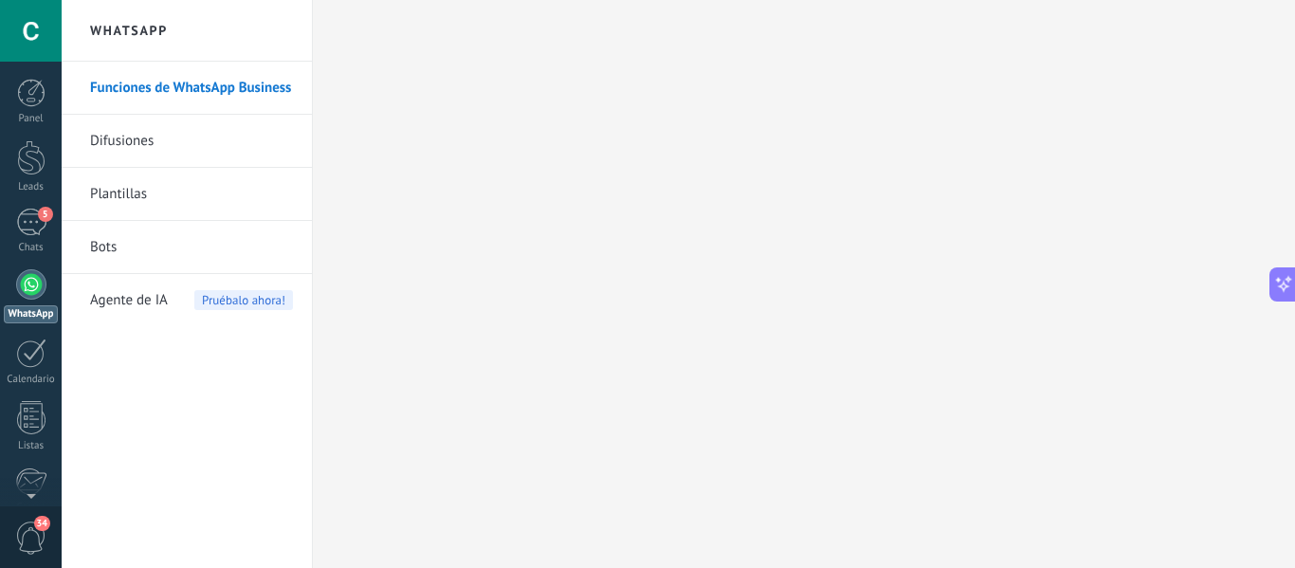
click at [158, 302] on span "Agente de IA" at bounding box center [129, 300] width 78 height 53
